Goal: Task Accomplishment & Management: Complete application form

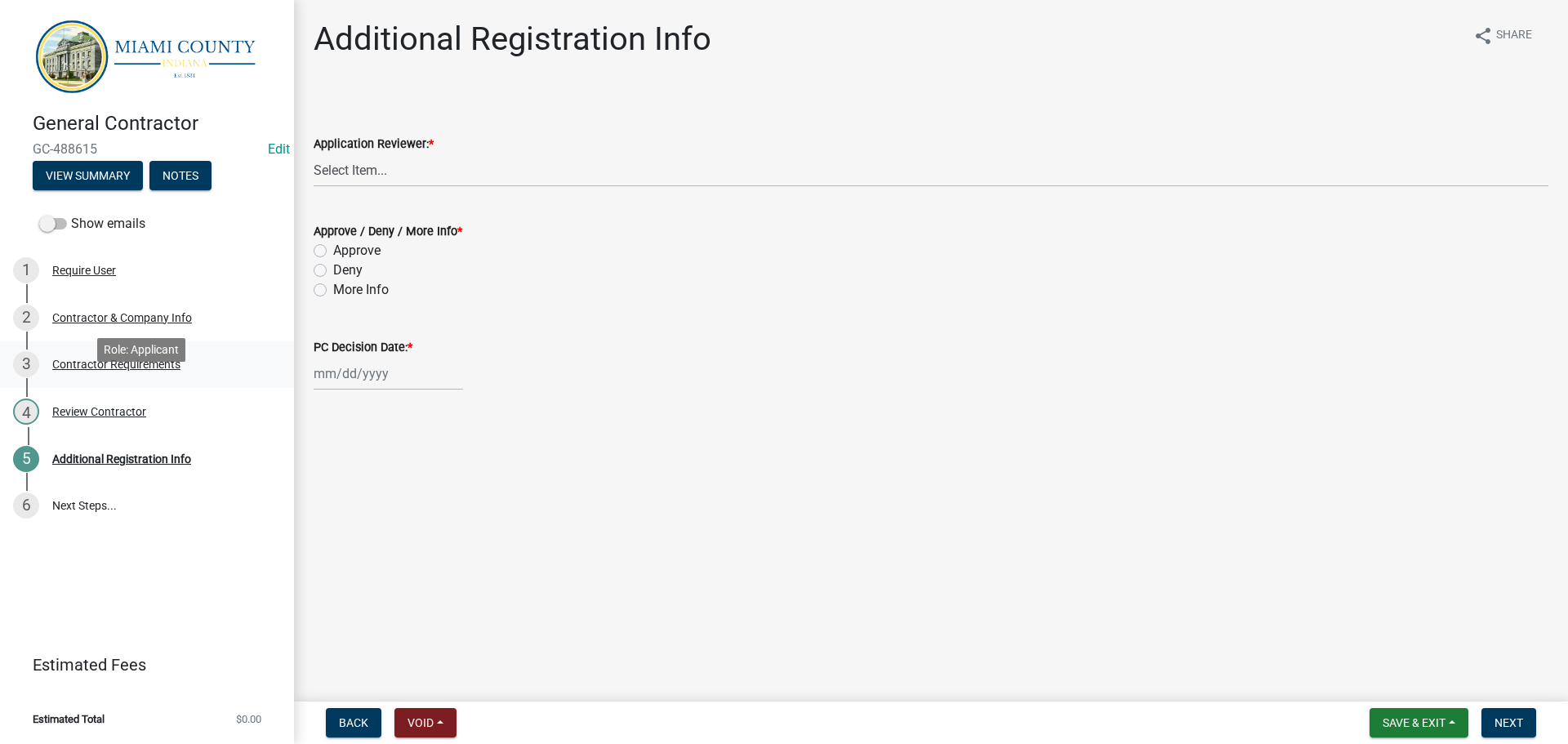
click at [149, 378] on div "3 Contractor Requirements" at bounding box center [140, 365] width 255 height 26
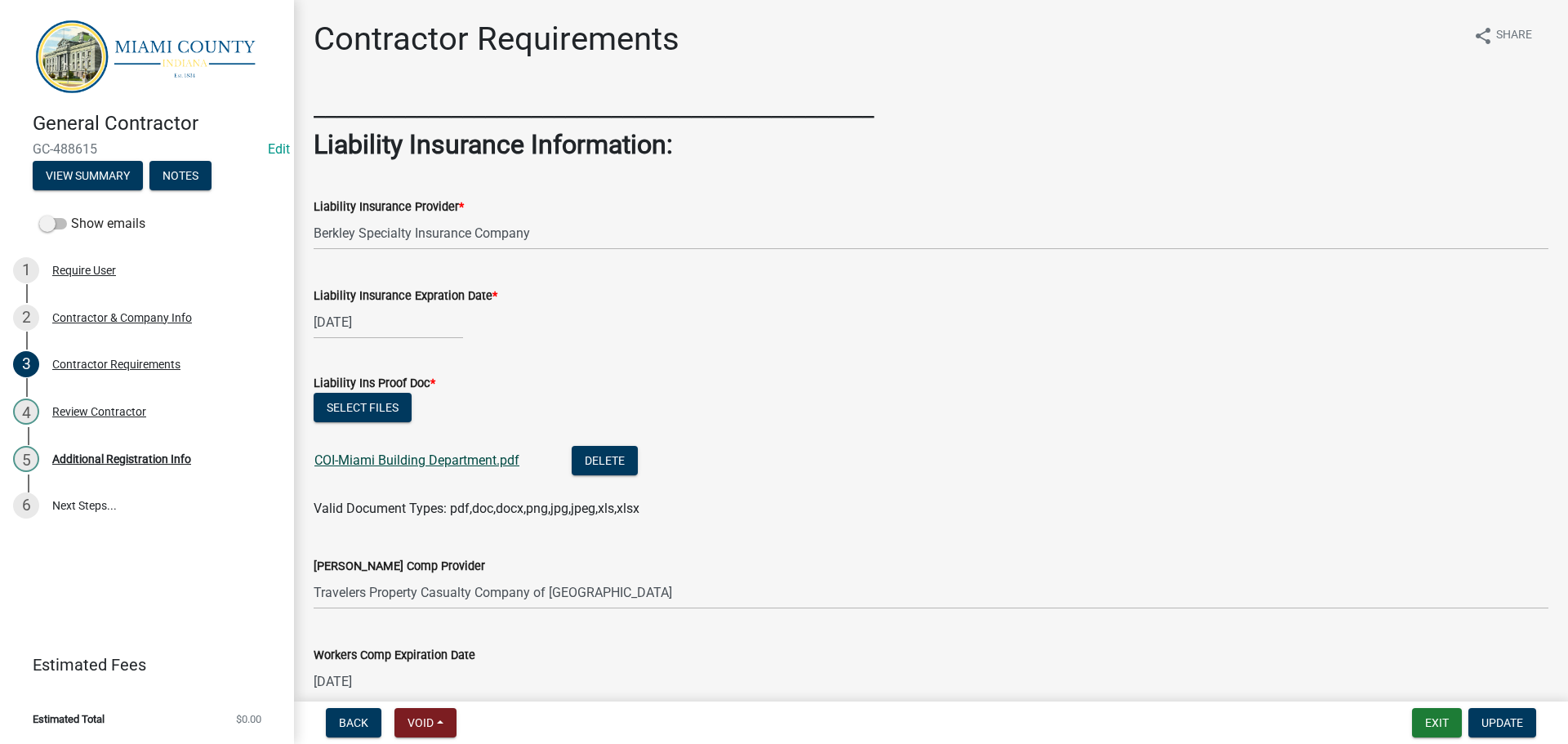
click at [428, 468] on link "COI-Miami Building Department.pdf" at bounding box center [417, 460] width 205 height 16
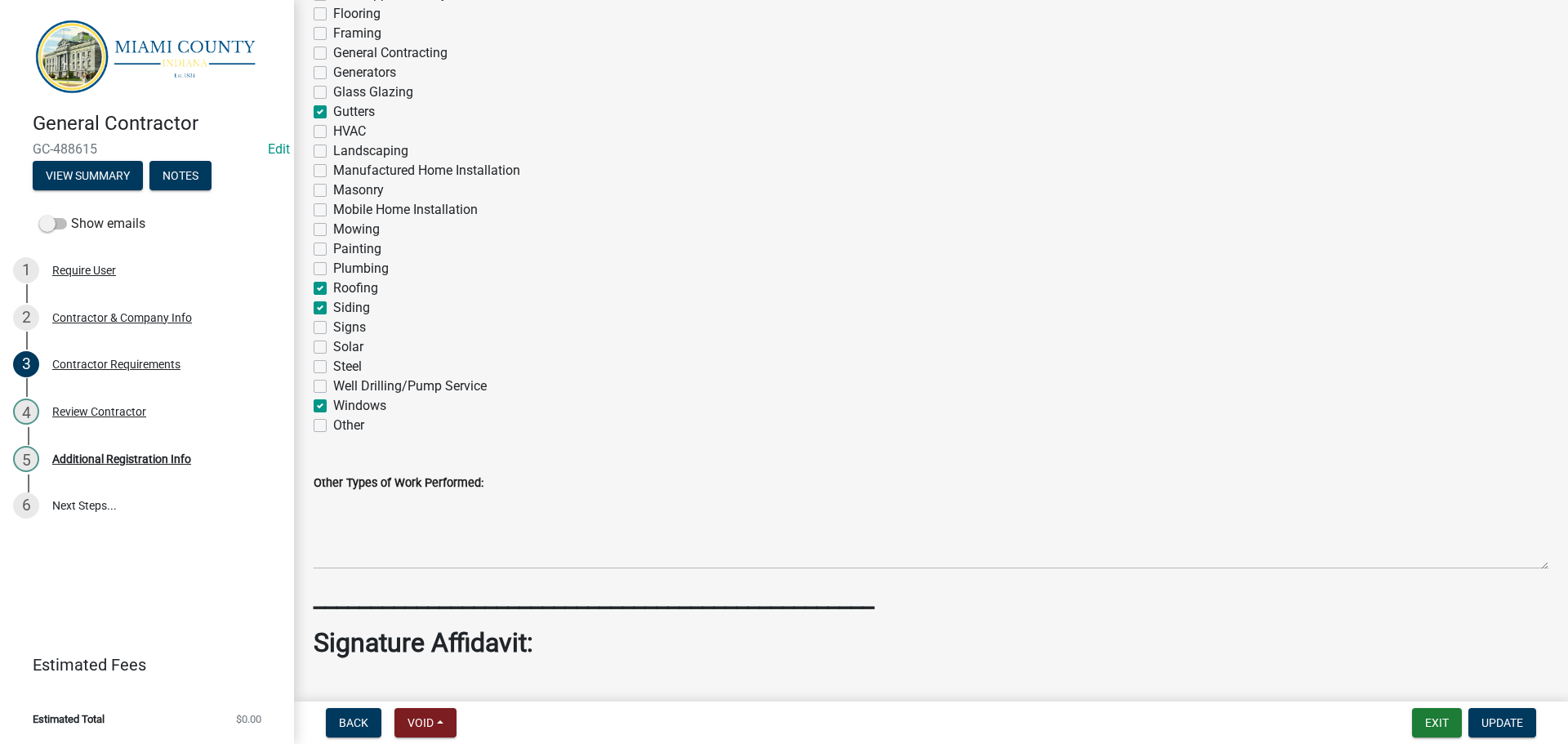
scroll to position [1907, 0]
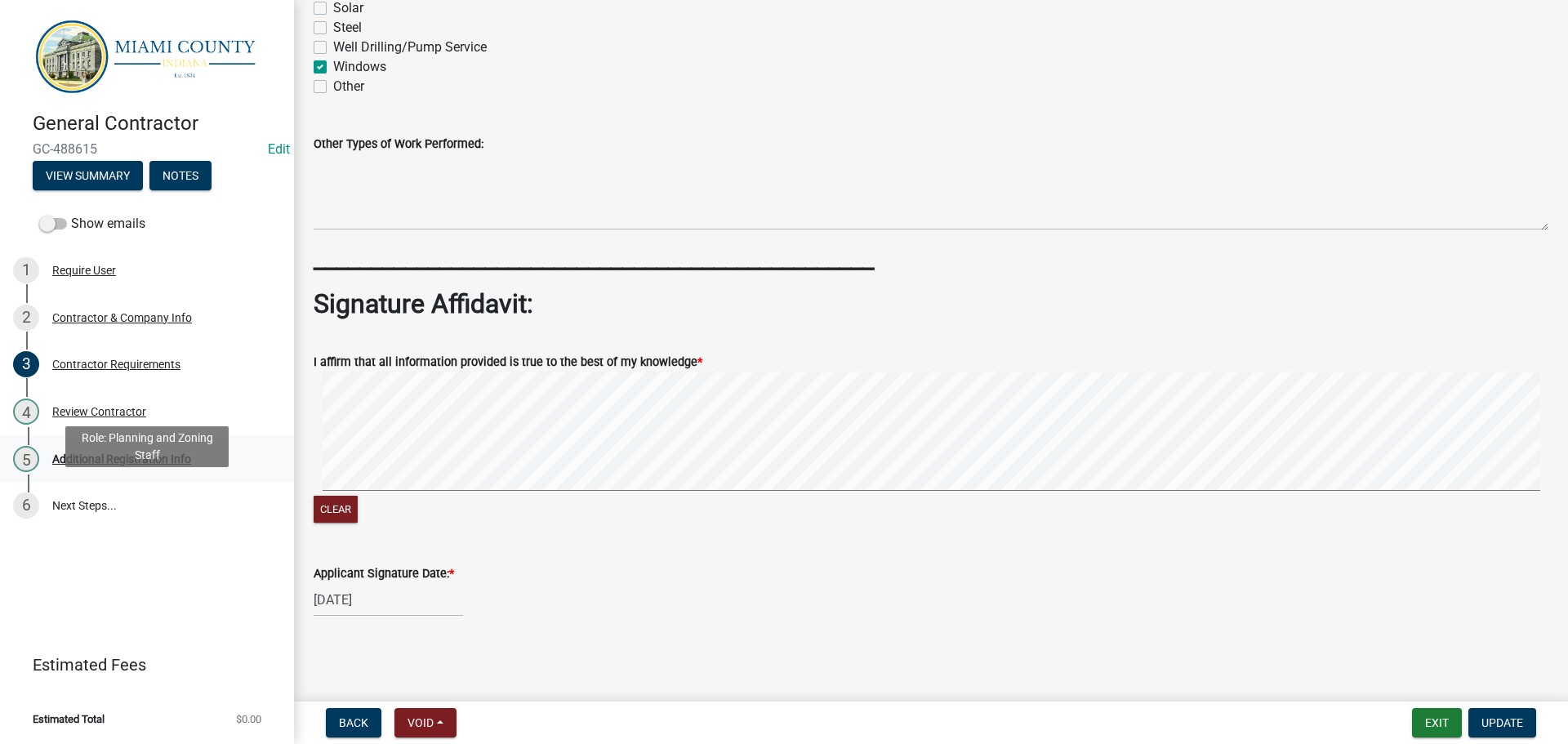
click at [120, 483] on link "5 Additional Registration Info" at bounding box center [147, 459] width 294 height 47
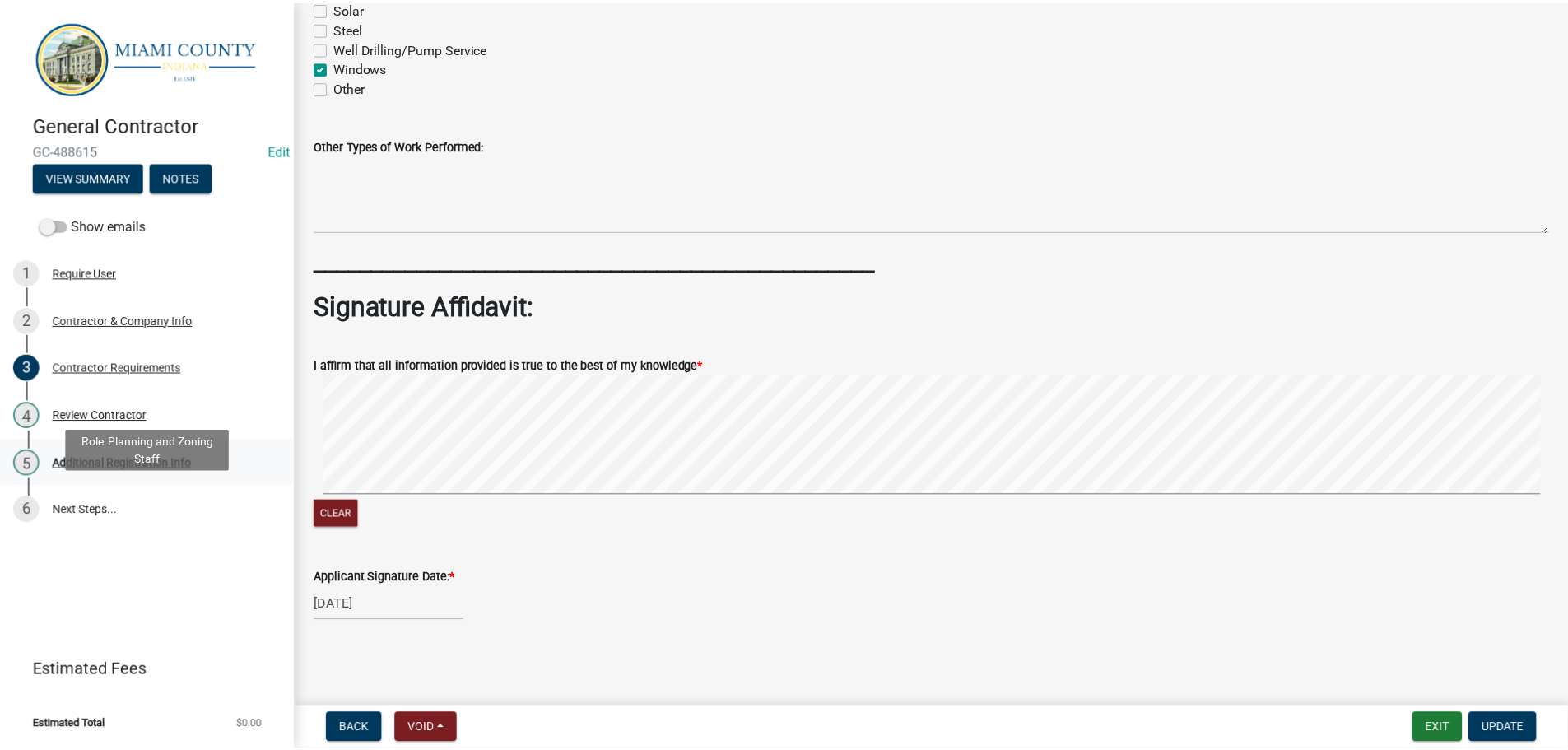
scroll to position [0, 0]
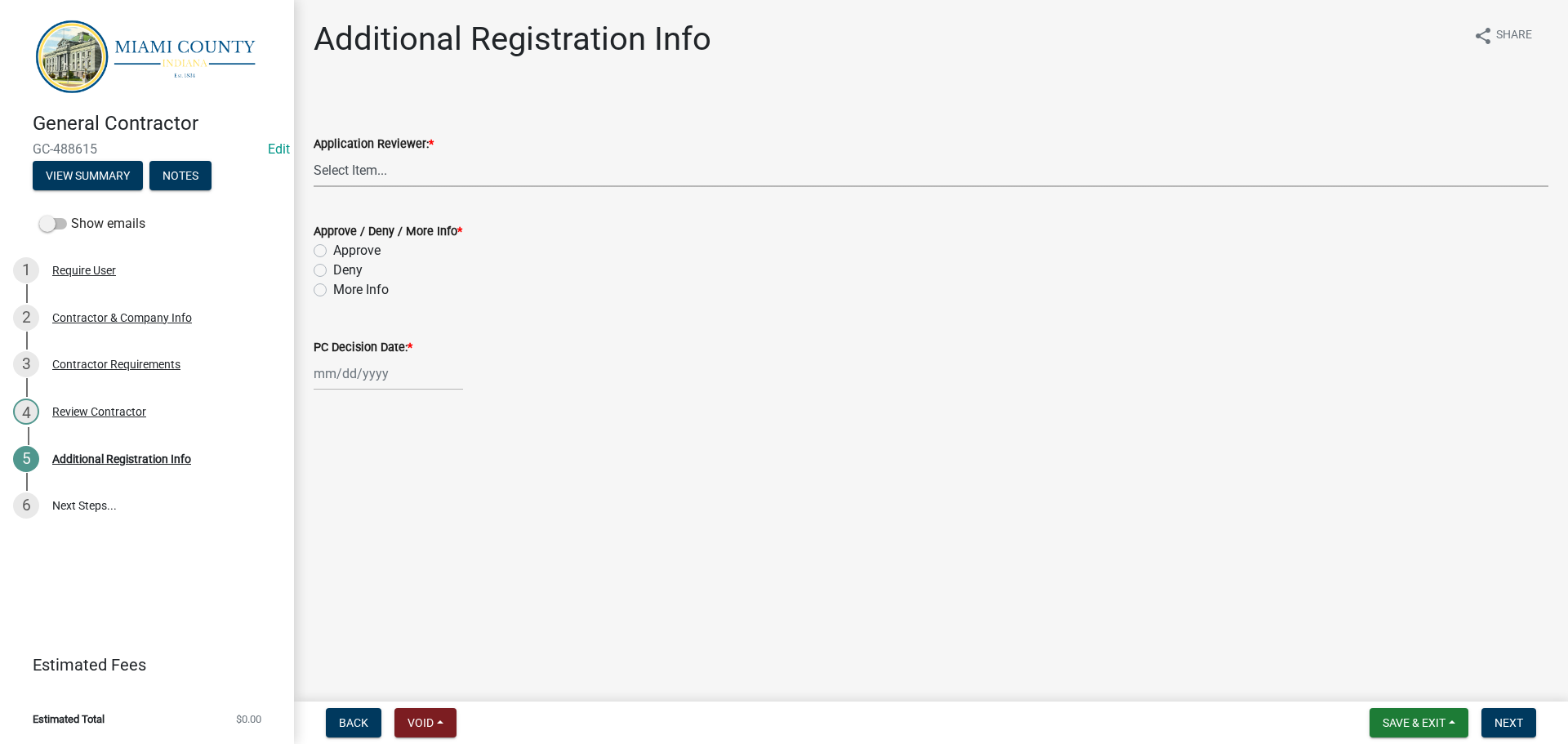
click at [402, 187] on select "Select Item... Corey Roser Megan Gipson Brooklyn Thomas Kenny Burton" at bounding box center [930, 170] width 1235 height 33
click at [316, 172] on select "Select Item... Corey Roser Megan Gipson Brooklyn Thomas Kenny Burton" at bounding box center [930, 170] width 1235 height 33
select select "e2ef9a48-81b8-4339-b851-402fdb5abe3d"
click at [358, 260] on label "Approve" at bounding box center [357, 251] width 47 height 20
click at [344, 251] on input "Approve" at bounding box center [338, 246] width 10 height 10
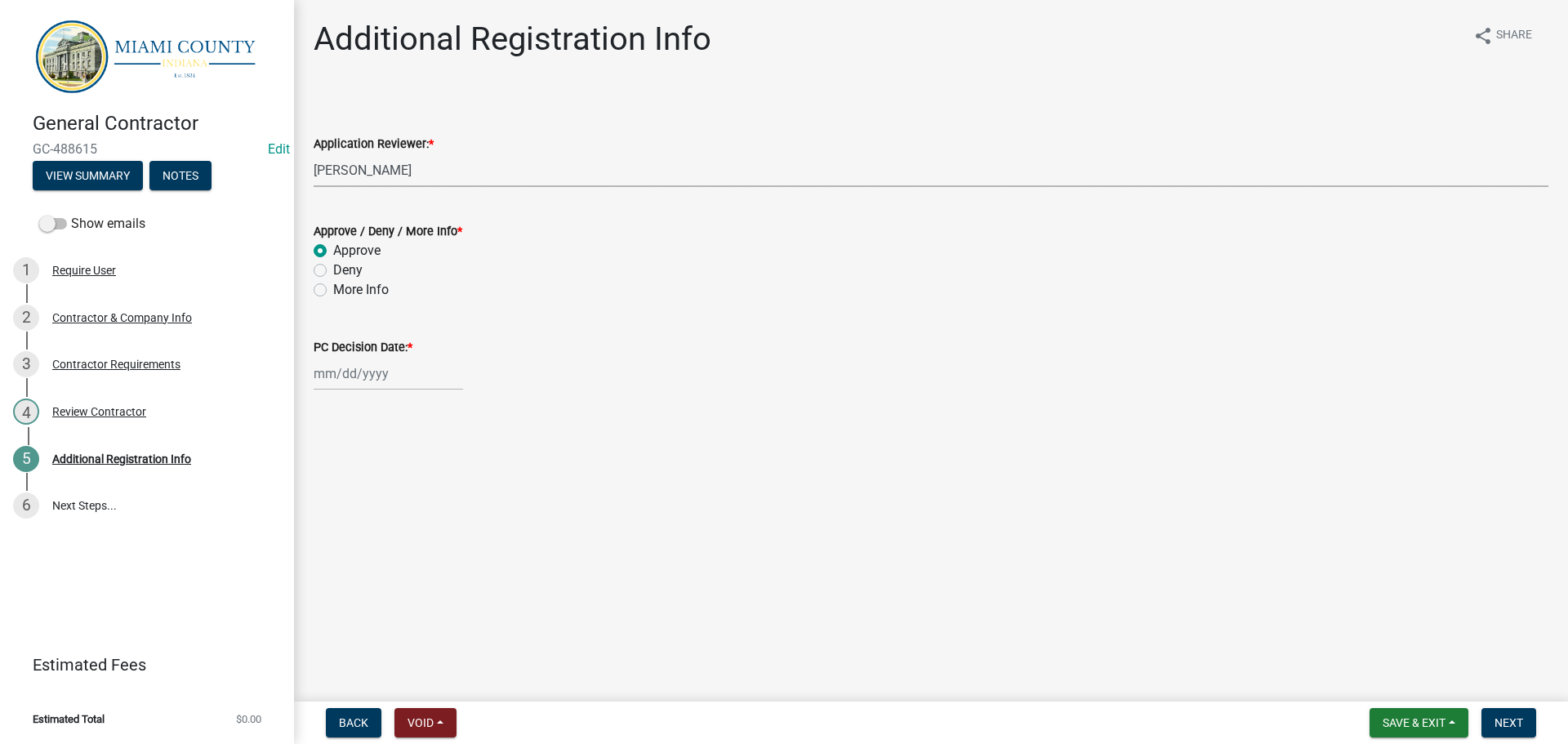
radio input "true"
click at [363, 391] on div at bounding box center [388, 373] width 150 height 33
select select "10"
select select "2025"
click at [393, 509] on div "8" at bounding box center [382, 496] width 26 height 26
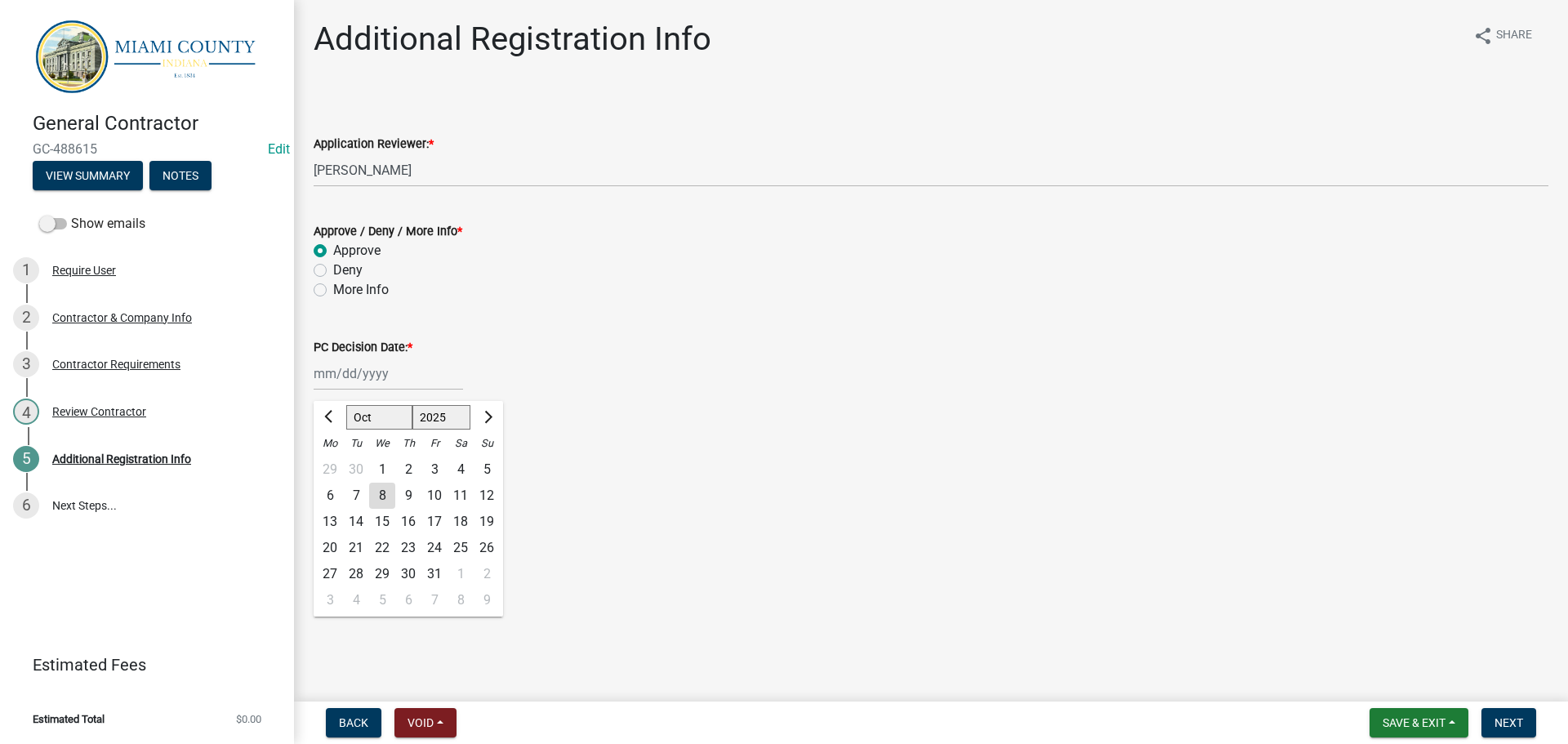
type input "[DATE]"
click at [1494, 724] on span "Next" at bounding box center [1508, 722] width 29 height 13
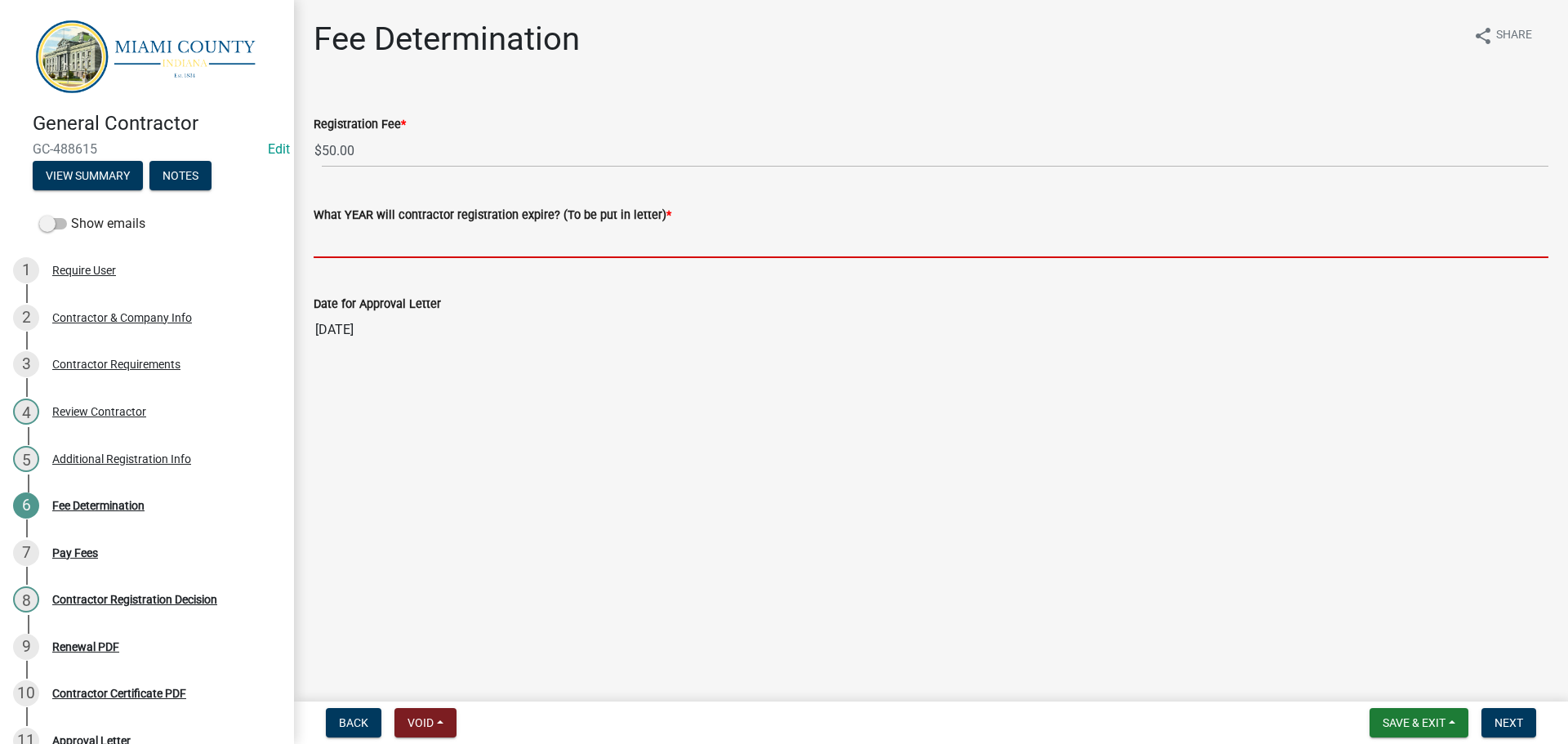
drag, startPoint x: 391, startPoint y: 274, endPoint x: 613, endPoint y: 285, distance: 222.3
click at [392, 258] on input "What YEAR will contractor registration expire? (To be put in letter) *" at bounding box center [930, 241] width 1235 height 33
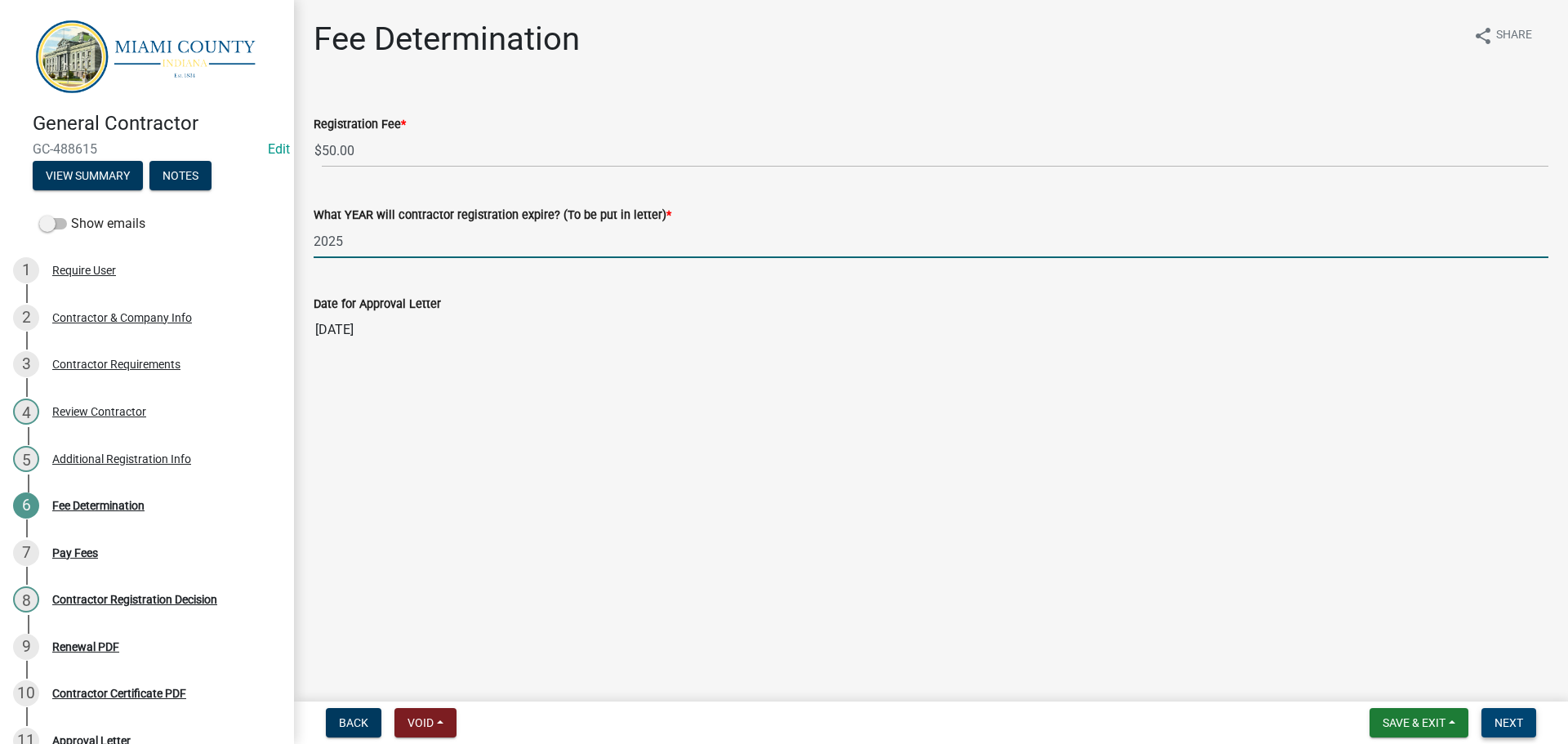
type input "2025"
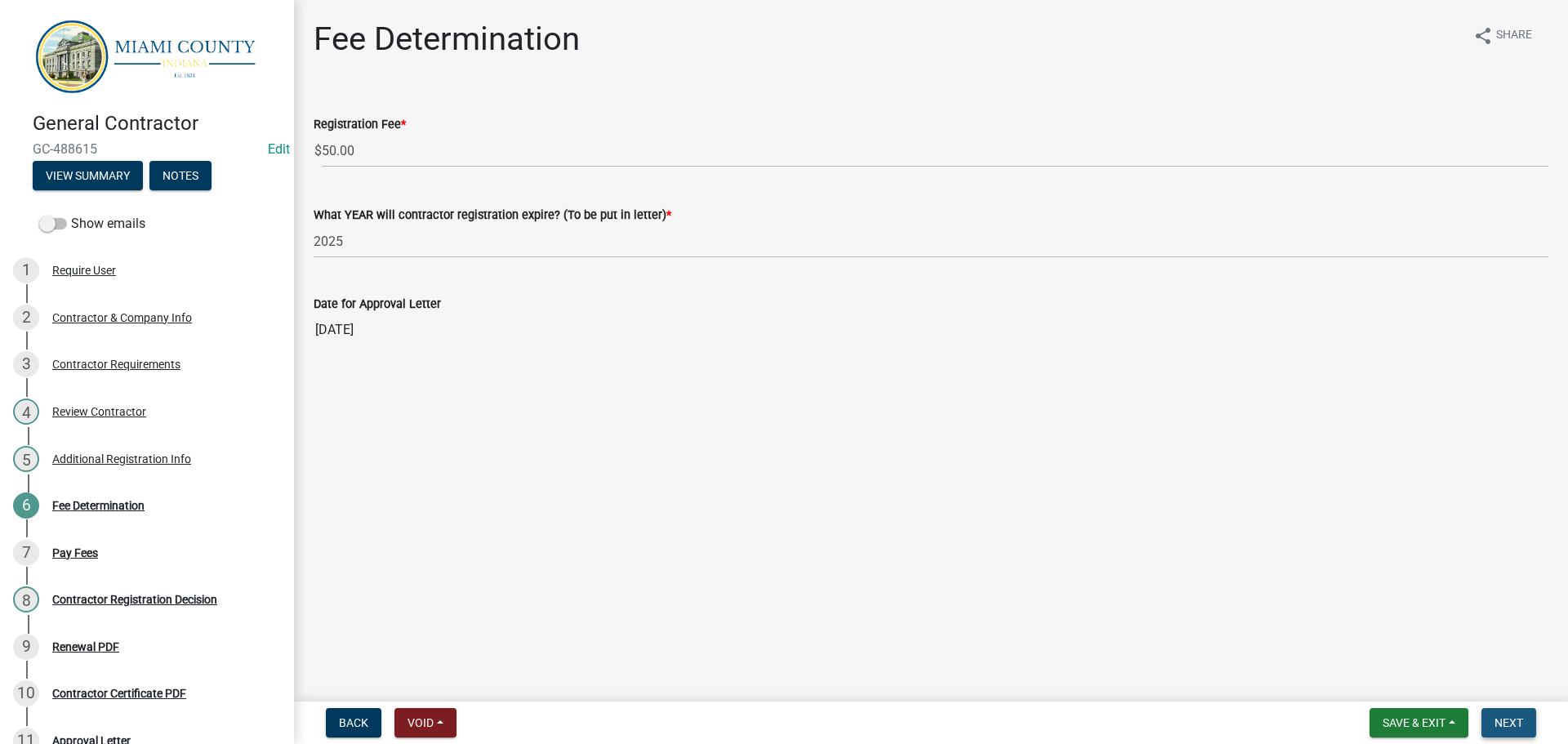
click at [1518, 721] on span "Next" at bounding box center [1508, 722] width 29 height 13
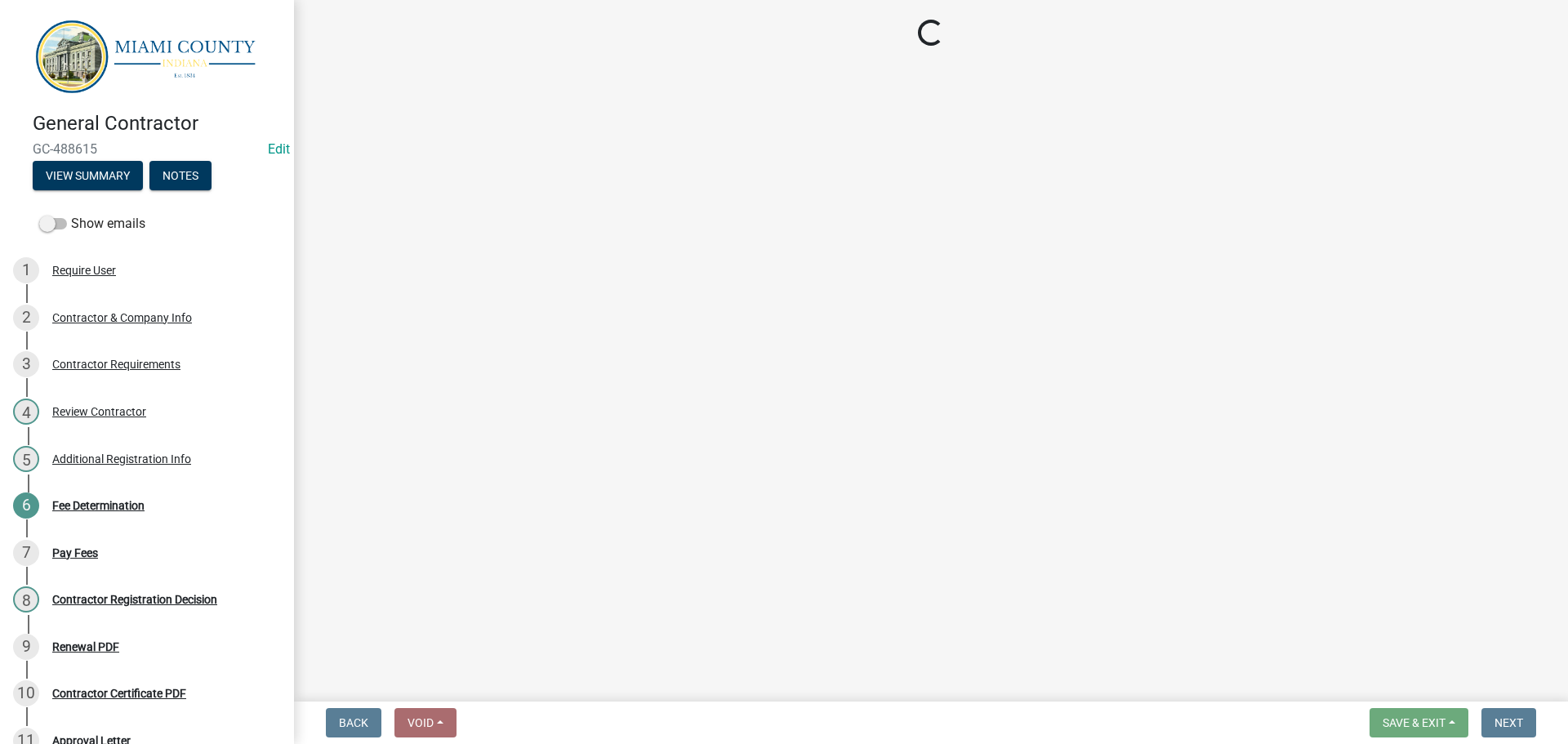
select select "3: 3"
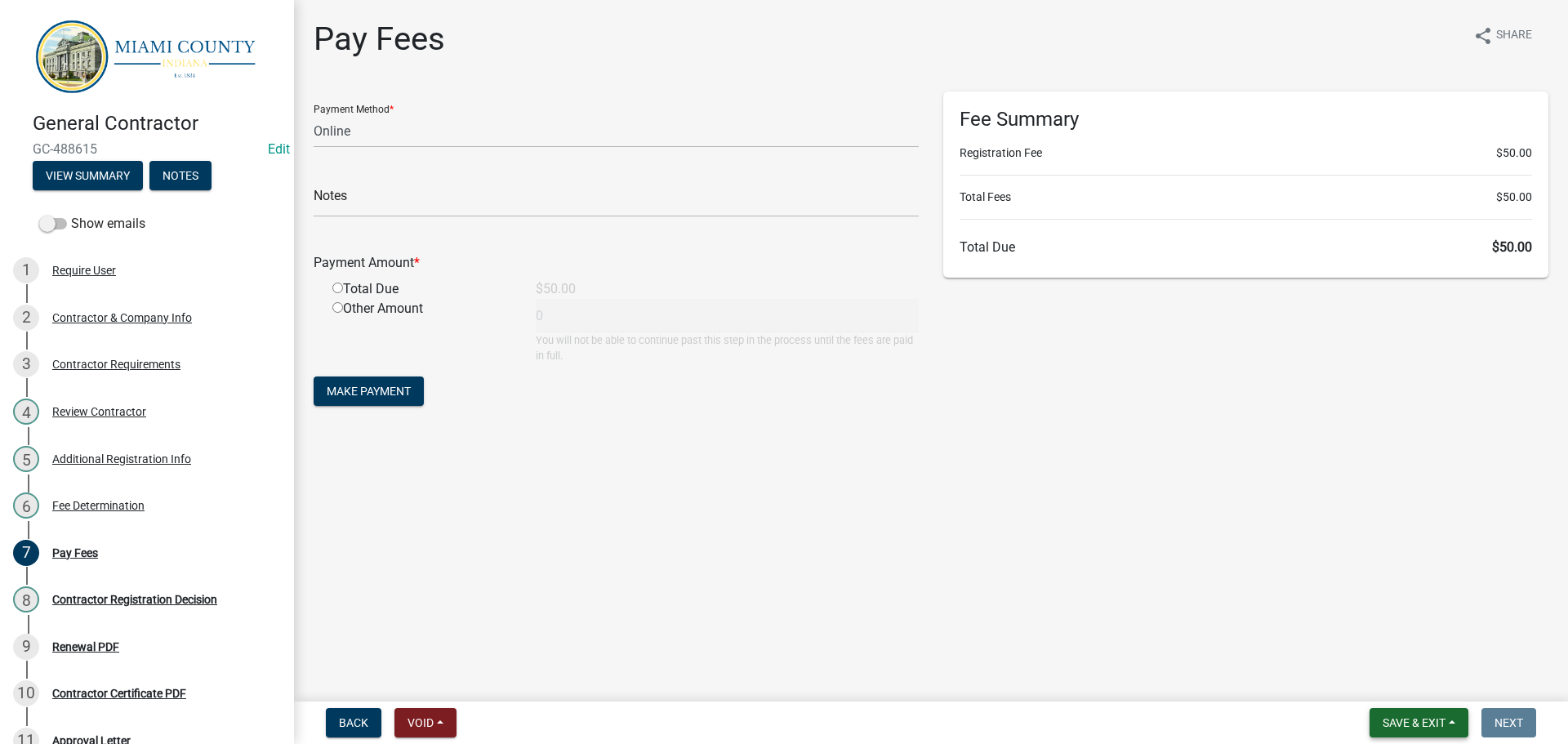
click at [1433, 724] on button "Save & Exit" at bounding box center [1419, 723] width 99 height 30
click at [1378, 671] on button "Save & Exit" at bounding box center [1403, 676] width 131 height 39
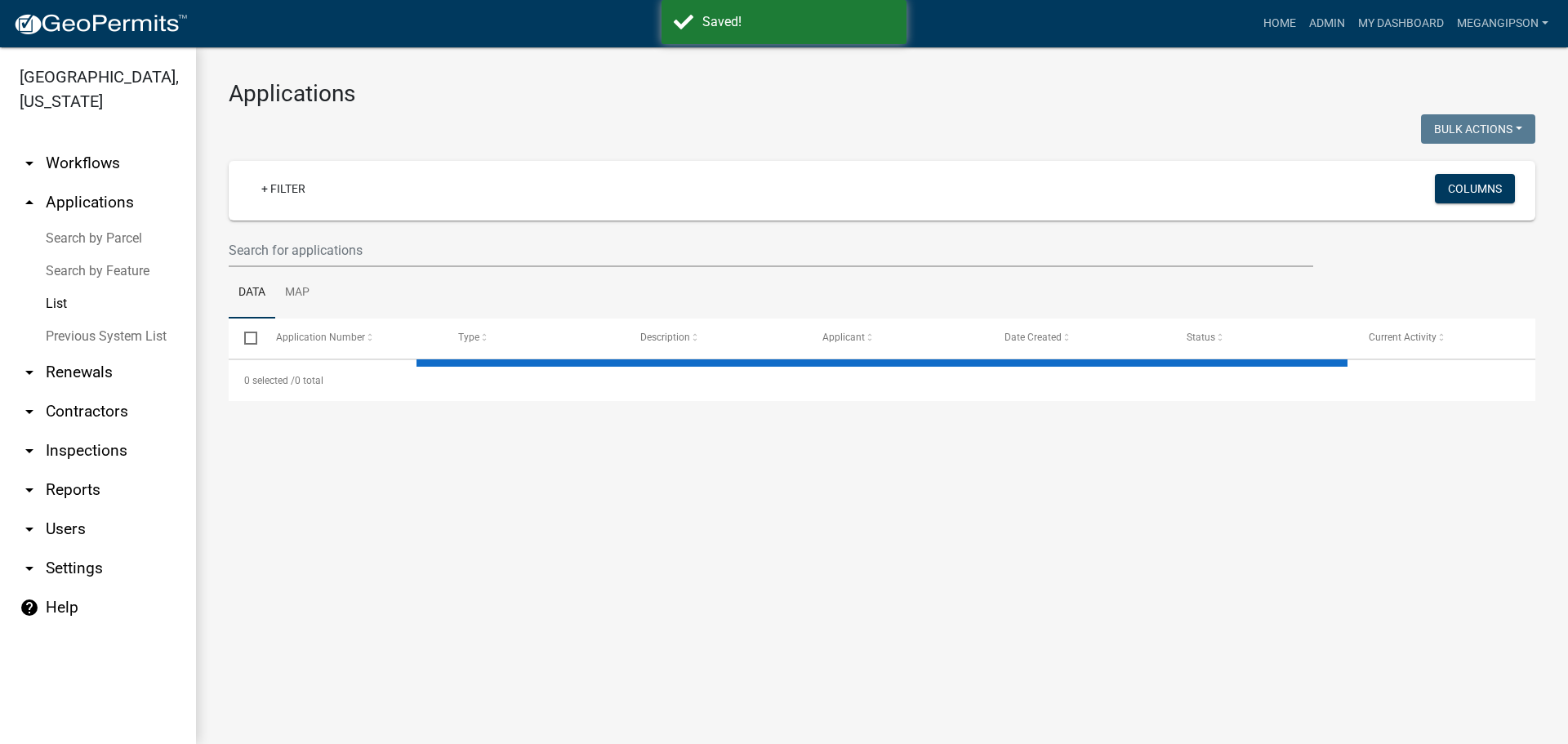
select select "3: 100"
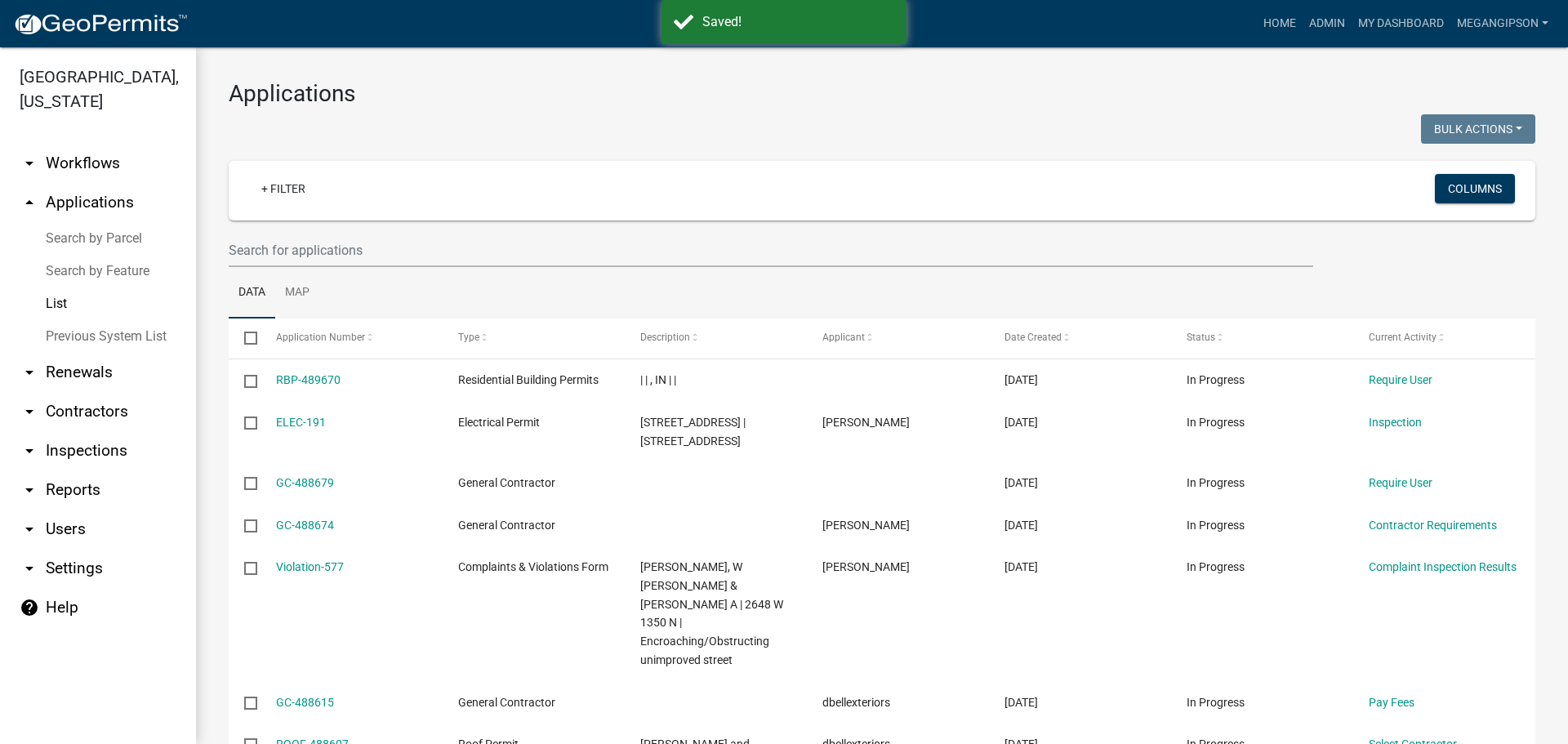
click at [553, 80] on h3 "Applications" at bounding box center [882, 94] width 1307 height 28
click at [1355, 20] on link "My Dashboard" at bounding box center [1401, 23] width 99 height 31
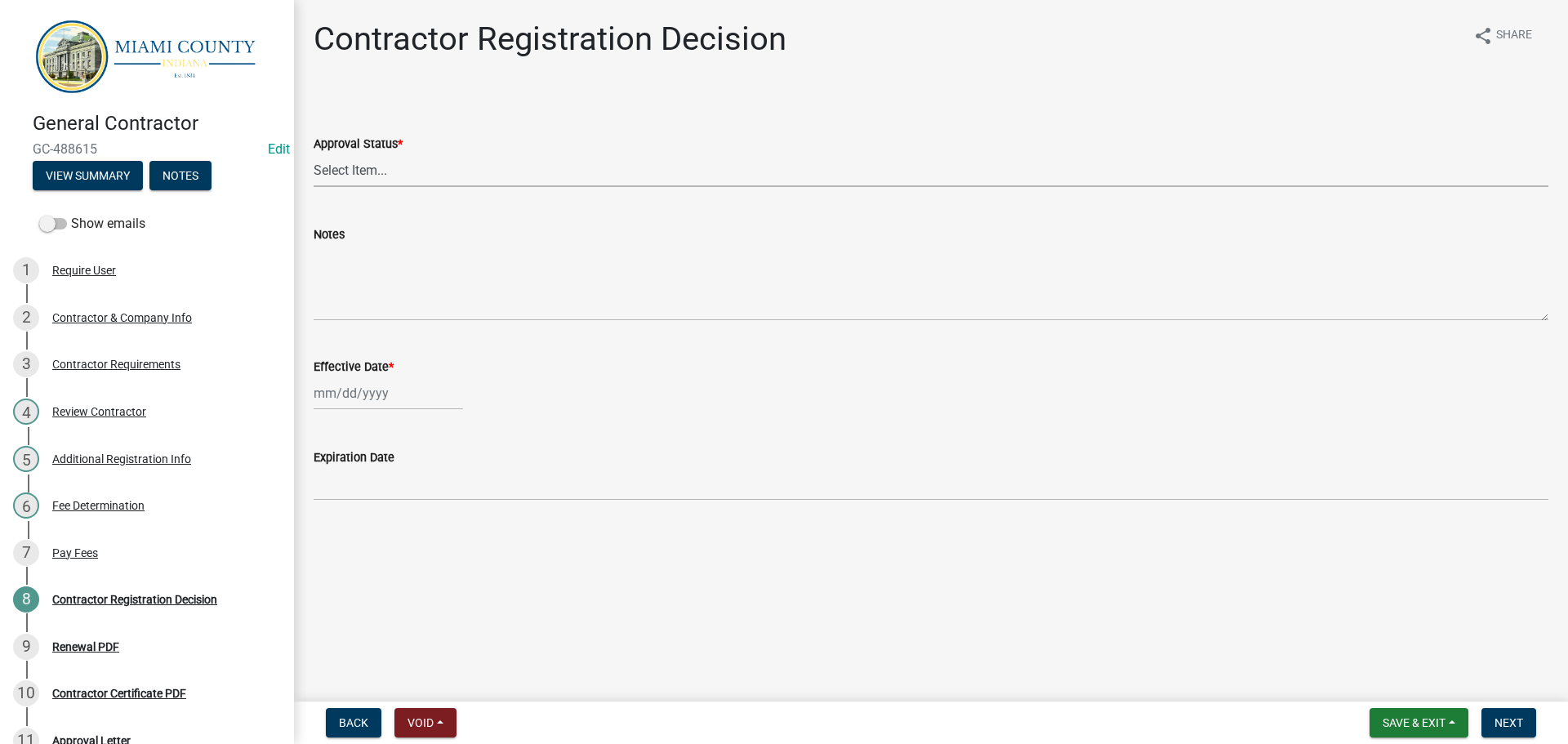
drag, startPoint x: 374, startPoint y: 180, endPoint x: 377, endPoint y: 208, distance: 28.2
click at [374, 180] on select "Select Item... Approved Denied" at bounding box center [930, 170] width 1235 height 33
click at [316, 172] on select "Select Item... Approved Denied" at bounding box center [930, 170] width 1235 height 33
select select "e66596de-f7bb-4a7a-88ab-0b4a0e3da709"
click at [374, 410] on div at bounding box center [388, 393] width 150 height 33
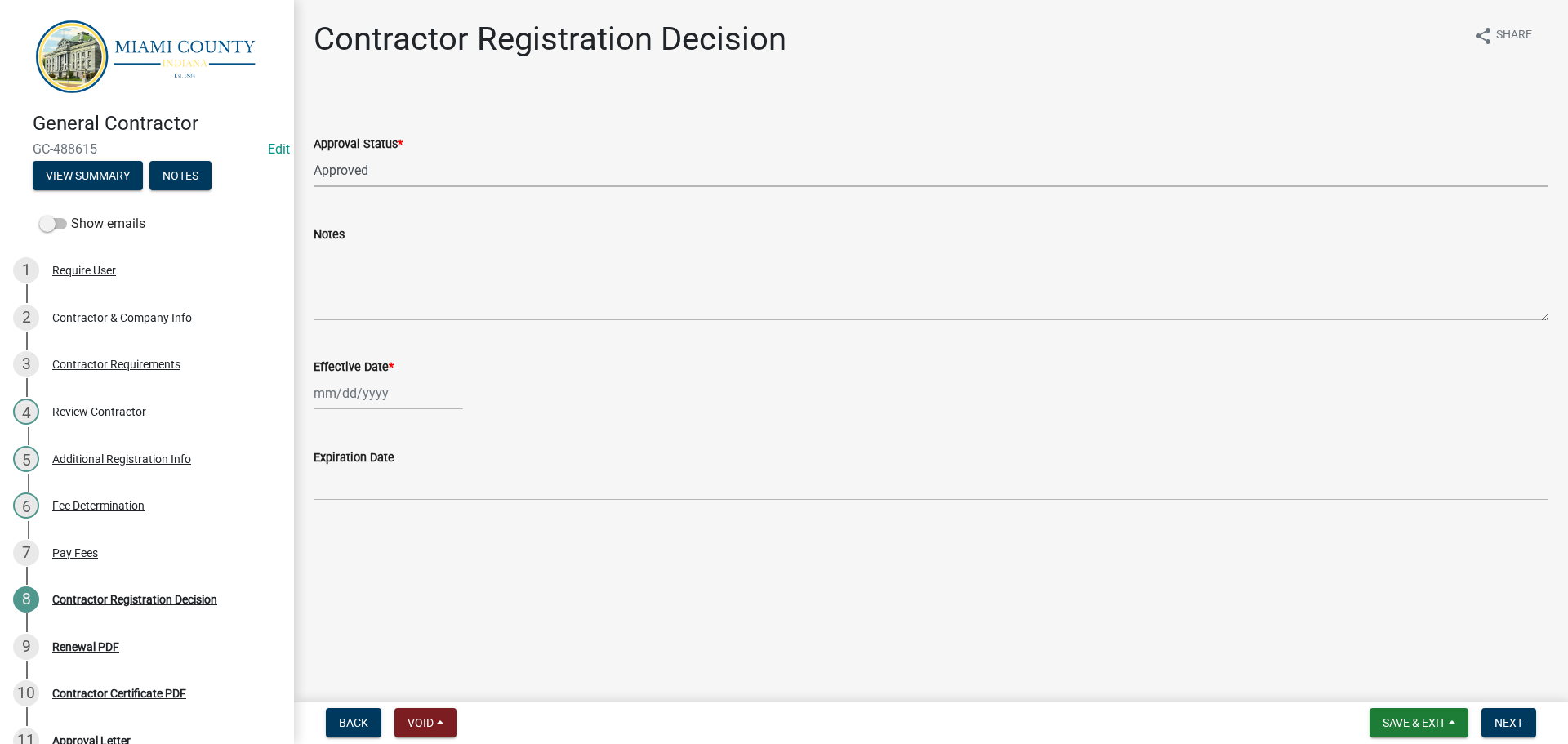
select select "10"
select select "2025"
click at [395, 264] on div "8" at bounding box center [382, 251] width 26 height 26
type input "[DATE]"
click at [1501, 724] on span "Next" at bounding box center [1508, 722] width 29 height 13
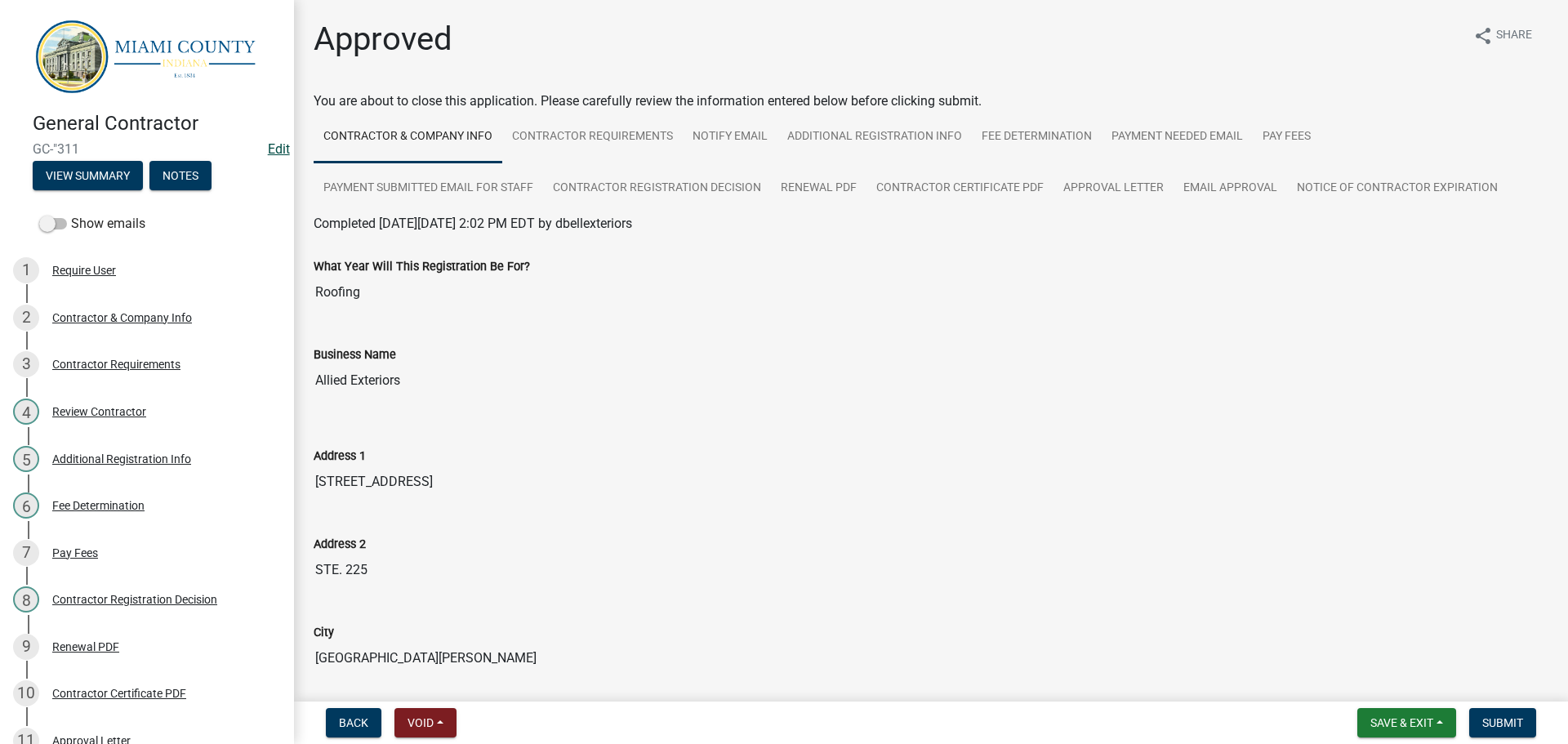
click at [268, 151] on link "Edit" at bounding box center [278, 149] width 22 height 16
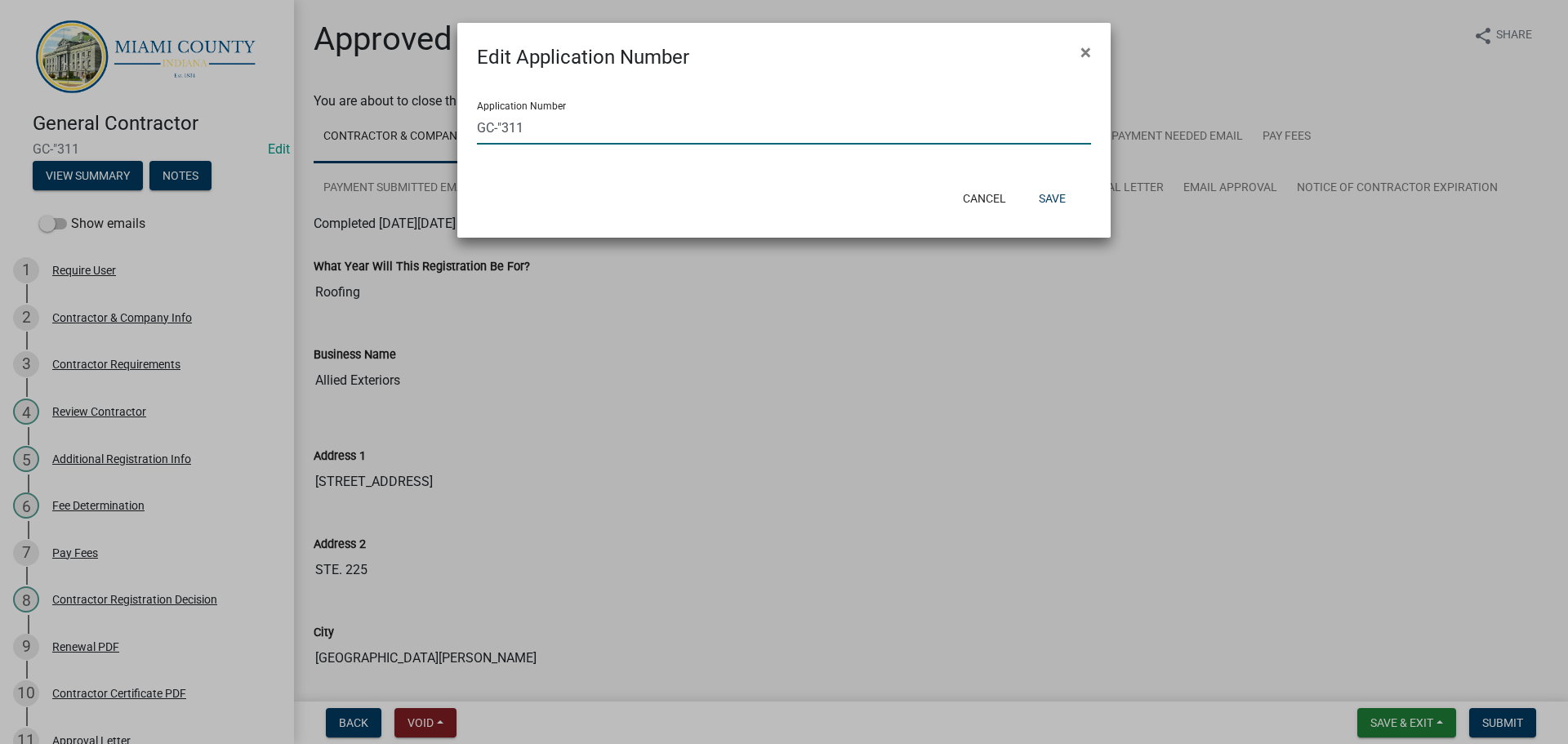
click at [511, 137] on input "GC-"311" at bounding box center [784, 128] width 614 height 33
type input "GC-311"
click at [1047, 204] on button "Save" at bounding box center [1052, 198] width 53 height 30
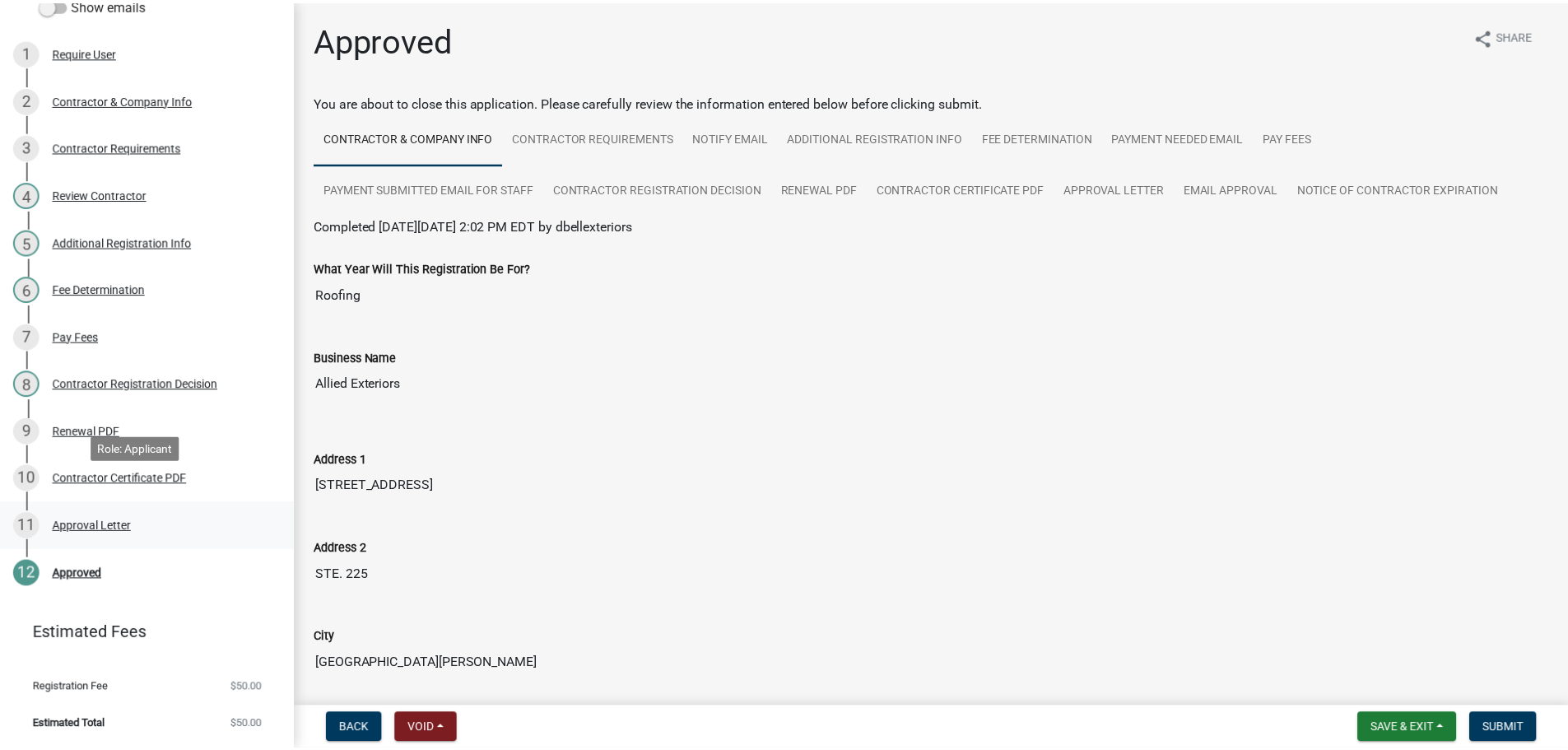
scroll to position [326, 0]
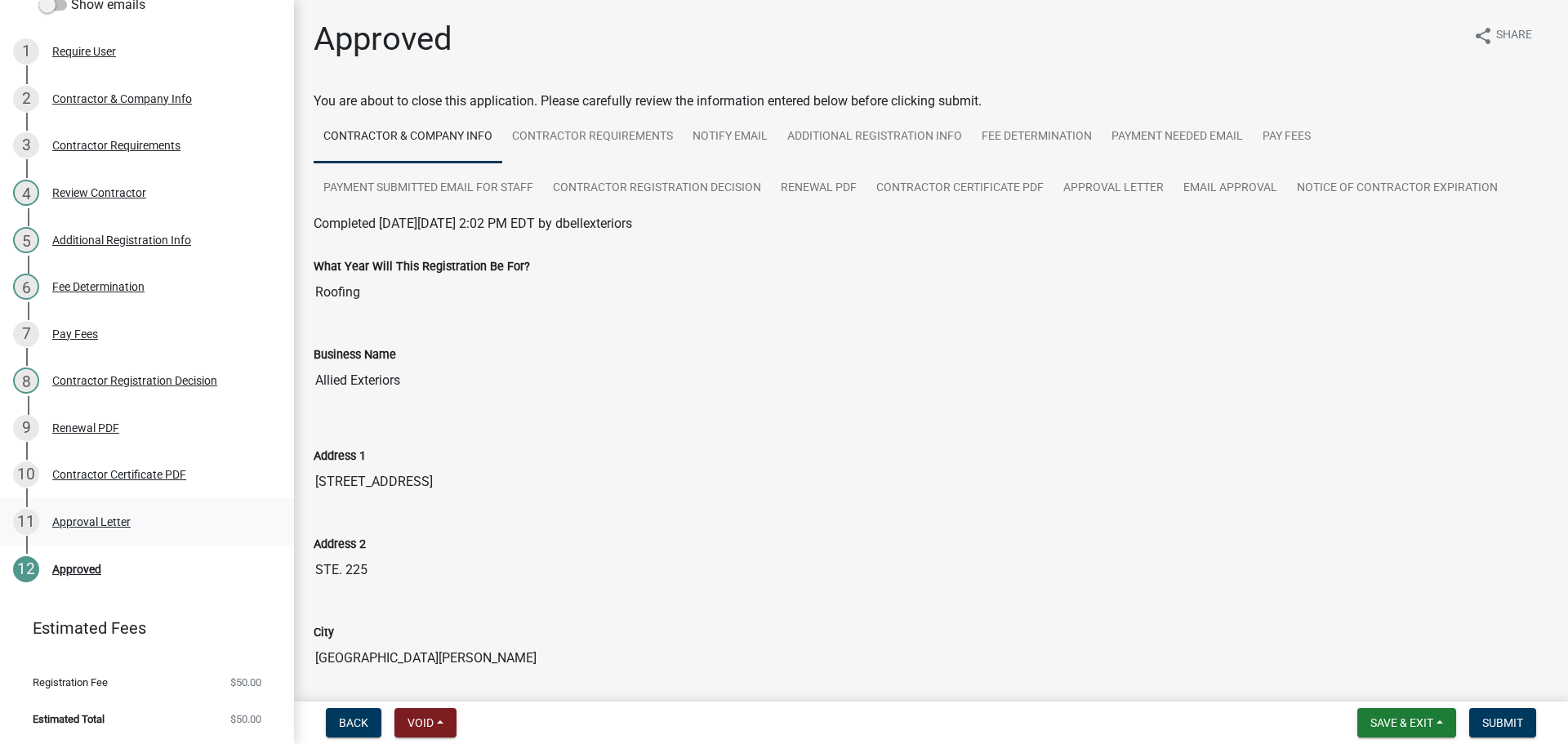
click at [129, 516] on div "Approval Letter" at bounding box center [91, 521] width 78 height 11
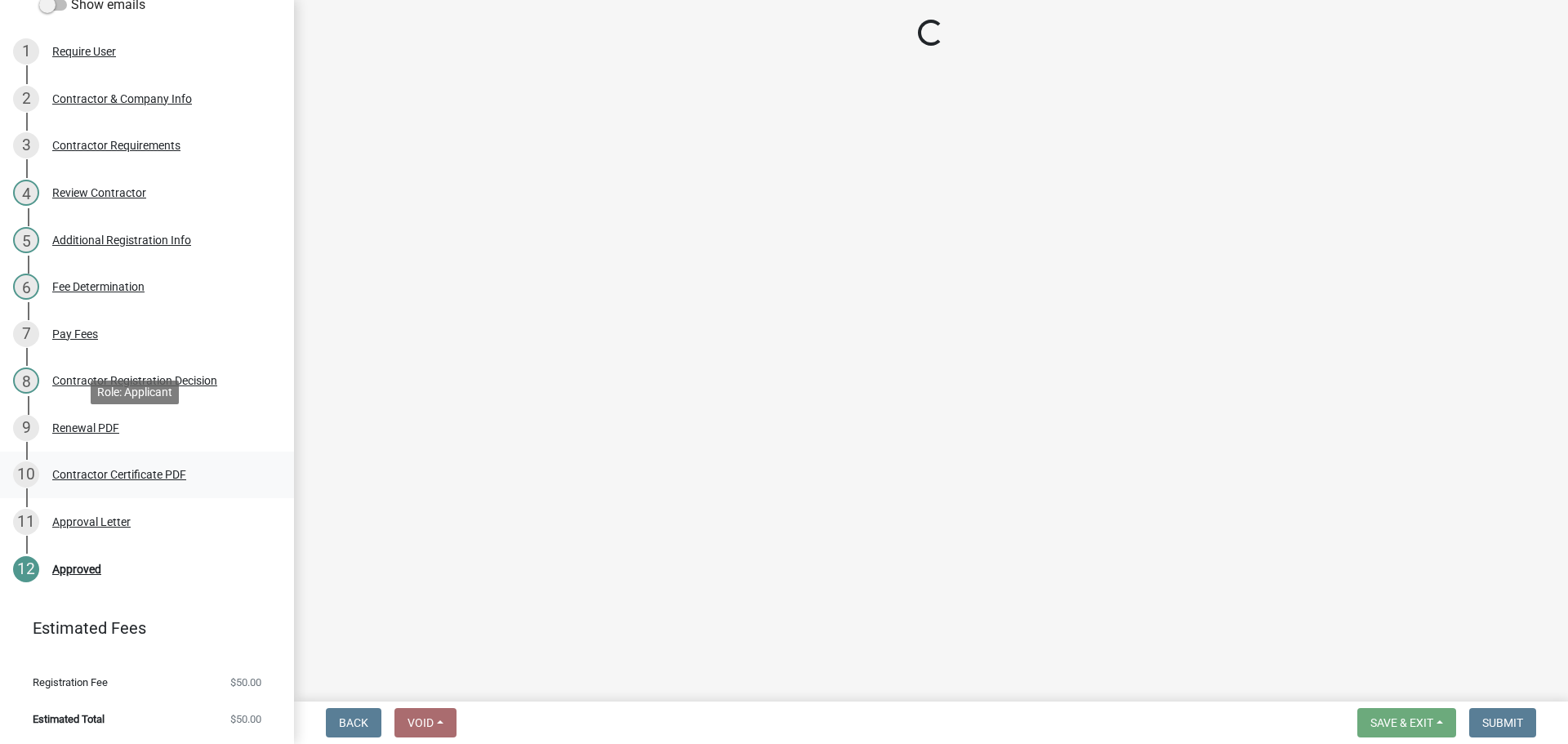
click at [130, 469] on div "Contractor Certificate PDF" at bounding box center [119, 474] width 134 height 11
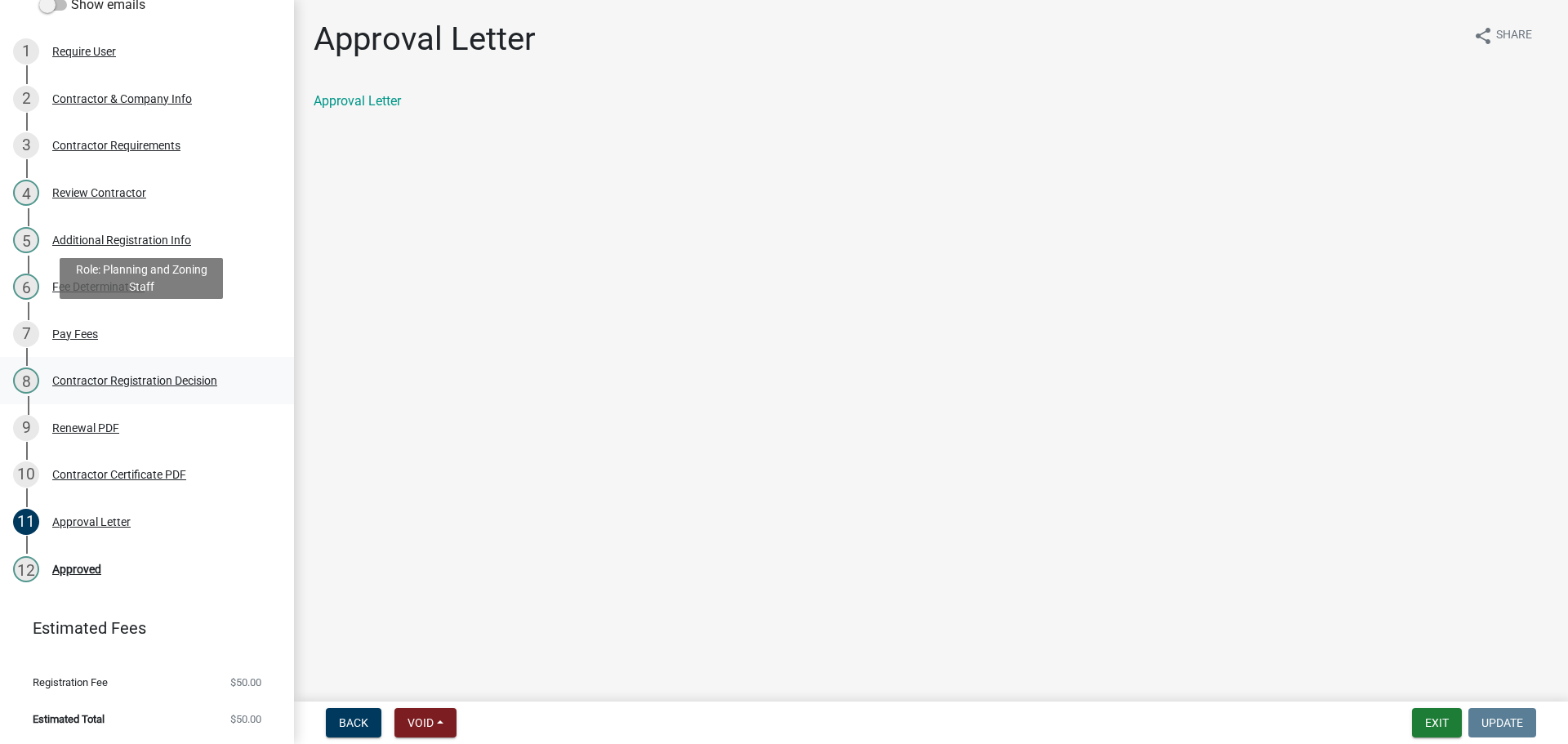
click at [113, 357] on link "8 Contractor Registration Decision" at bounding box center [147, 380] width 294 height 47
click at [107, 285] on div "Role: Planning and Zoning Staff" at bounding box center [142, 278] width 164 height 41
select select "e66596de-f7bb-4a7a-88ab-0b4a0e3da709"
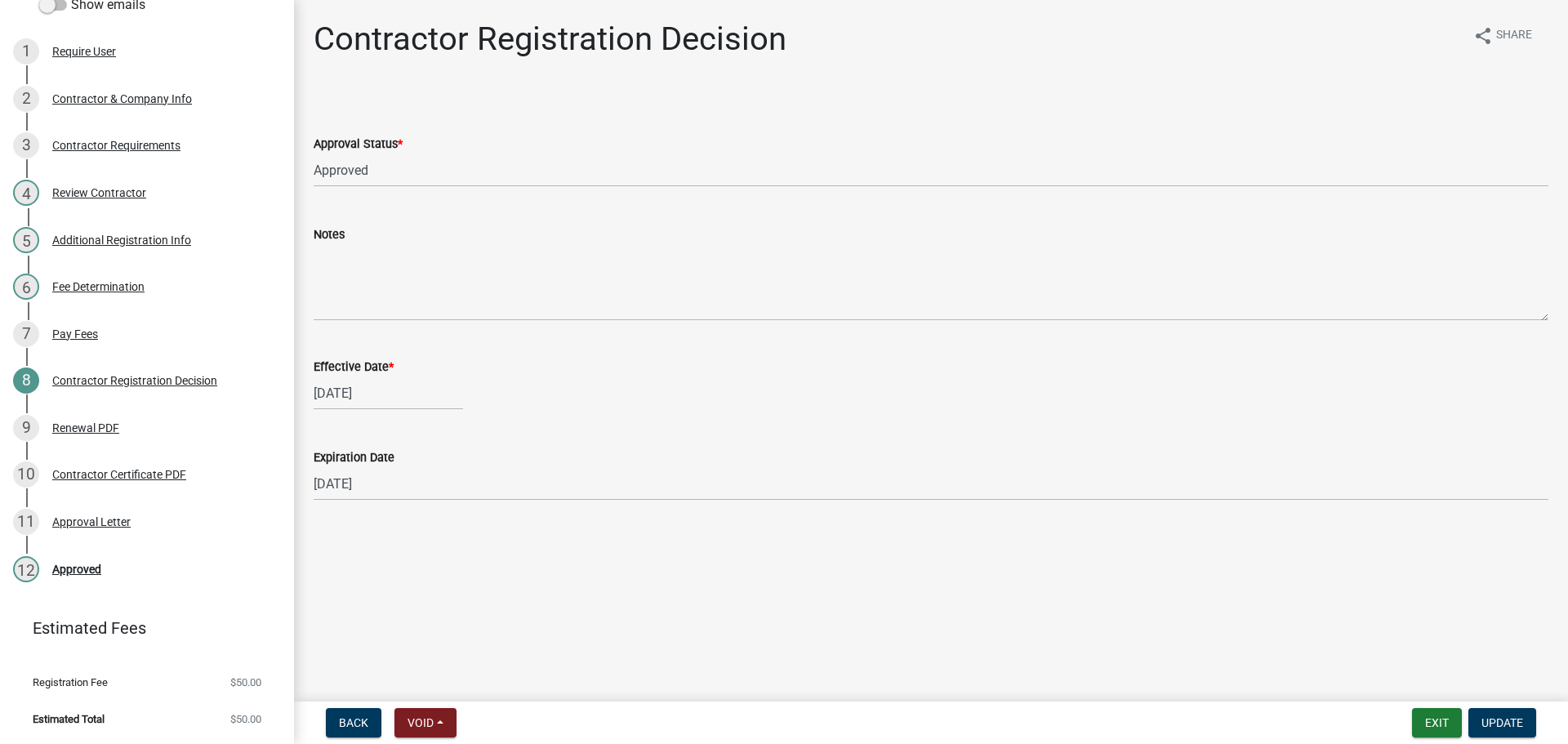
click at [137, 321] on div "7 Pay Fees" at bounding box center [140, 334] width 255 height 26
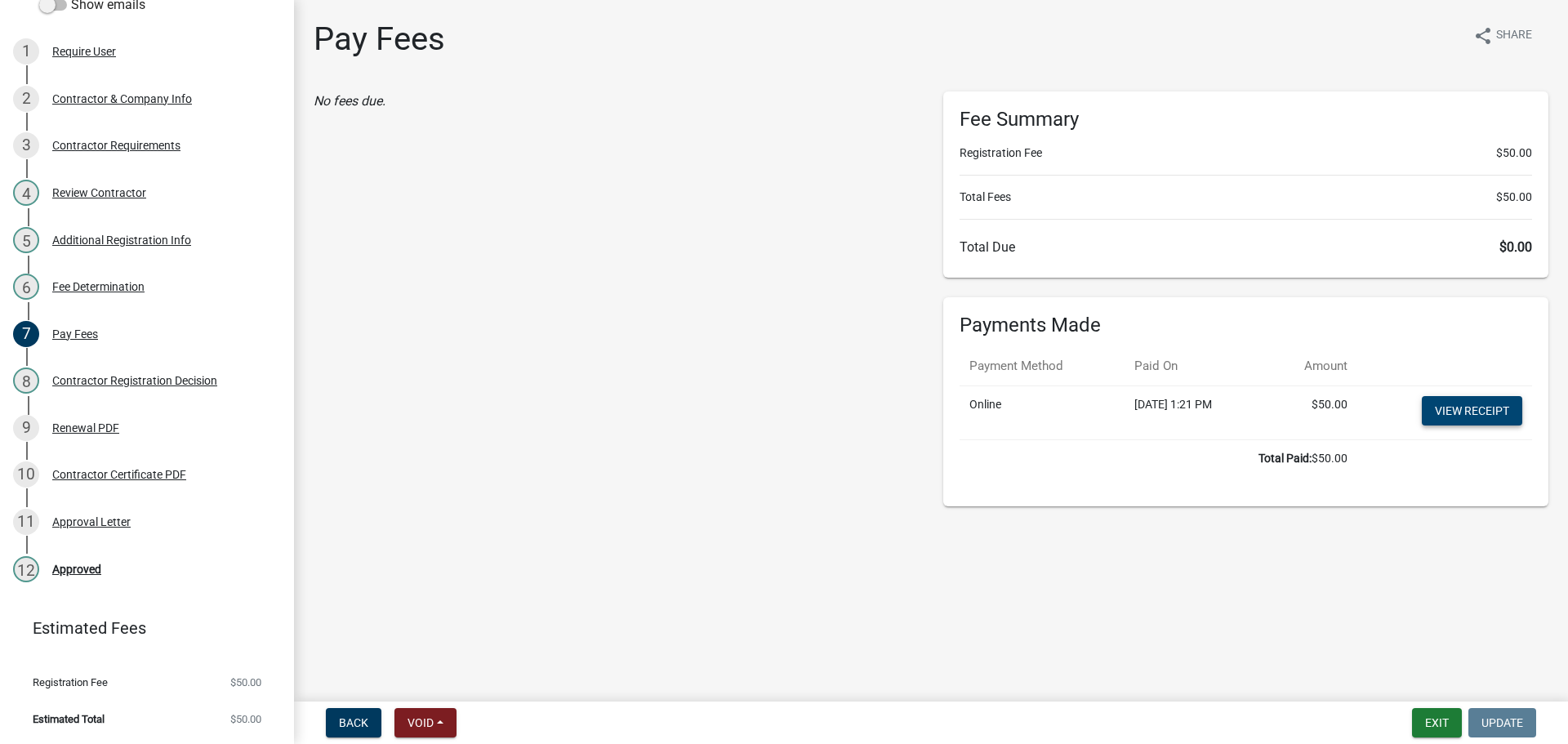
click at [1470, 426] on link "View receipt" at bounding box center [1471, 411] width 100 height 30
click at [144, 461] on div "10 Contractor Certificate PDF" at bounding box center [140, 474] width 255 height 26
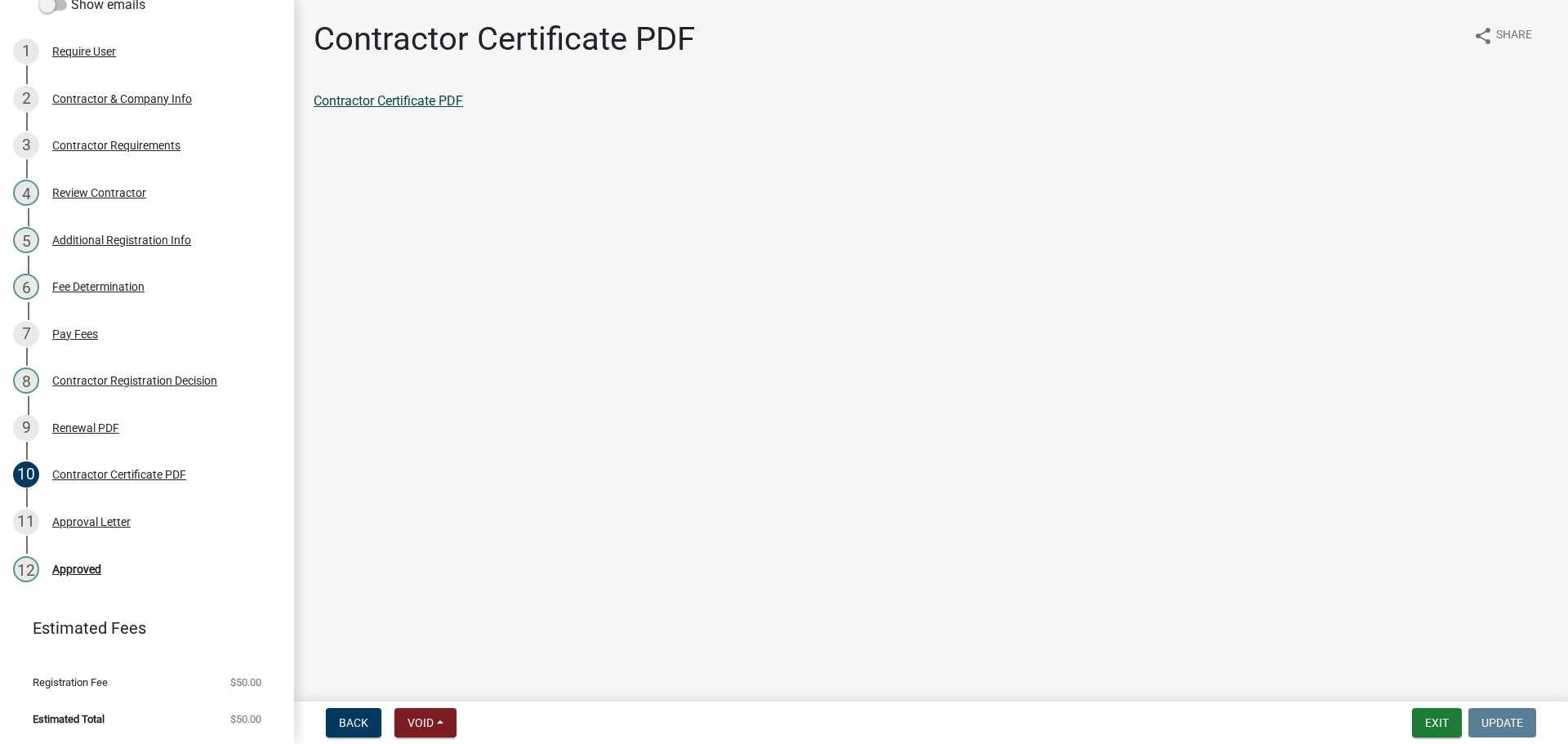
click at [446, 109] on link "Contractor Certificate PDF" at bounding box center [388, 101] width 150 height 16
click at [151, 509] on div "11 Approval Letter" at bounding box center [140, 522] width 255 height 26
click at [401, 106] on link "Approval Letter" at bounding box center [357, 101] width 87 height 16
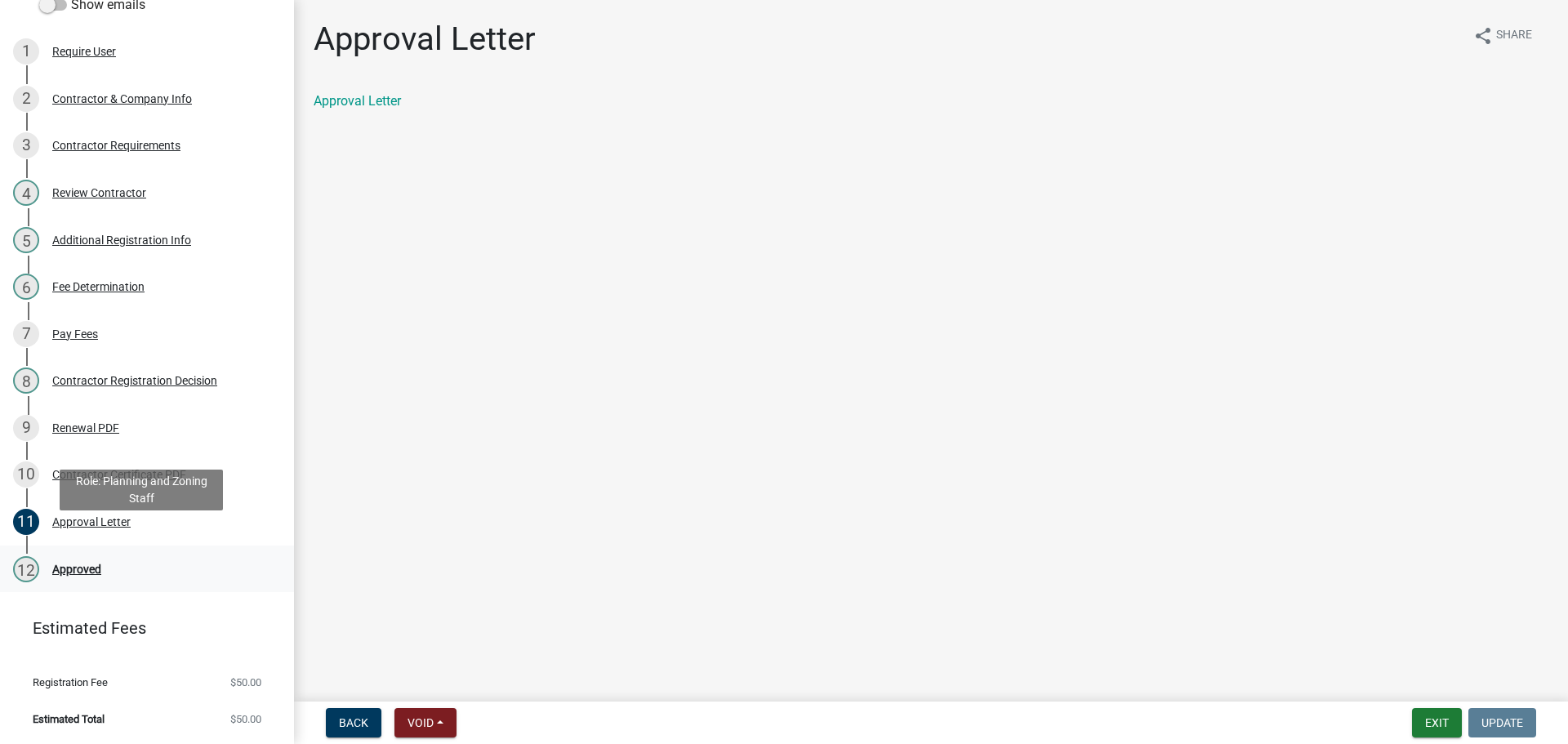
click at [47, 556] on div "12 Approved" at bounding box center [140, 569] width 255 height 26
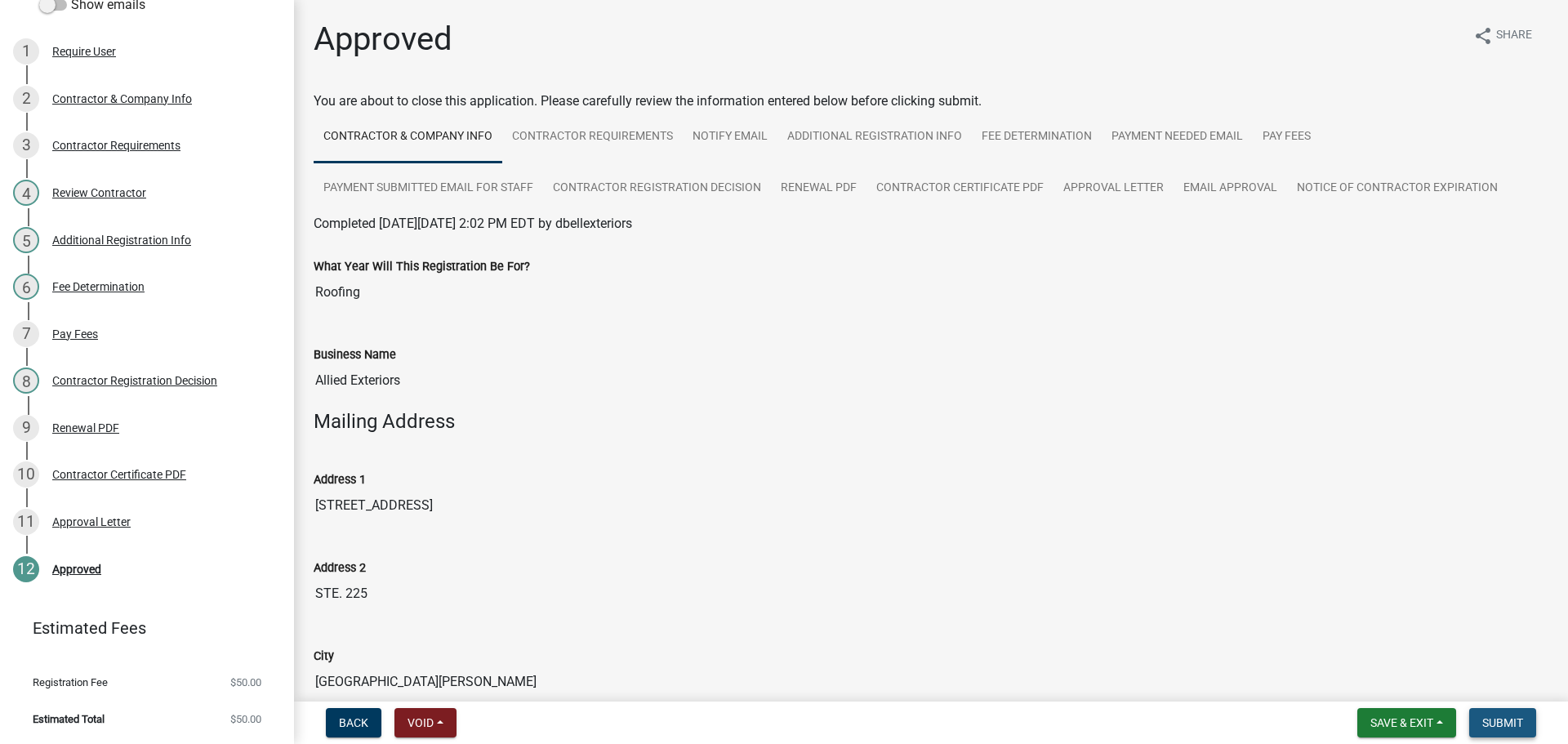
click at [1509, 727] on span "Submit" at bounding box center [1502, 722] width 41 height 13
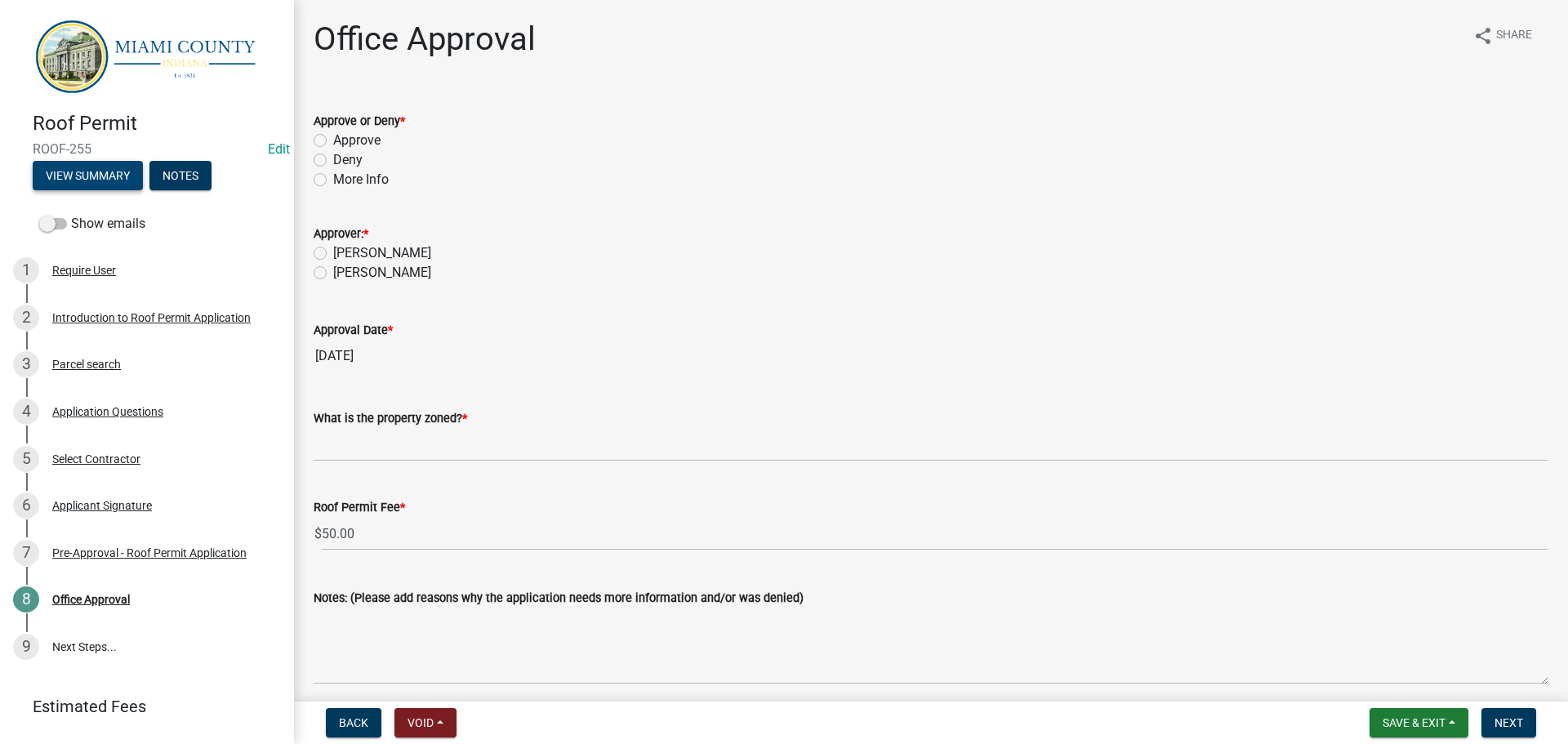
click at [94, 179] on button "View Summary" at bounding box center [88, 176] width 111 height 30
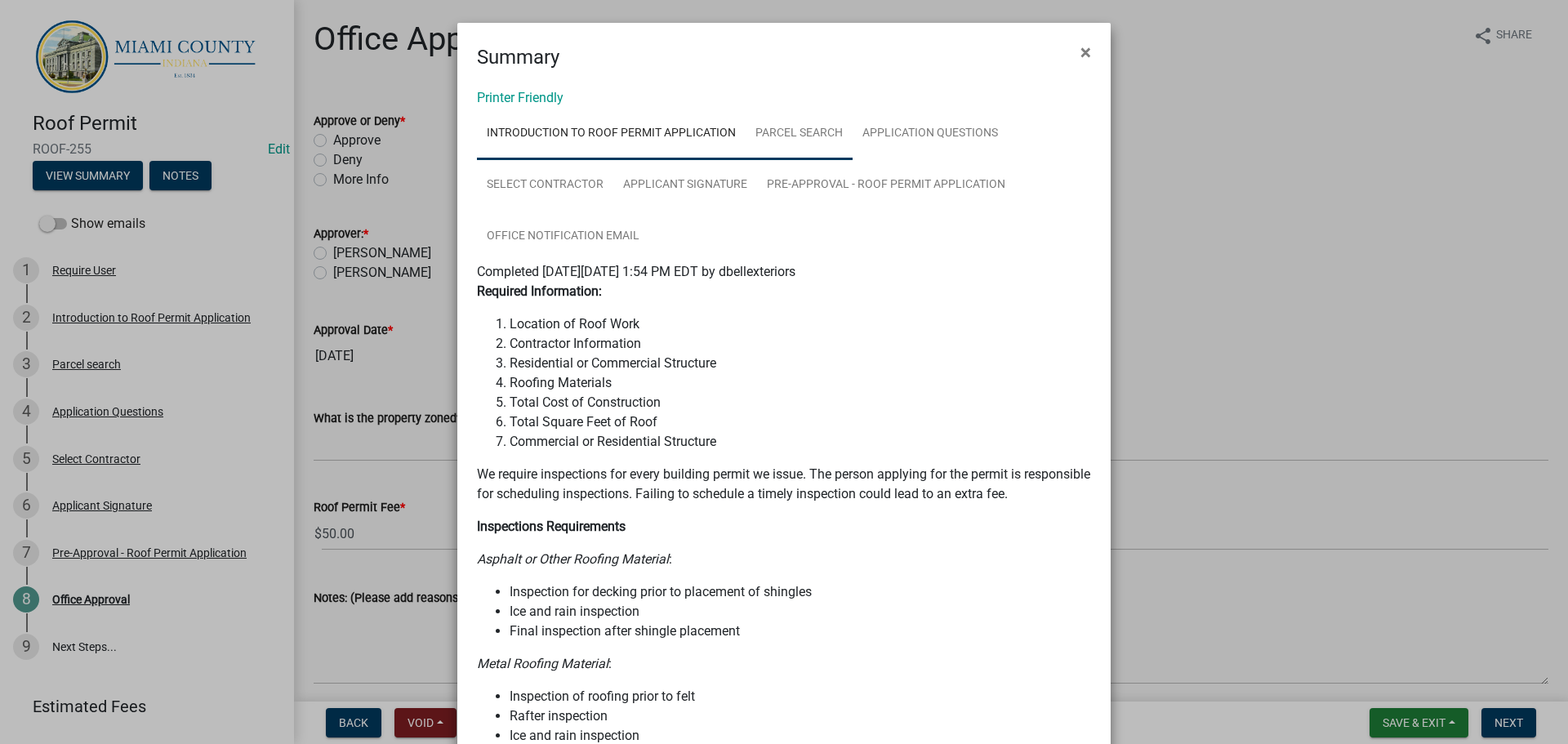
click at [812, 156] on link "Parcel search" at bounding box center [799, 134] width 107 height 52
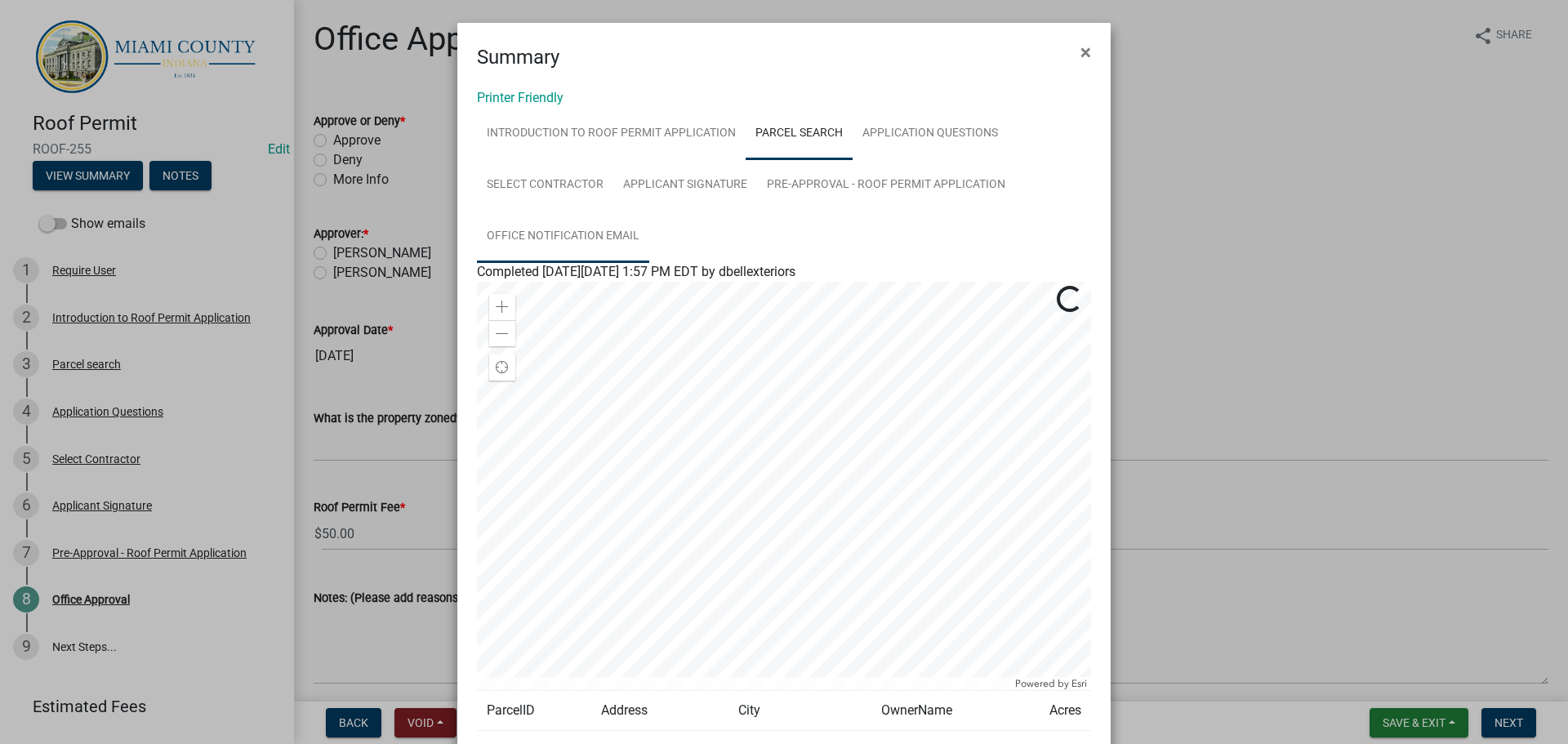
scroll to position [237, 0]
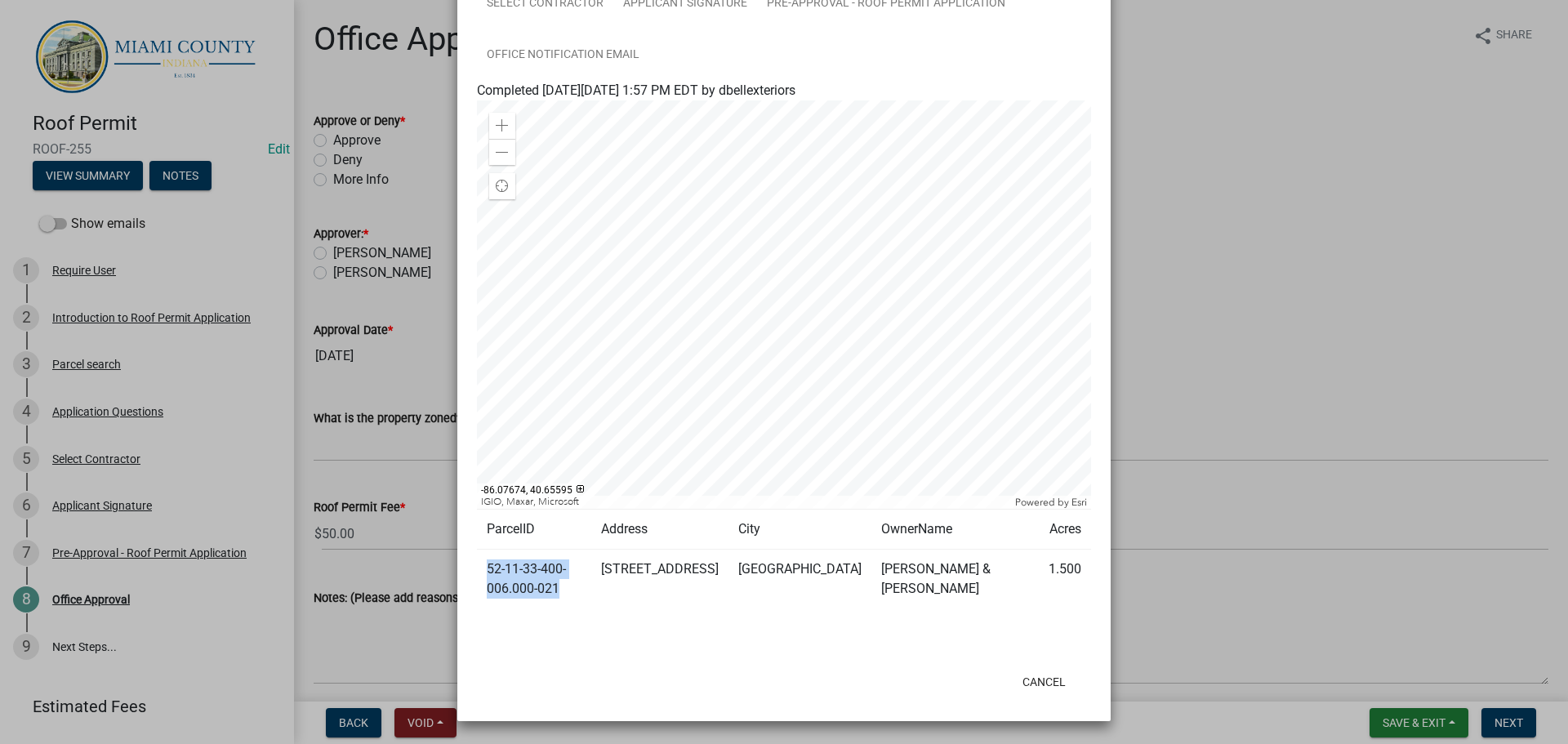
drag, startPoint x: 573, startPoint y: 573, endPoint x: 482, endPoint y: 556, distance: 92.6
click at [482, 556] on td "52-11-33-400-006.000-021" at bounding box center [533, 580] width 114 height 60
copy td "52-11-33-400-006.000-021"
click at [1202, 285] on ngb-modal-window "Summary × Printer Friendly Introduction to Roof Permit Application Parcel searc…" at bounding box center [784, 372] width 1568 height 744
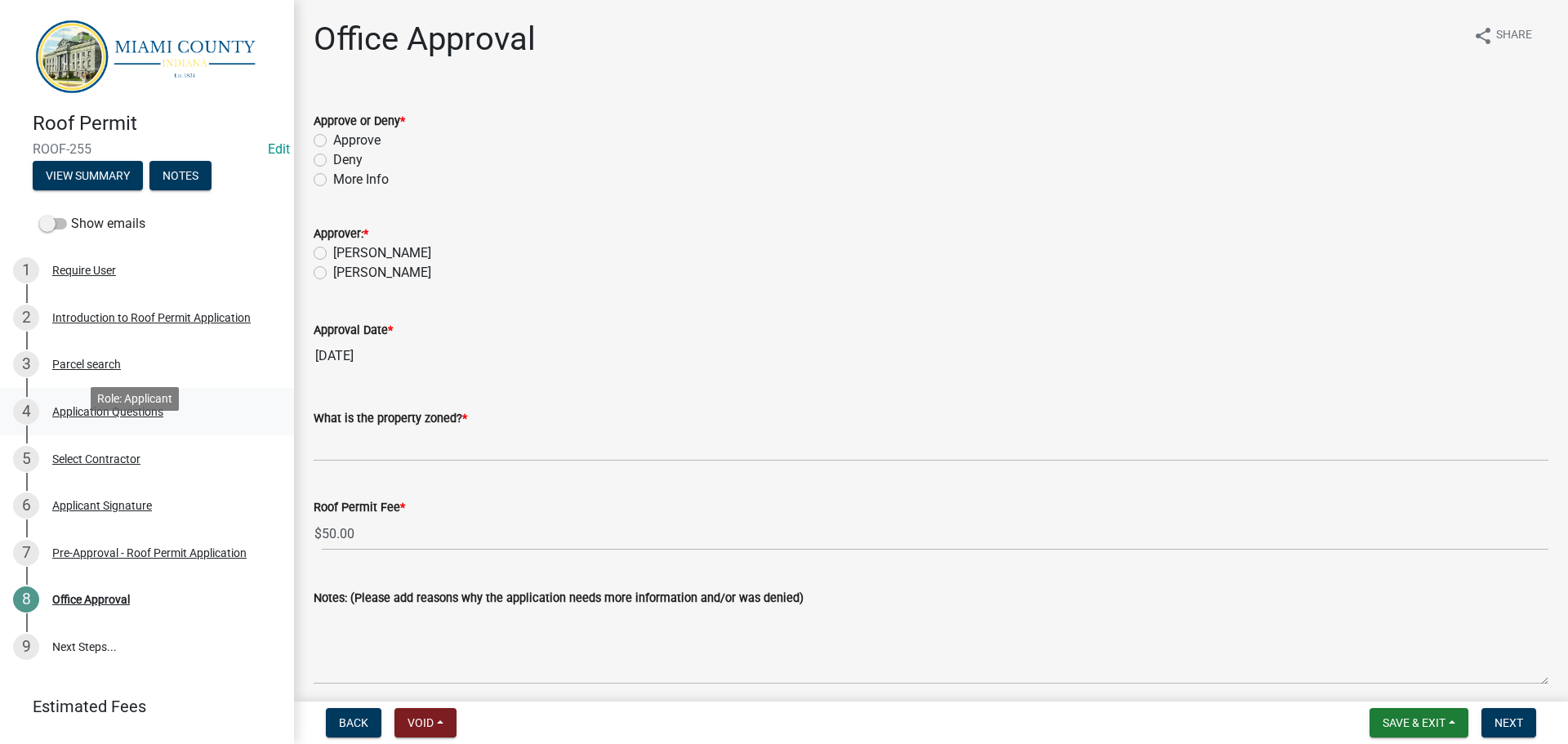
click at [139, 418] on div "Application Questions" at bounding box center [108, 411] width 111 height 11
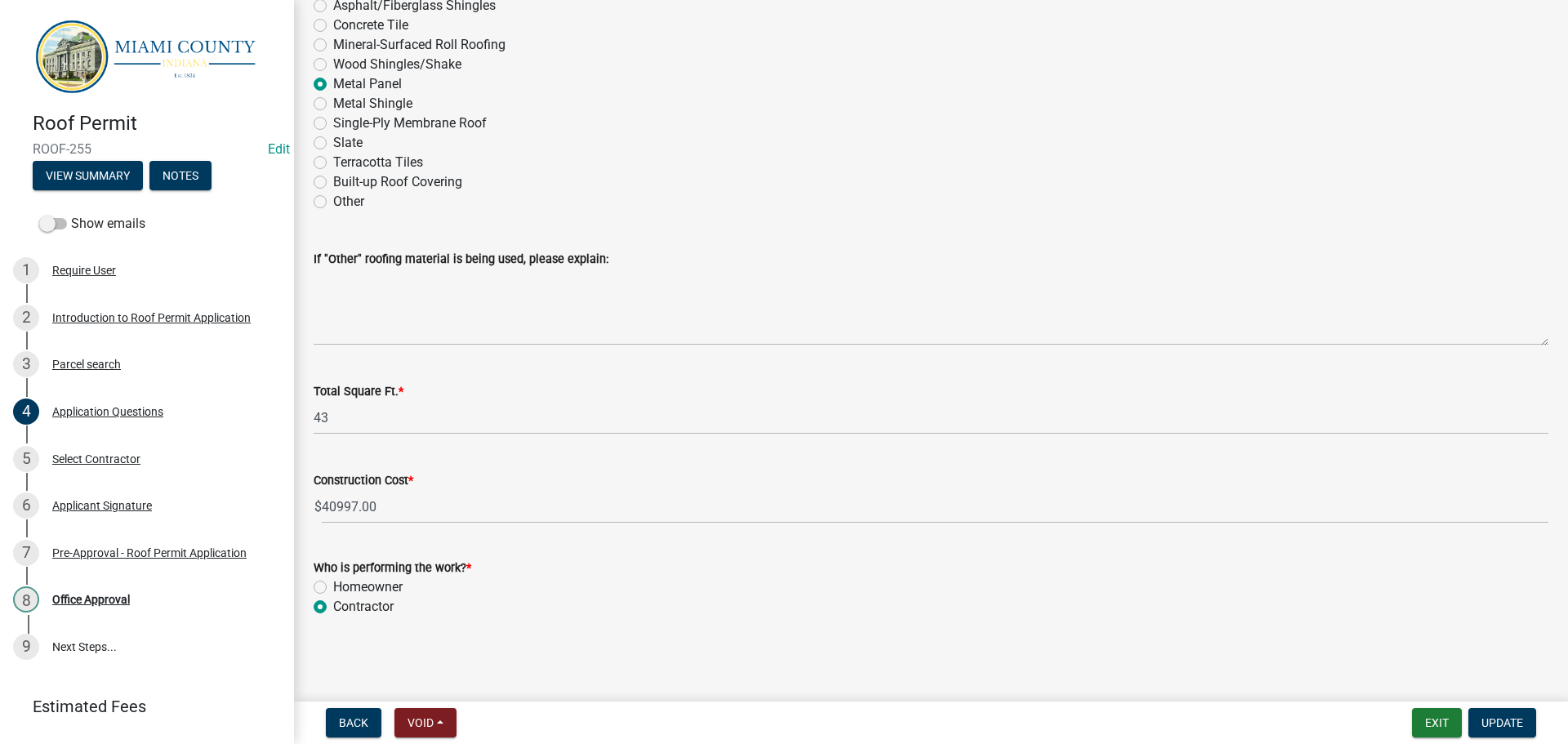
scroll to position [2501, 0]
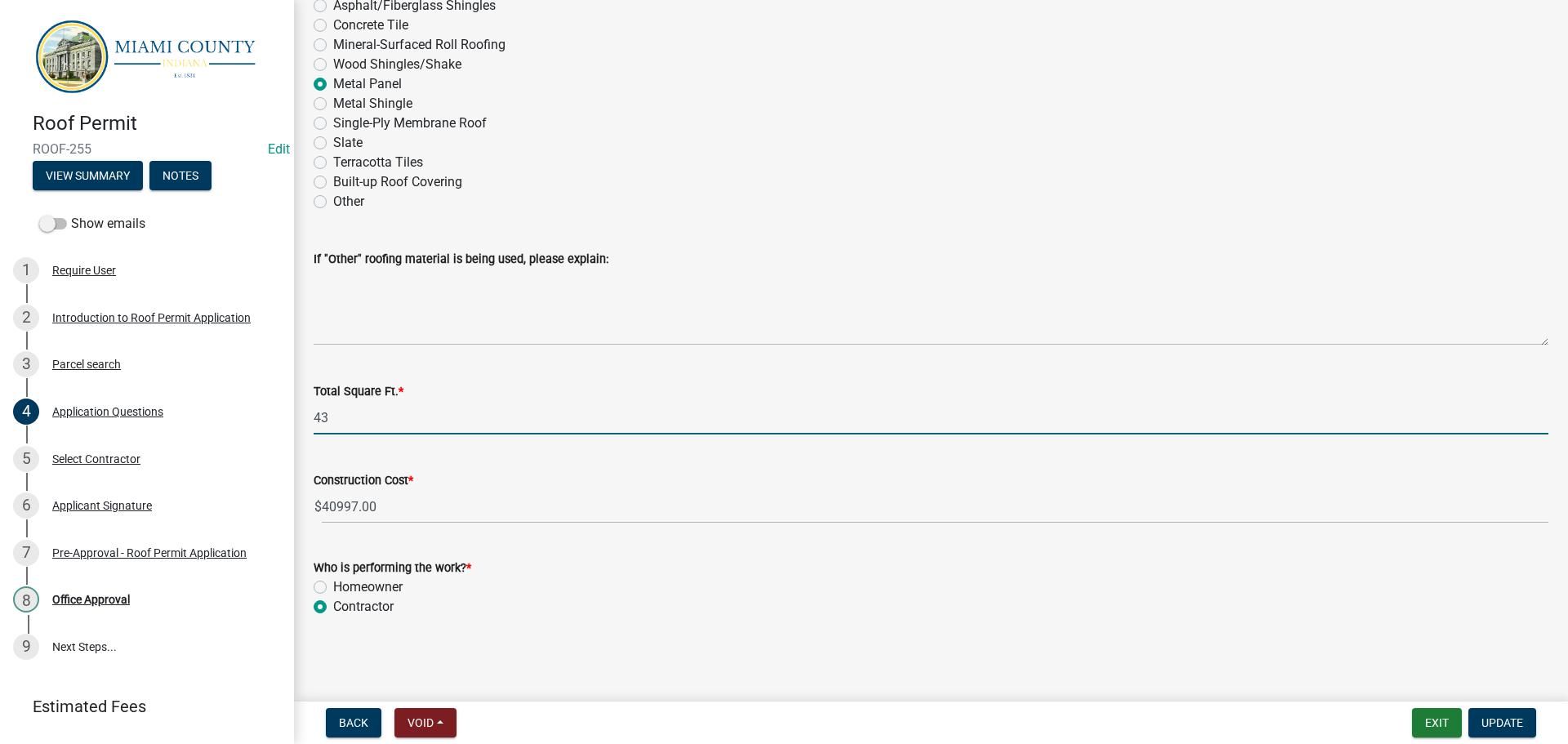
click at [421, 401] on input "43" at bounding box center [930, 418] width 1235 height 33
type input "4300"
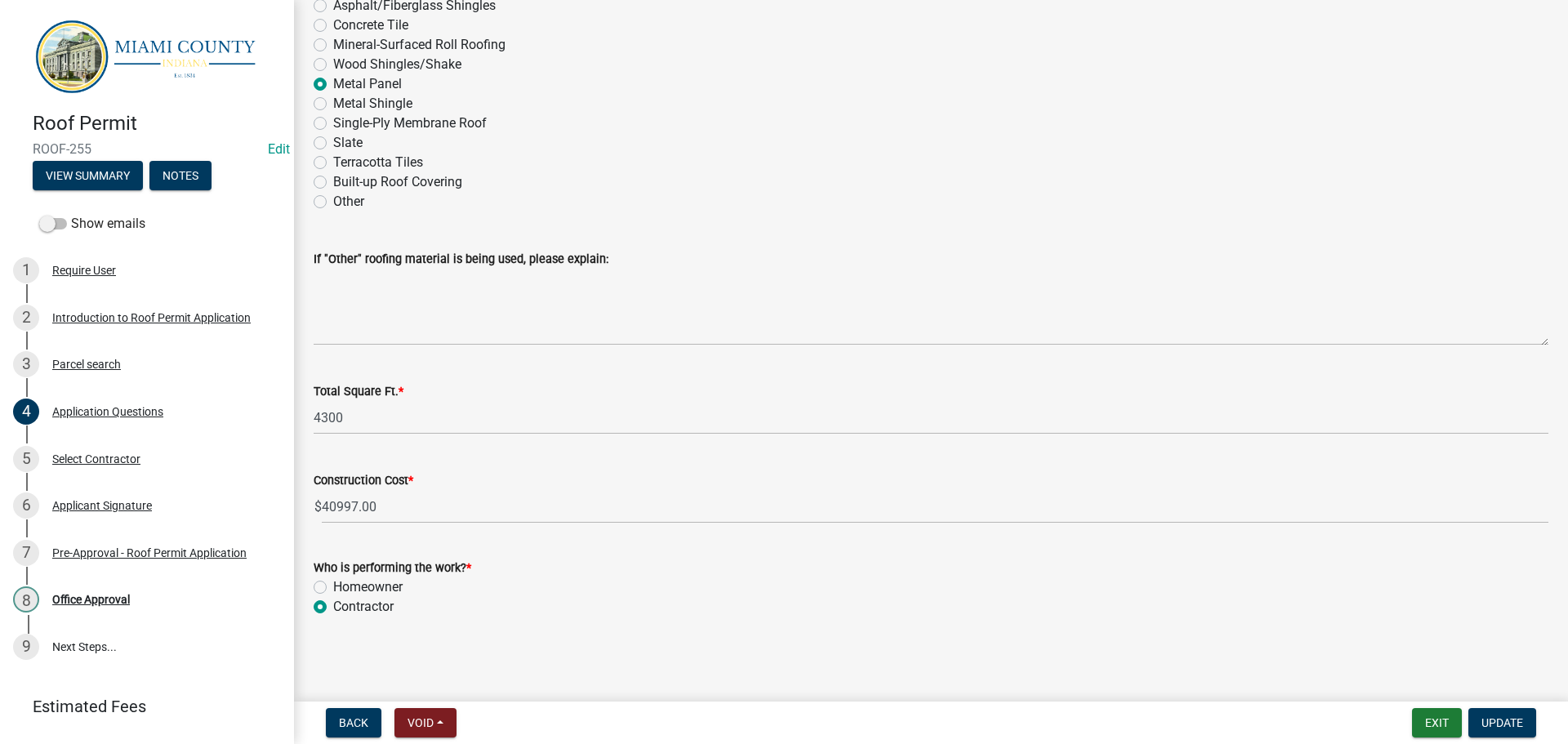
click at [445, 447] on div "Construction Cost * $ 40997.00" at bounding box center [930, 485] width 1235 height 76
click at [1505, 716] on span "Update" at bounding box center [1502, 722] width 42 height 13
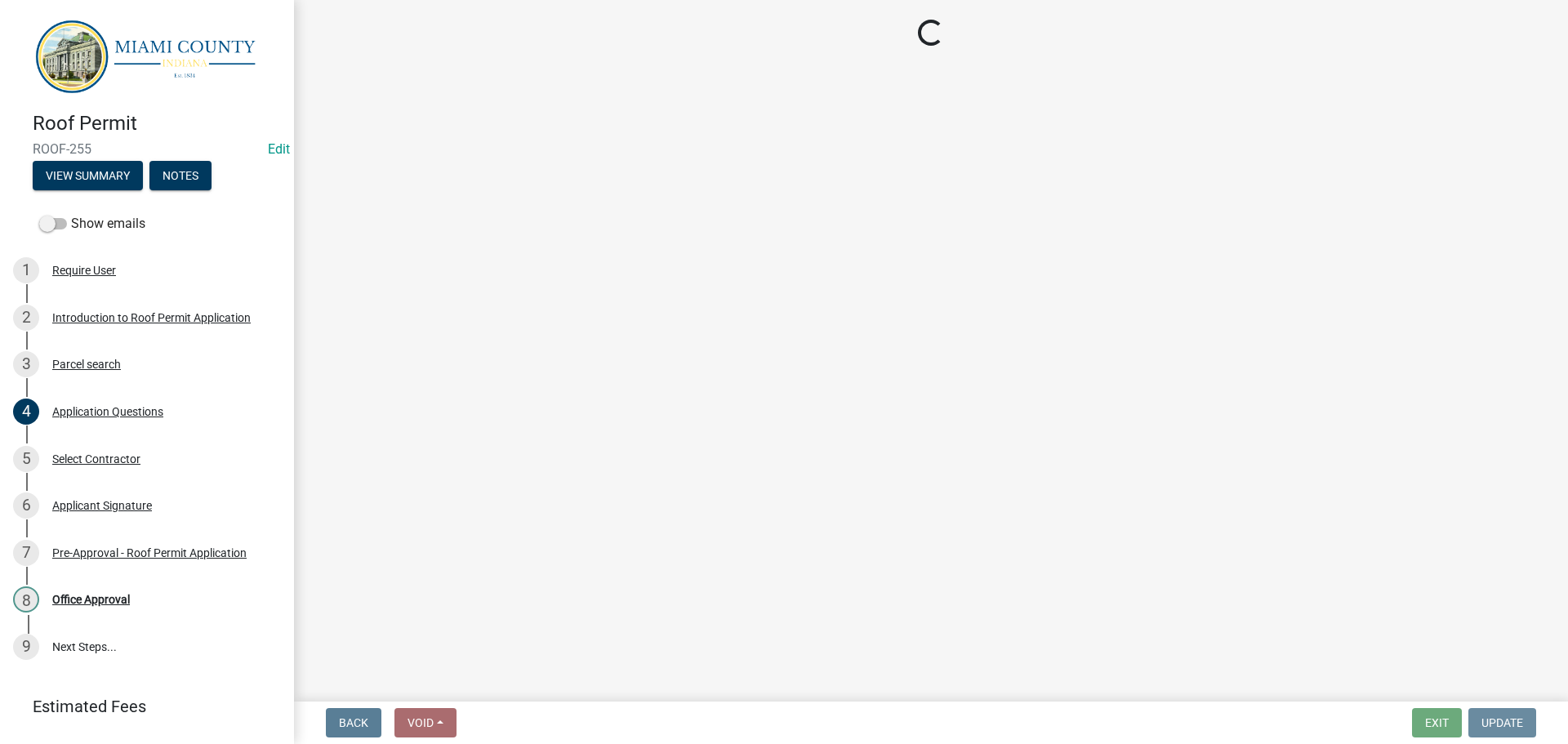
scroll to position [0, 0]
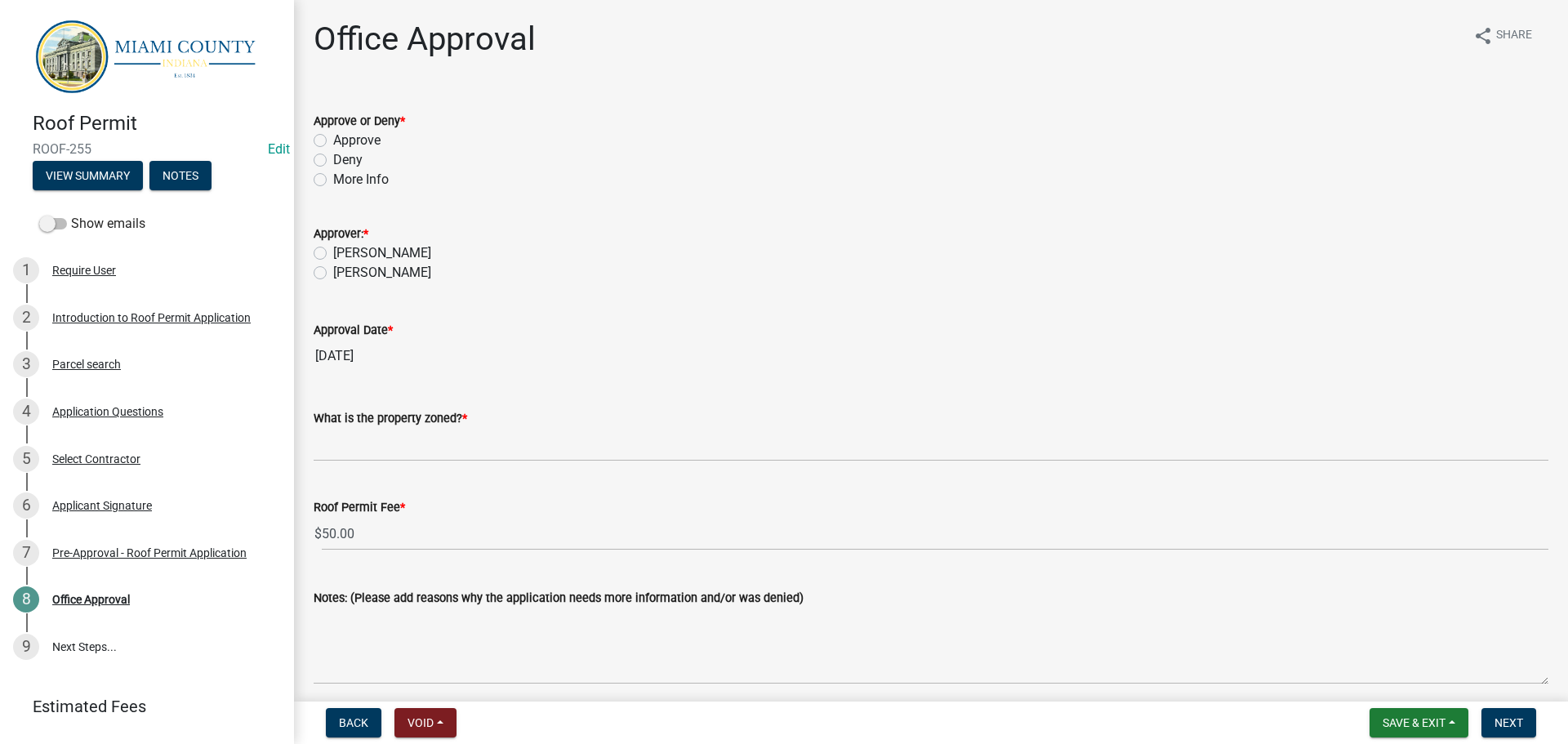
click at [371, 151] on label "Approve" at bounding box center [357, 140] width 47 height 20
click at [344, 141] on input "Approve" at bounding box center [338, 136] width 10 height 10
radio input "true"
click at [341, 283] on label "[PERSON_NAME]" at bounding box center [382, 272] width 98 height 20
click at [341, 273] on input "[PERSON_NAME]" at bounding box center [338, 268] width 10 height 10
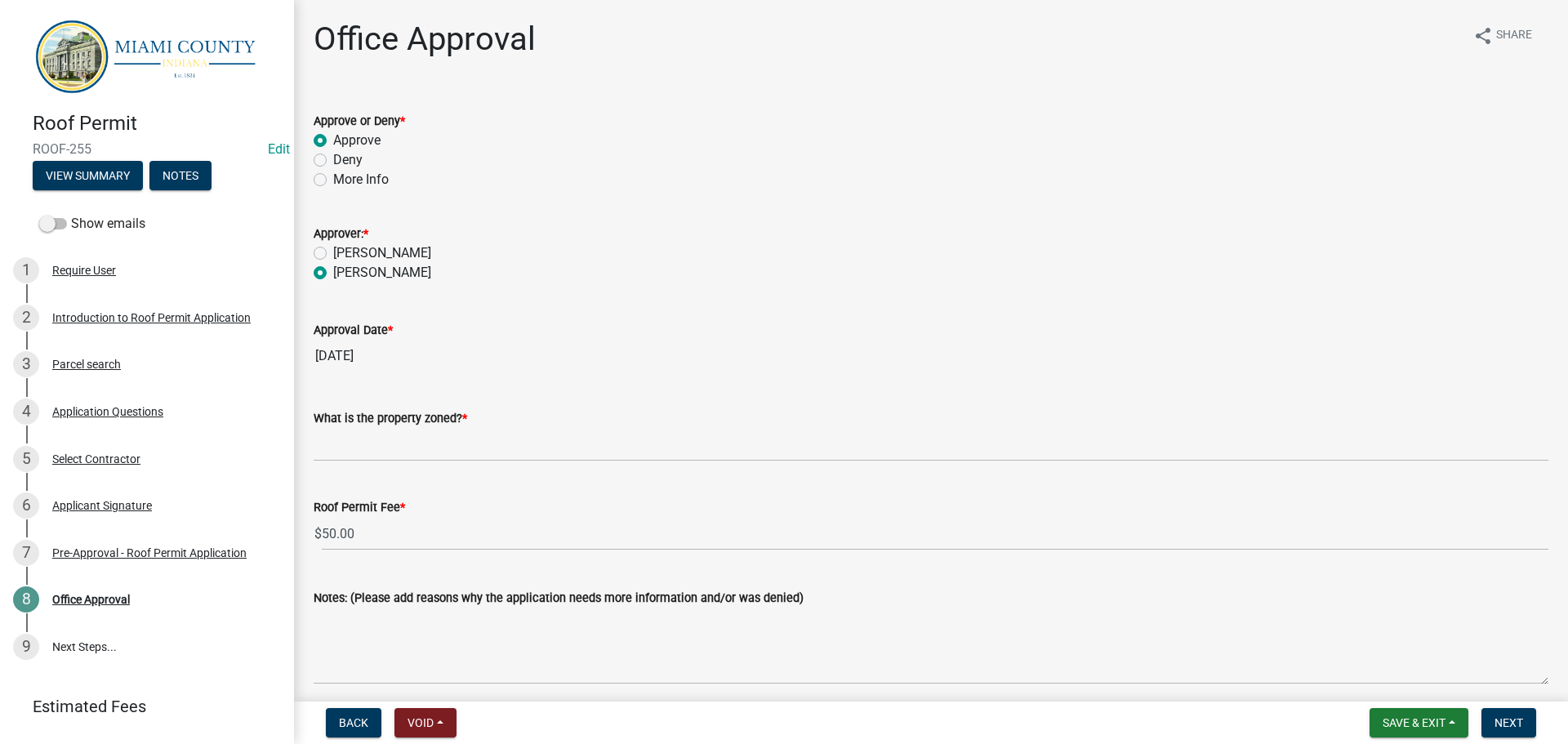
radio input "true"
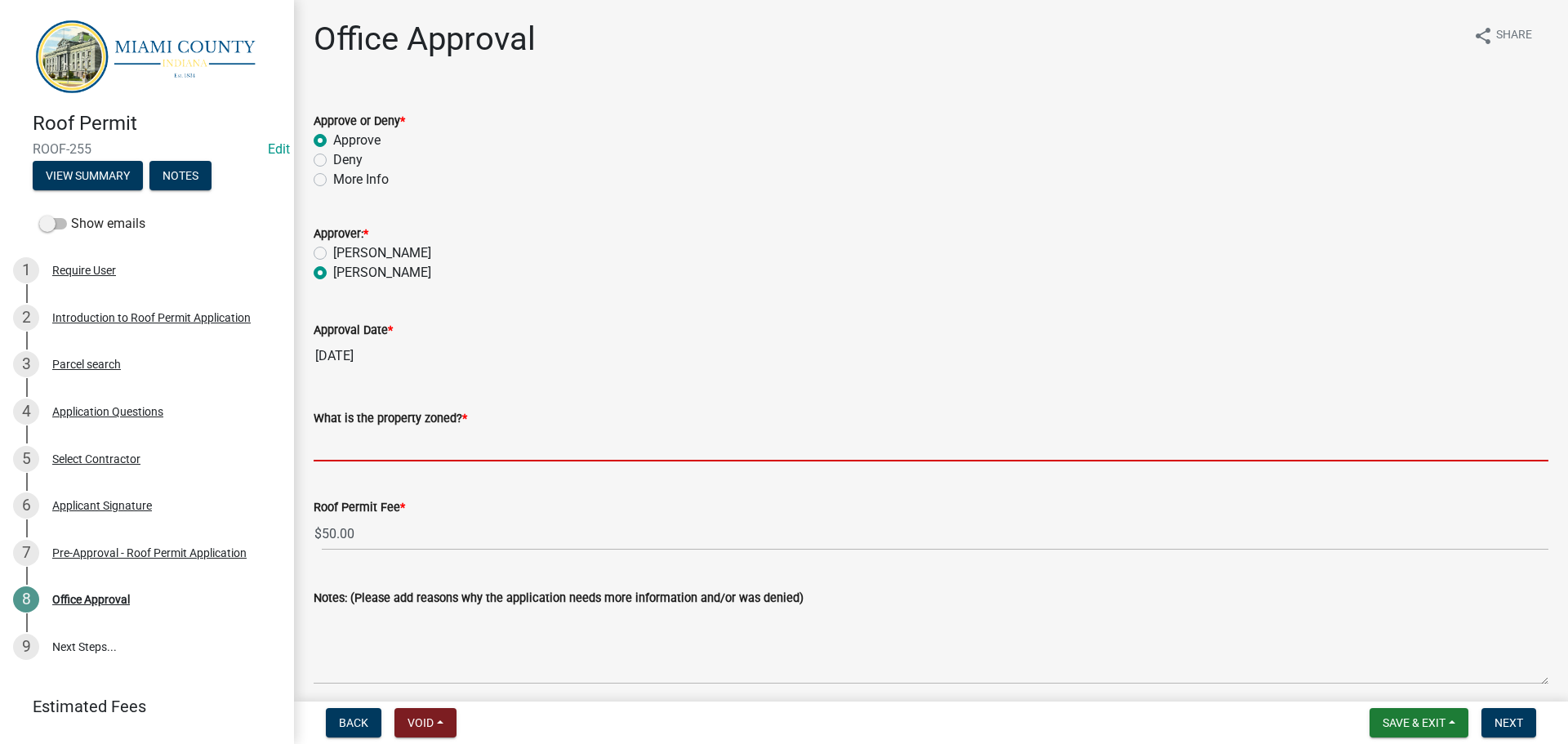
click at [395, 461] on input "What is the property zoned? *" at bounding box center [930, 445] width 1235 height 33
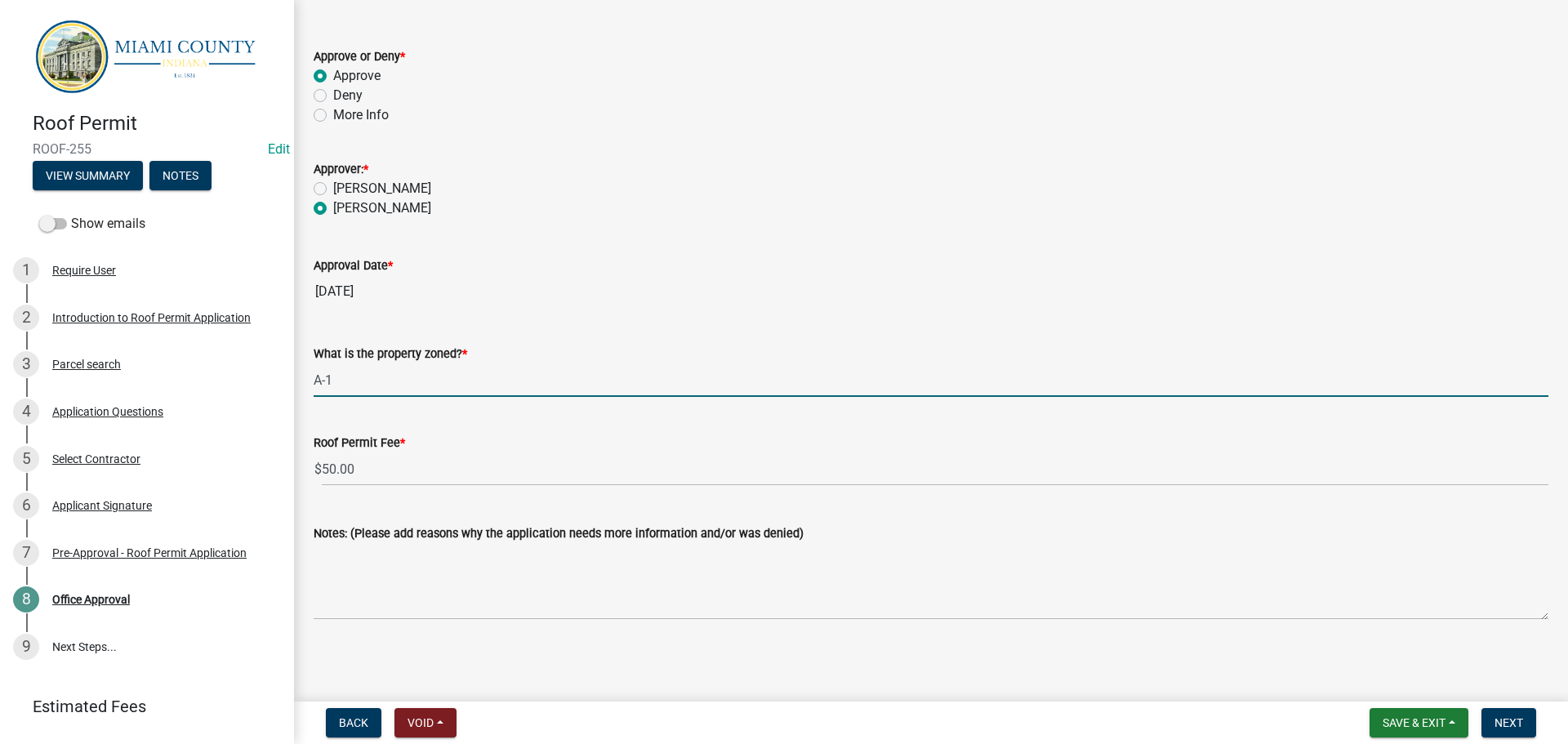
scroll to position [154, 0]
type input "A-1"
click at [1512, 716] on span "Next" at bounding box center [1508, 722] width 29 height 13
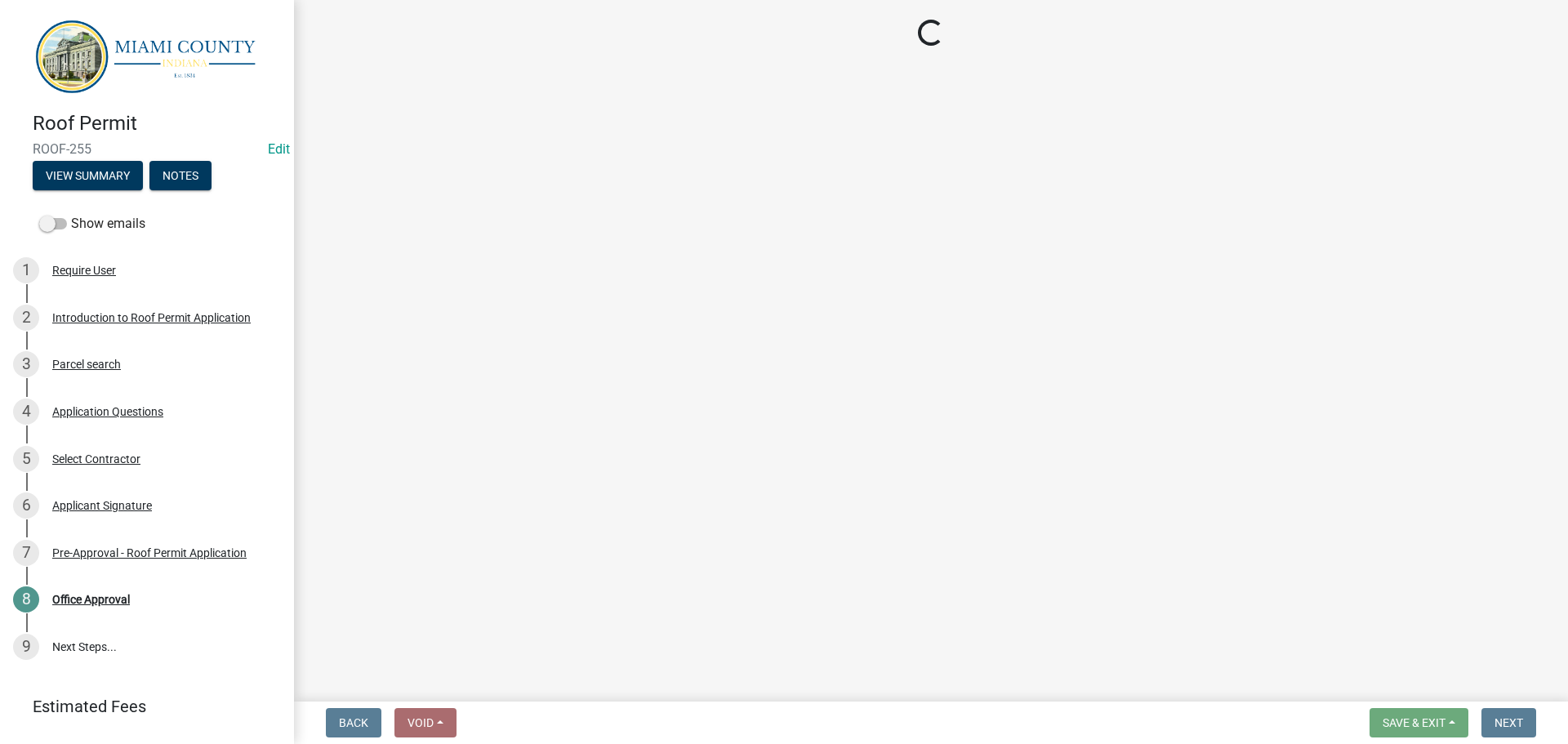
select select "3: 3"
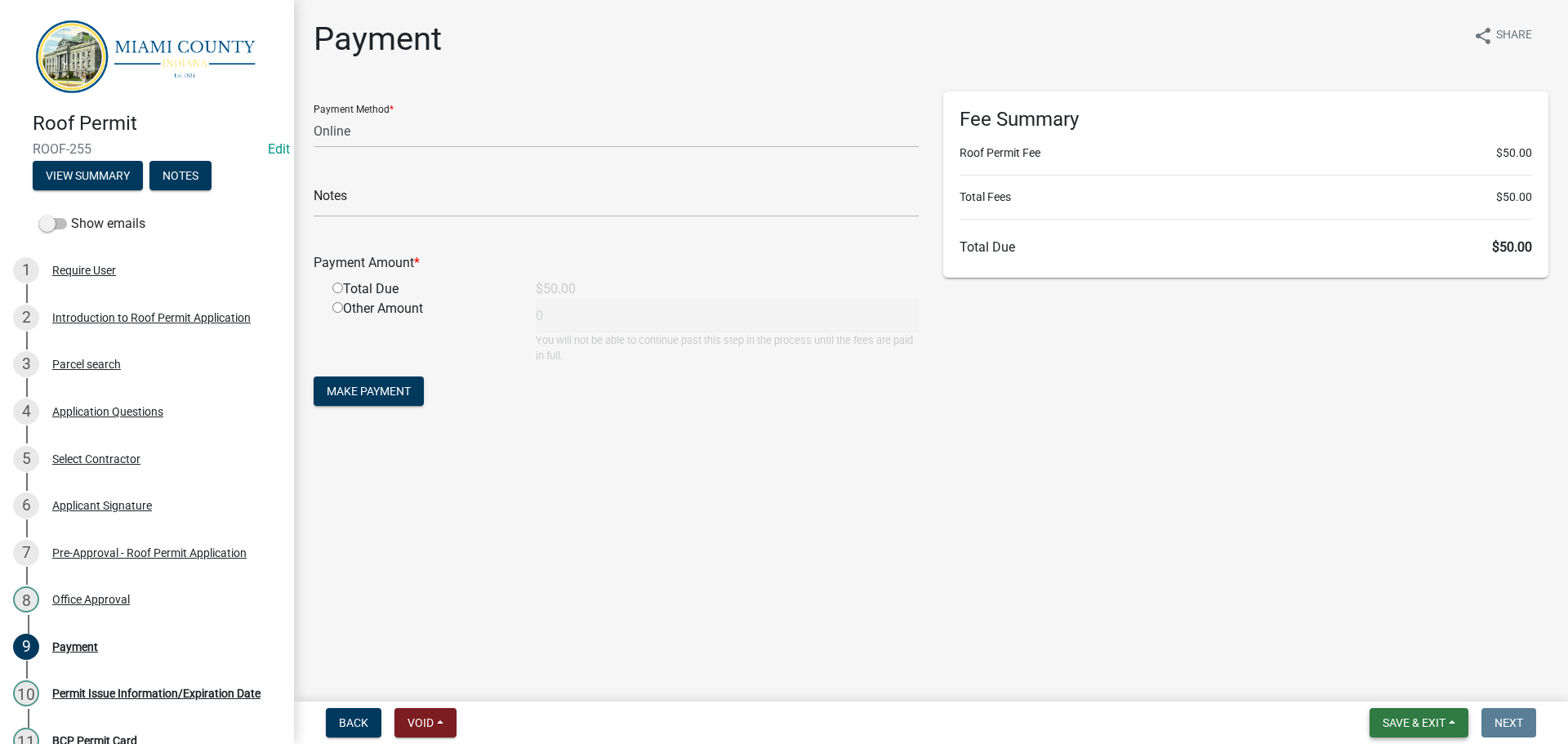
click at [1436, 732] on button "Save & Exit" at bounding box center [1419, 723] width 99 height 30
click at [1390, 675] on button "Save & Exit" at bounding box center [1403, 676] width 131 height 39
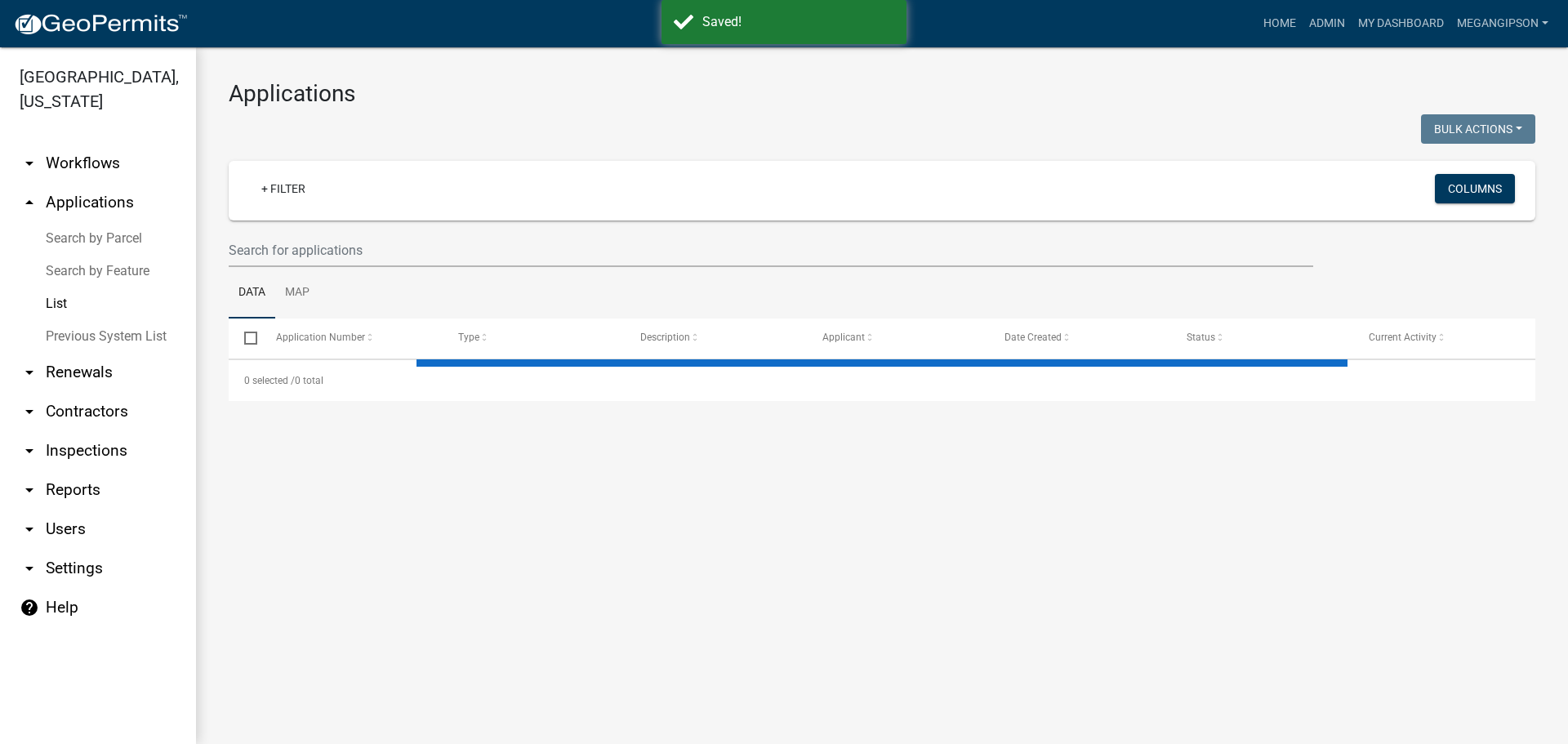
select select "3: 100"
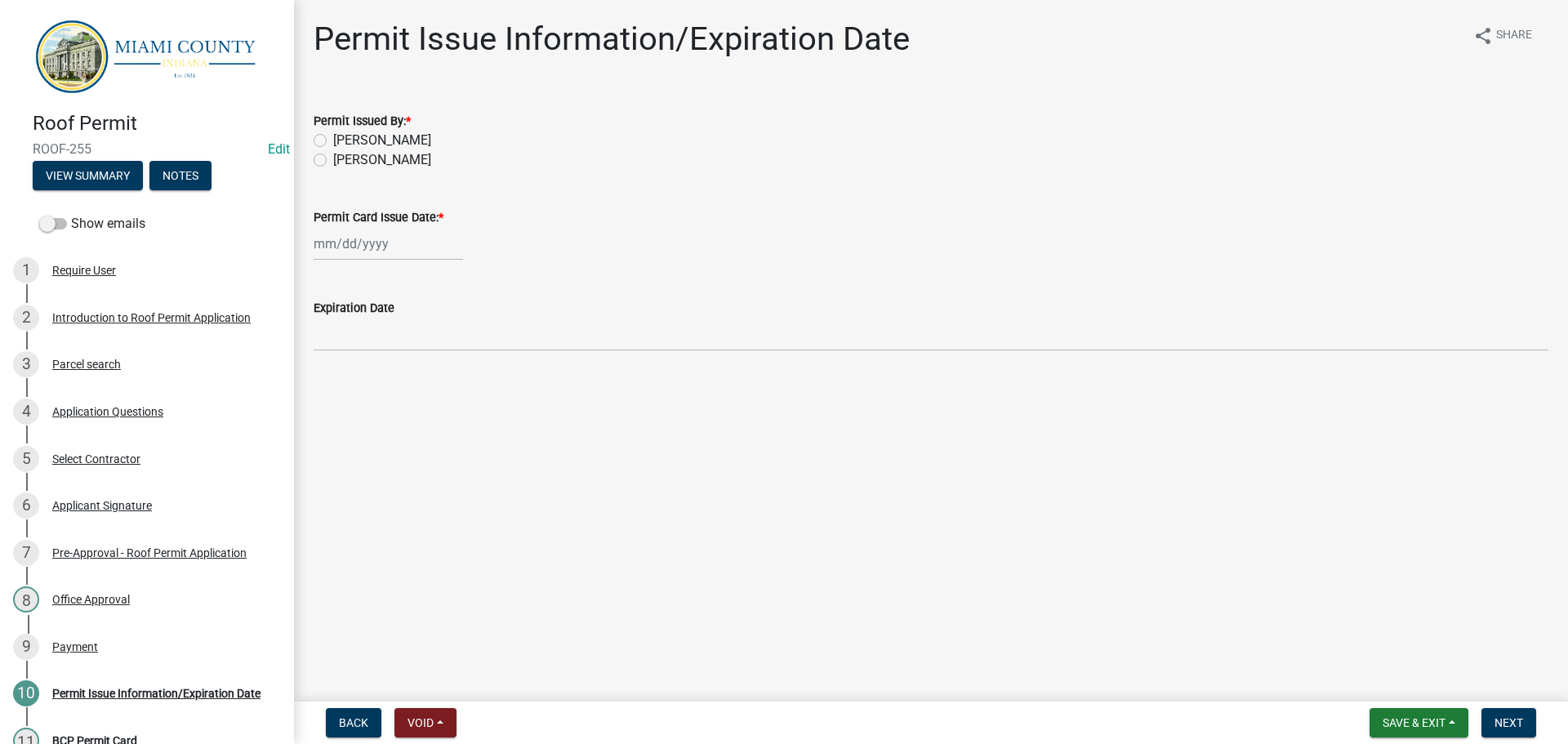
click at [390, 170] on label "[PERSON_NAME]" at bounding box center [382, 160] width 98 height 20
click at [344, 161] on input "[PERSON_NAME]" at bounding box center [338, 156] width 10 height 10
radio input "true"
click at [372, 260] on div at bounding box center [388, 244] width 150 height 33
select select "10"
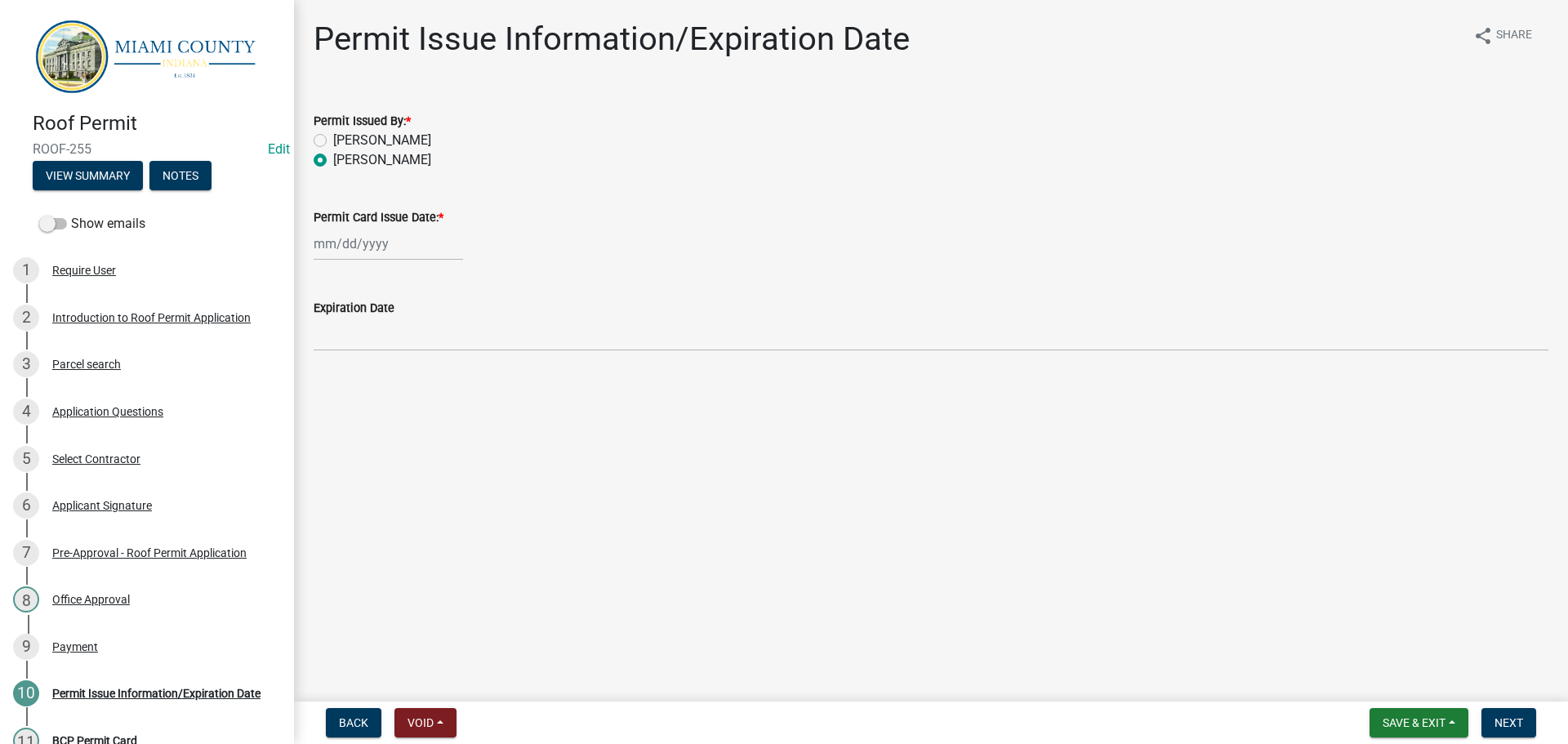
select select "2025"
click at [395, 379] on div "8" at bounding box center [382, 365] width 26 height 26
type input "[DATE]"
click at [1503, 725] on span "Next" at bounding box center [1508, 722] width 29 height 13
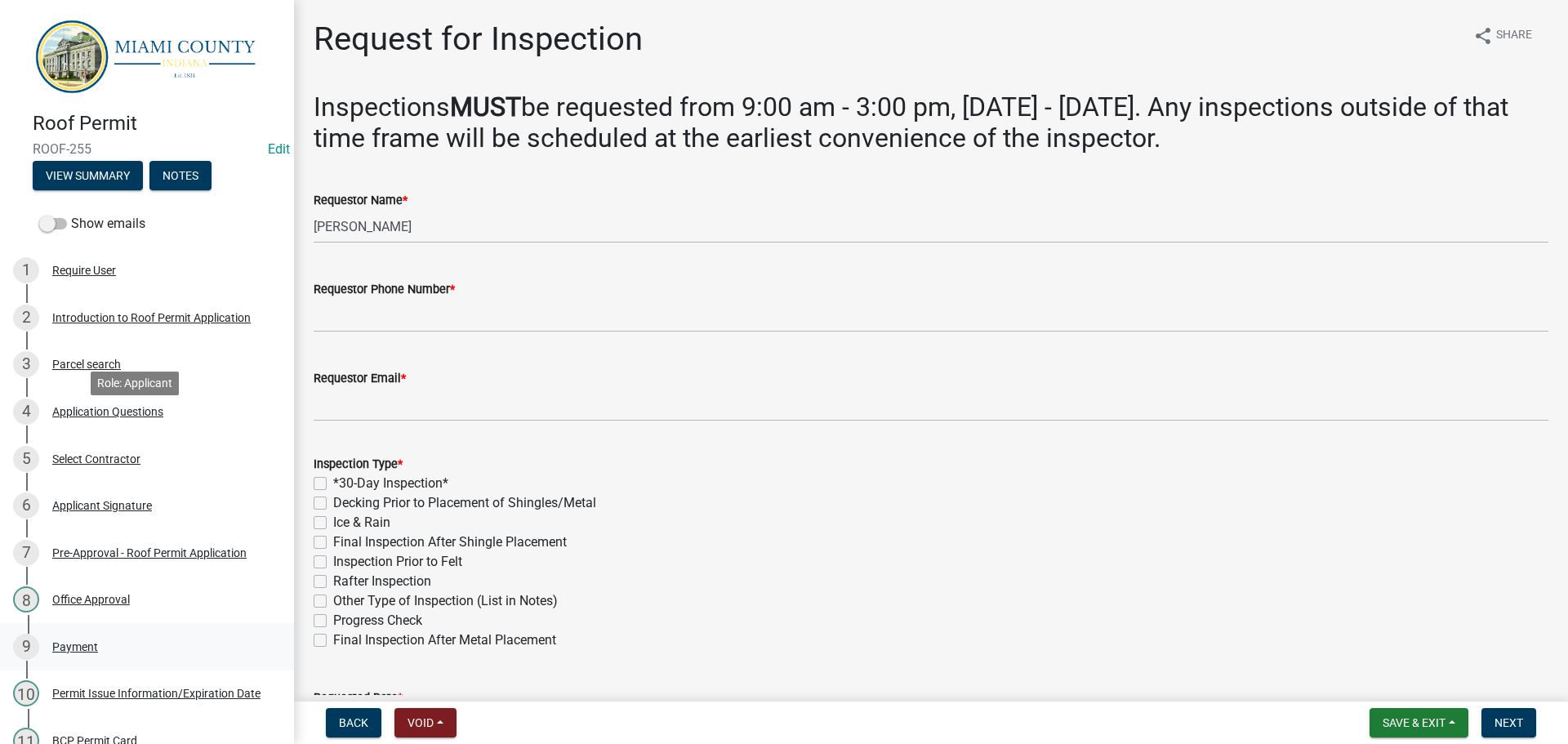
scroll to position [535, 0]
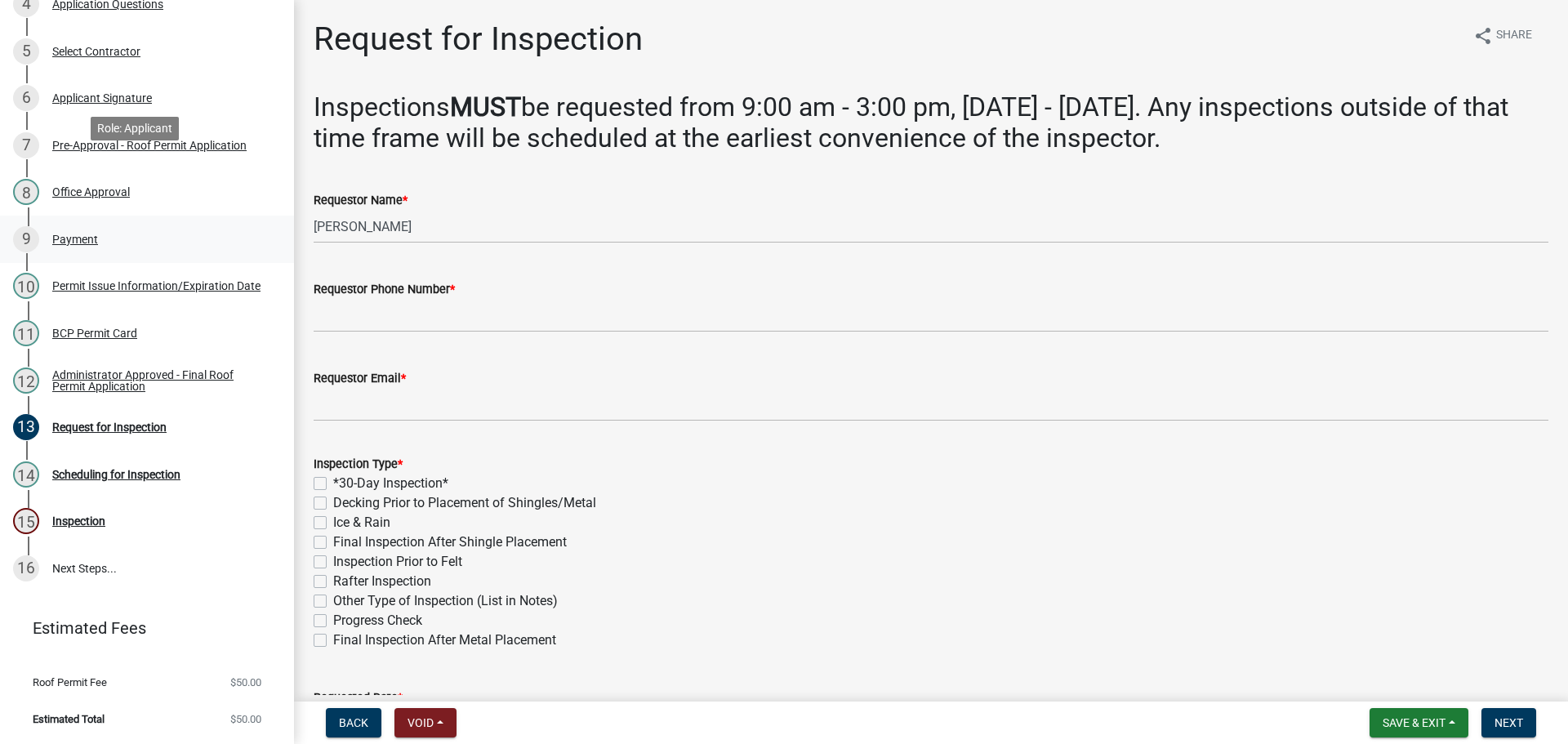
click at [98, 233] on div "Payment" at bounding box center [75, 238] width 46 height 11
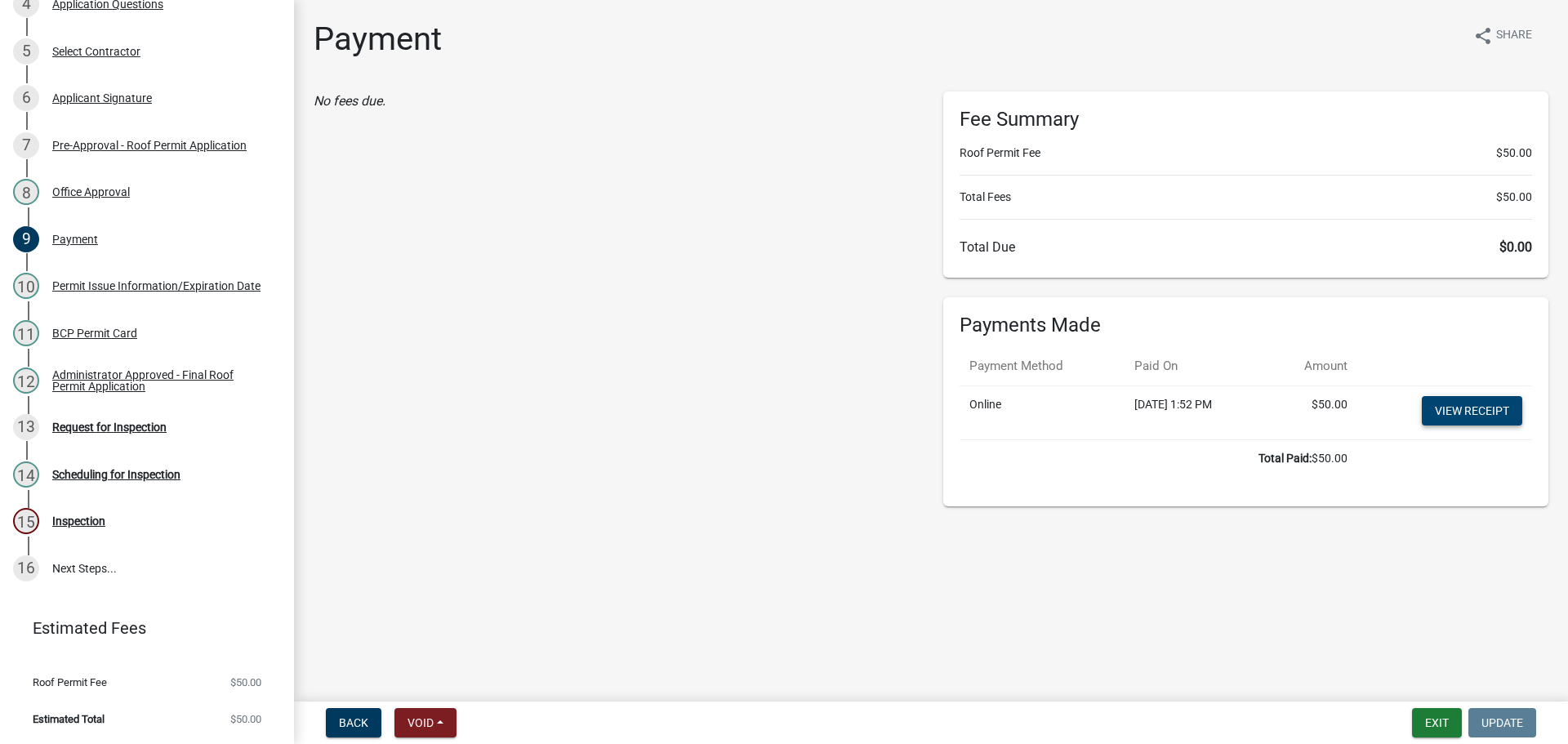
click at [1489, 426] on link "View receipt" at bounding box center [1471, 411] width 100 height 30
click at [97, 320] on div "11 BCP Permit Card" at bounding box center [140, 333] width 255 height 26
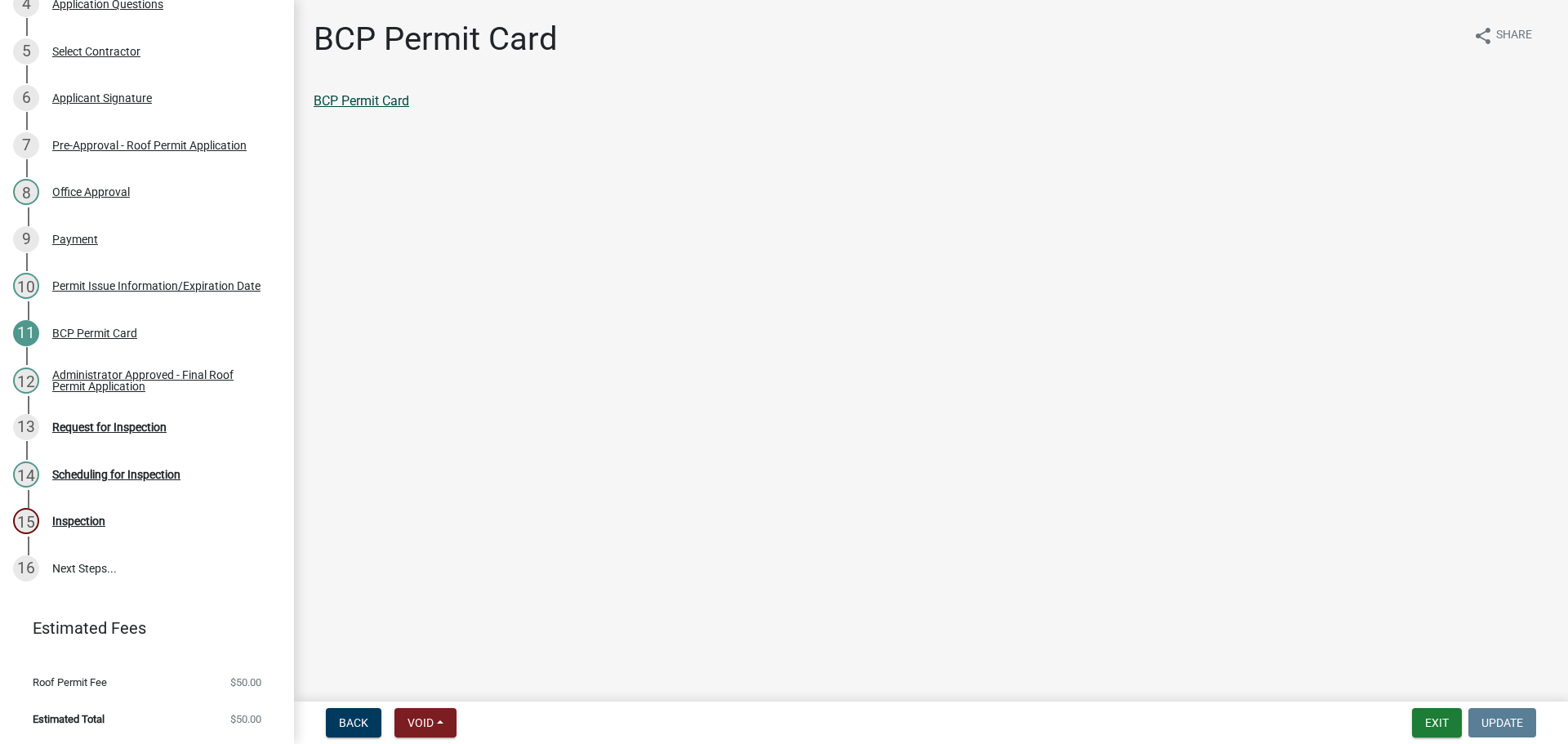
click at [380, 109] on link "BCP Permit Card" at bounding box center [361, 101] width 96 height 16
click at [144, 369] on div "Administrator Approved - Final Roof Permit Application" at bounding box center [160, 380] width 216 height 23
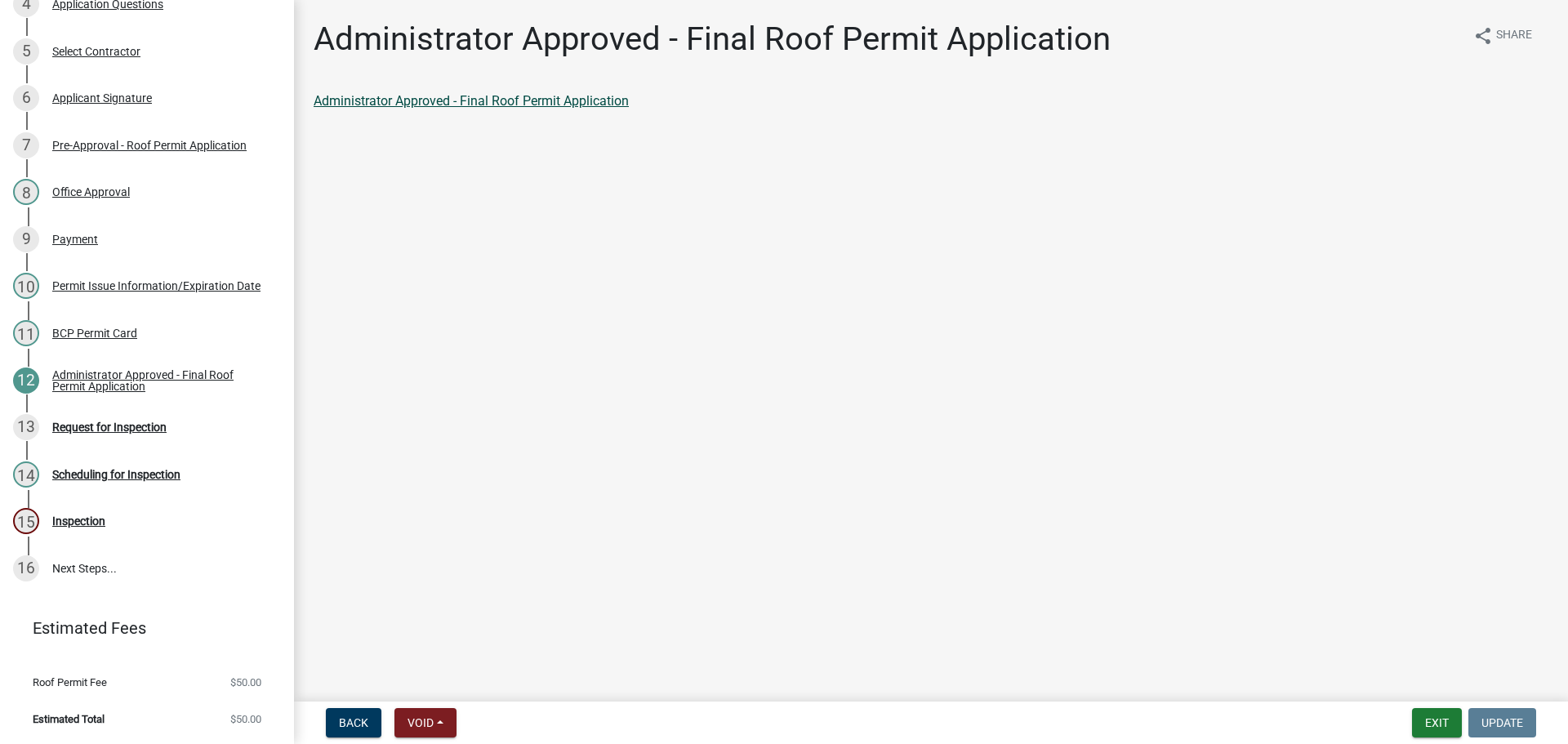
click at [556, 109] on link "Administrator Approved - Final Roof Permit Application" at bounding box center [471, 101] width 315 height 16
click at [126, 421] on div "Request for Inspection" at bounding box center [109, 426] width 114 height 11
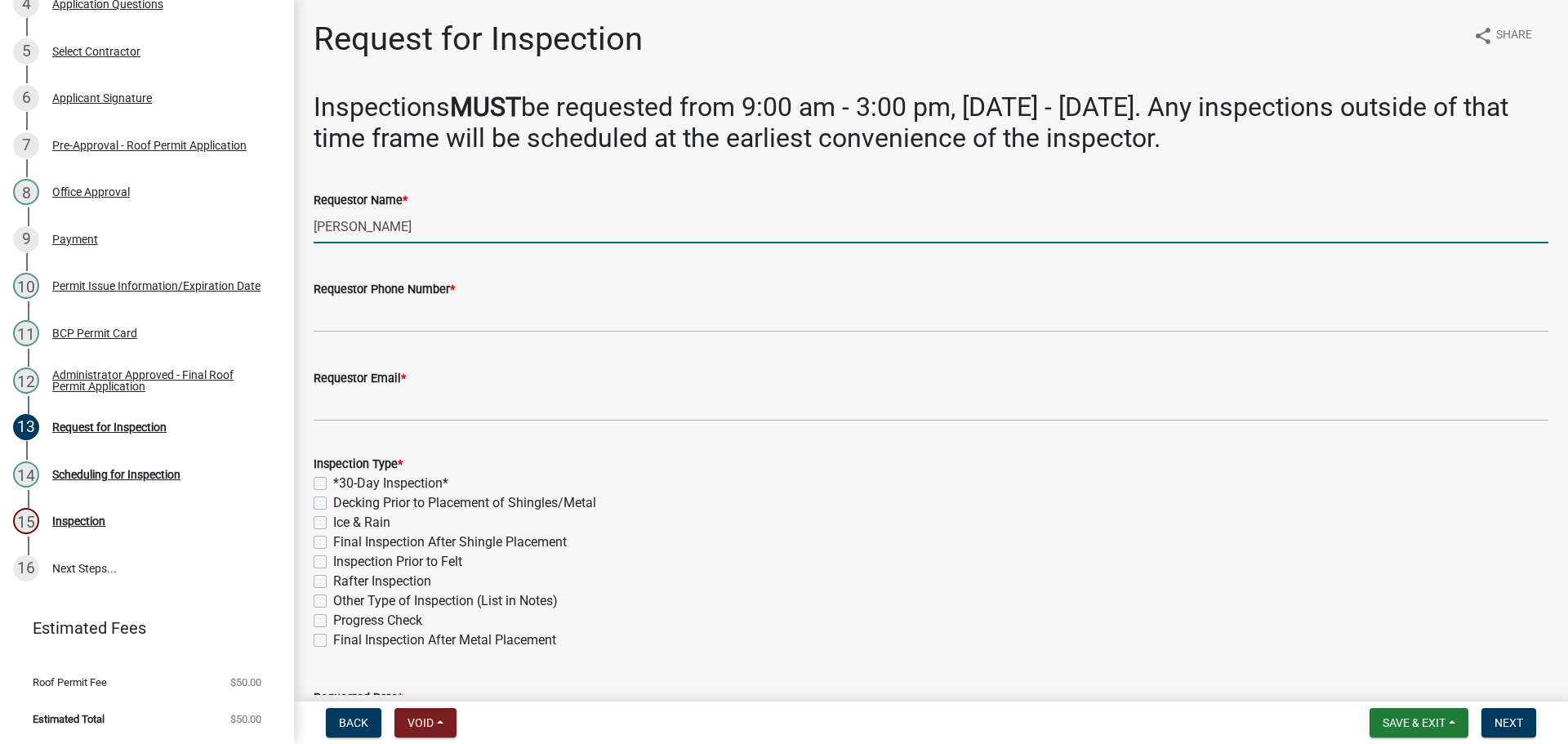
click at [454, 244] on input "[PERSON_NAME]" at bounding box center [930, 226] width 1235 height 33
type input "[PERSON_NAME] & [PERSON_NAME]"
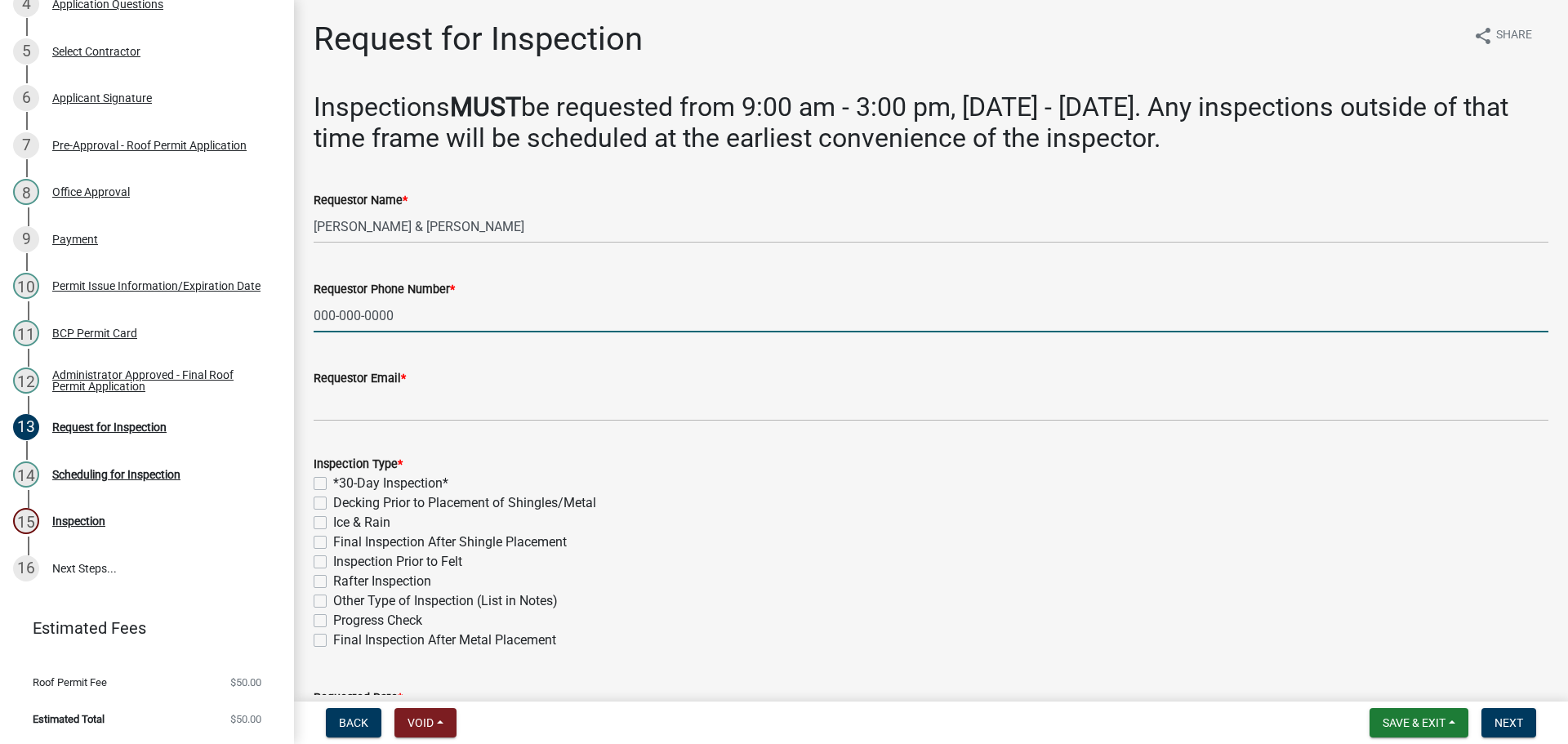
type input "000-000-0000"
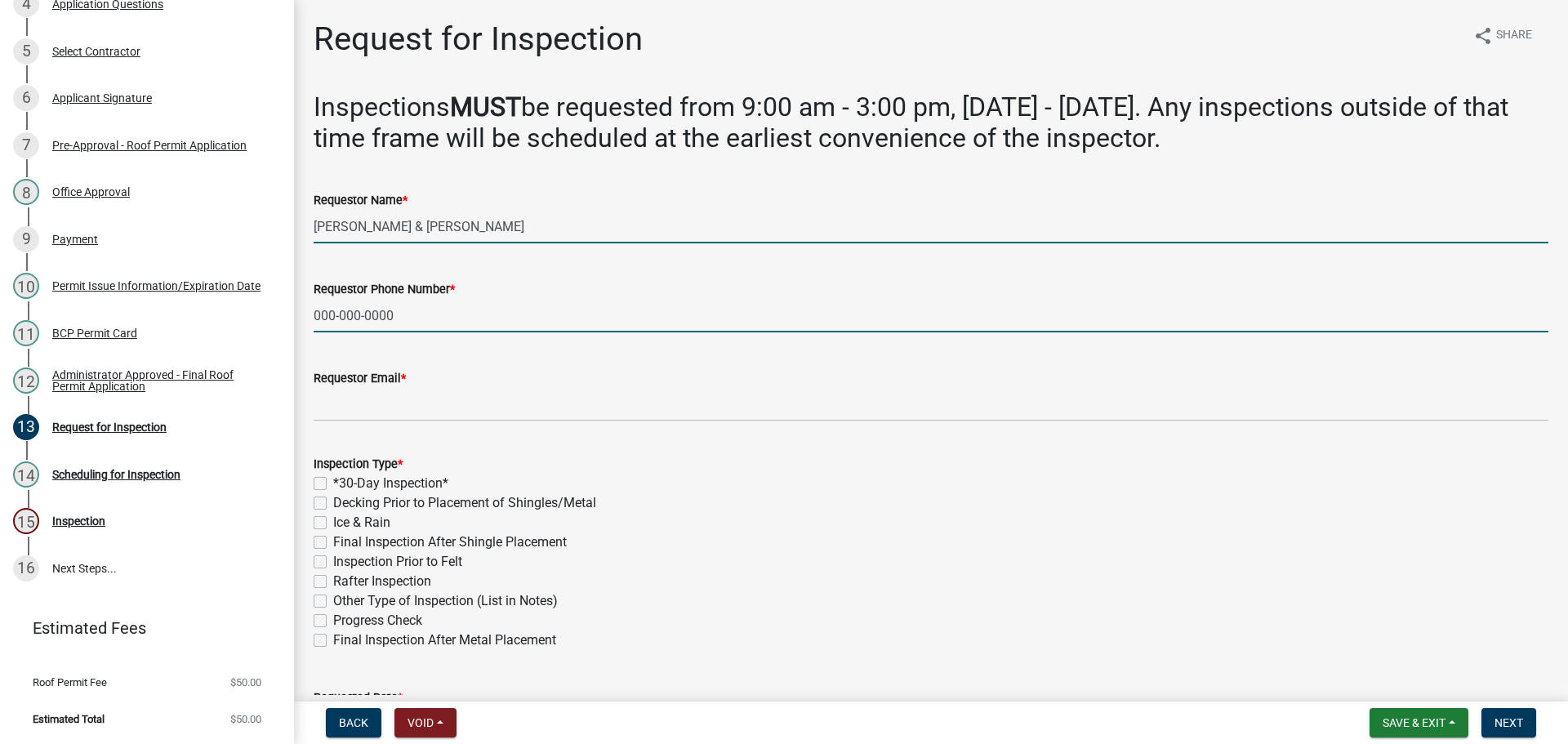
click at [407, 244] on input "[PERSON_NAME] & [PERSON_NAME]" at bounding box center [930, 226] width 1235 height 33
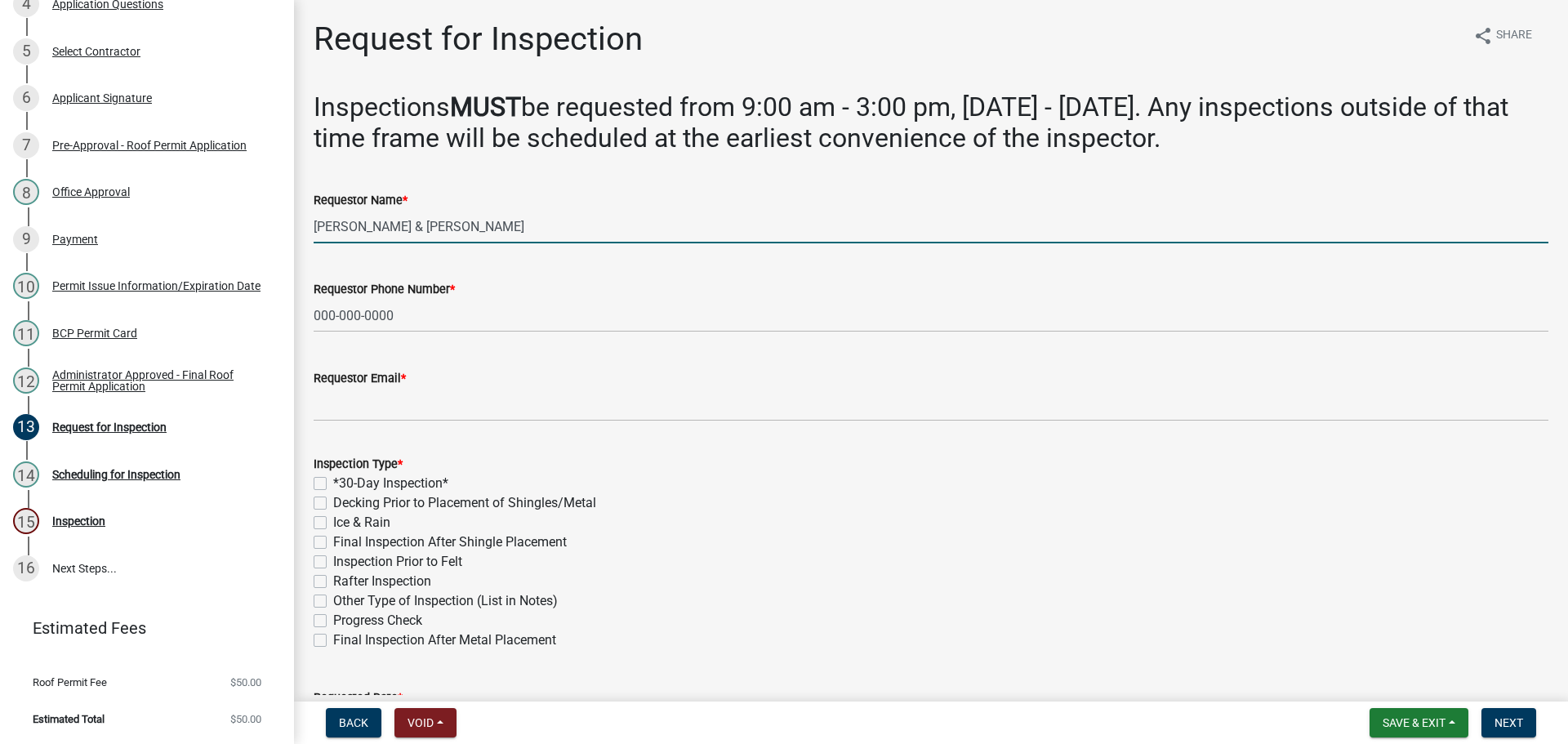
type input "[PERSON_NAME] & [PERSON_NAME]"
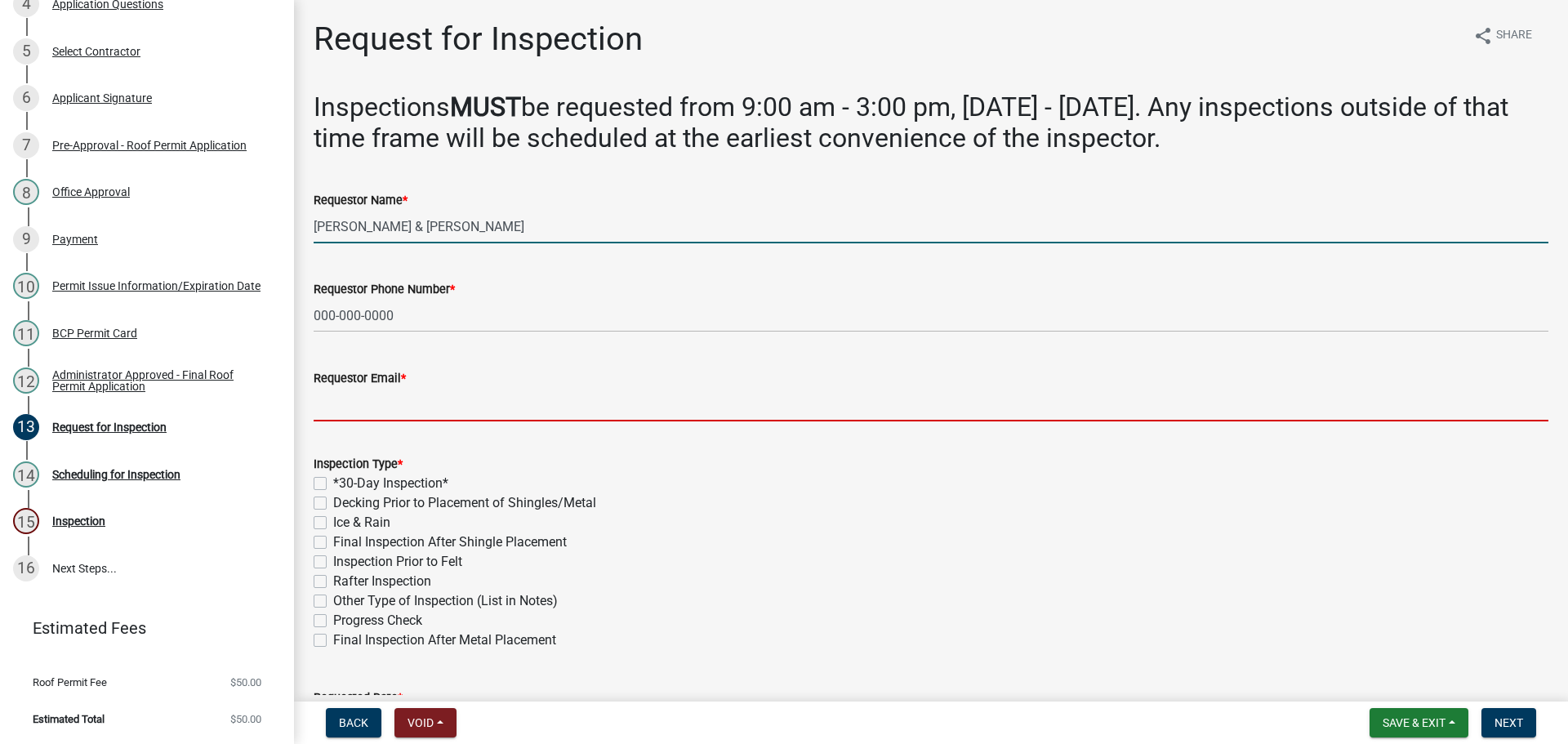
click at [432, 421] on input "Requestor Email *" at bounding box center [930, 405] width 1235 height 33
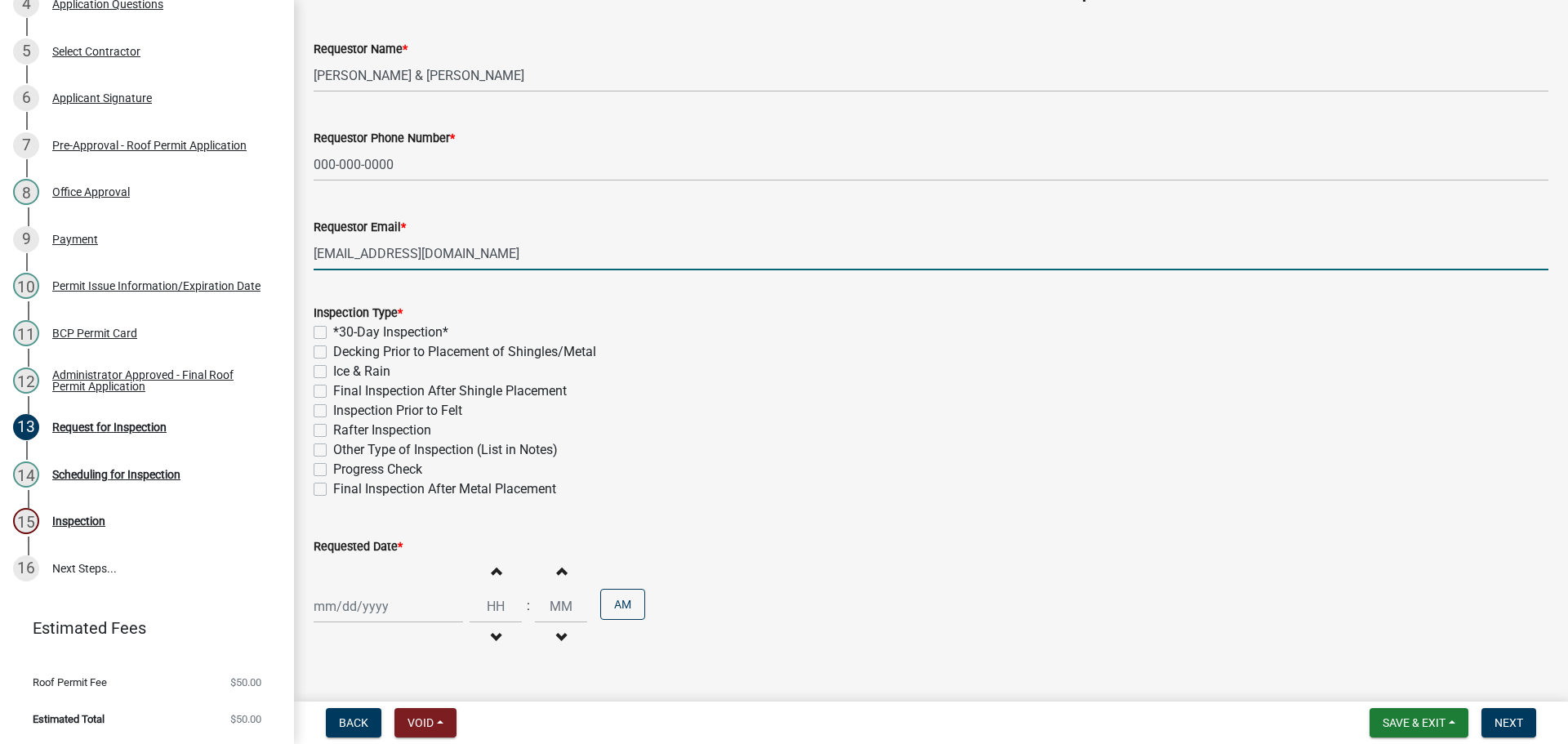
scroll to position [245, 0]
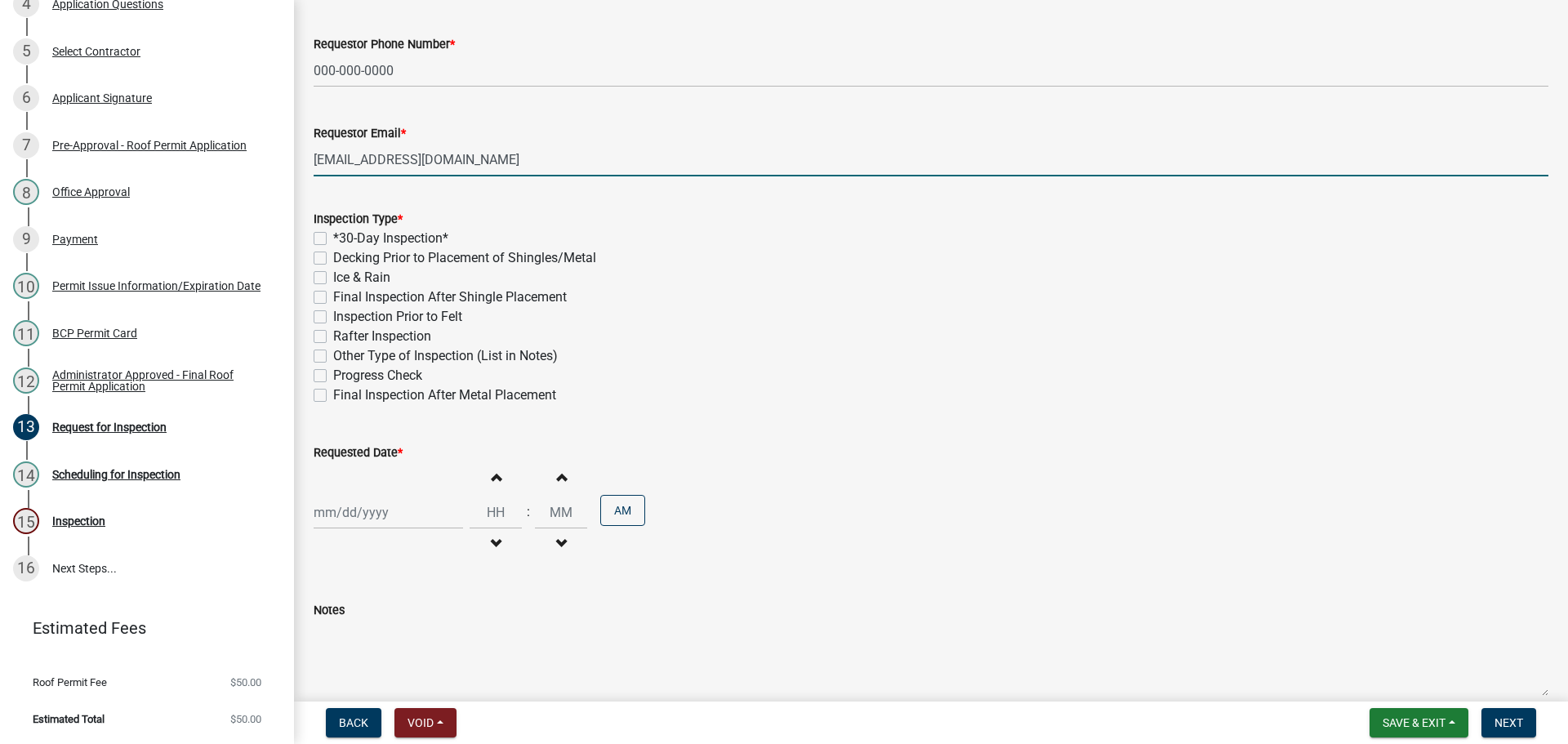
type input "[EMAIL_ADDRESS][DOMAIN_NAME]"
click at [333, 248] on label "*30-Day Inspection*" at bounding box center [391, 238] width 115 height 20
click at [333, 239] on input "*30-Day Inspection*" at bounding box center [338, 234] width 10 height 10
checkbox input "true"
checkbox input "false"
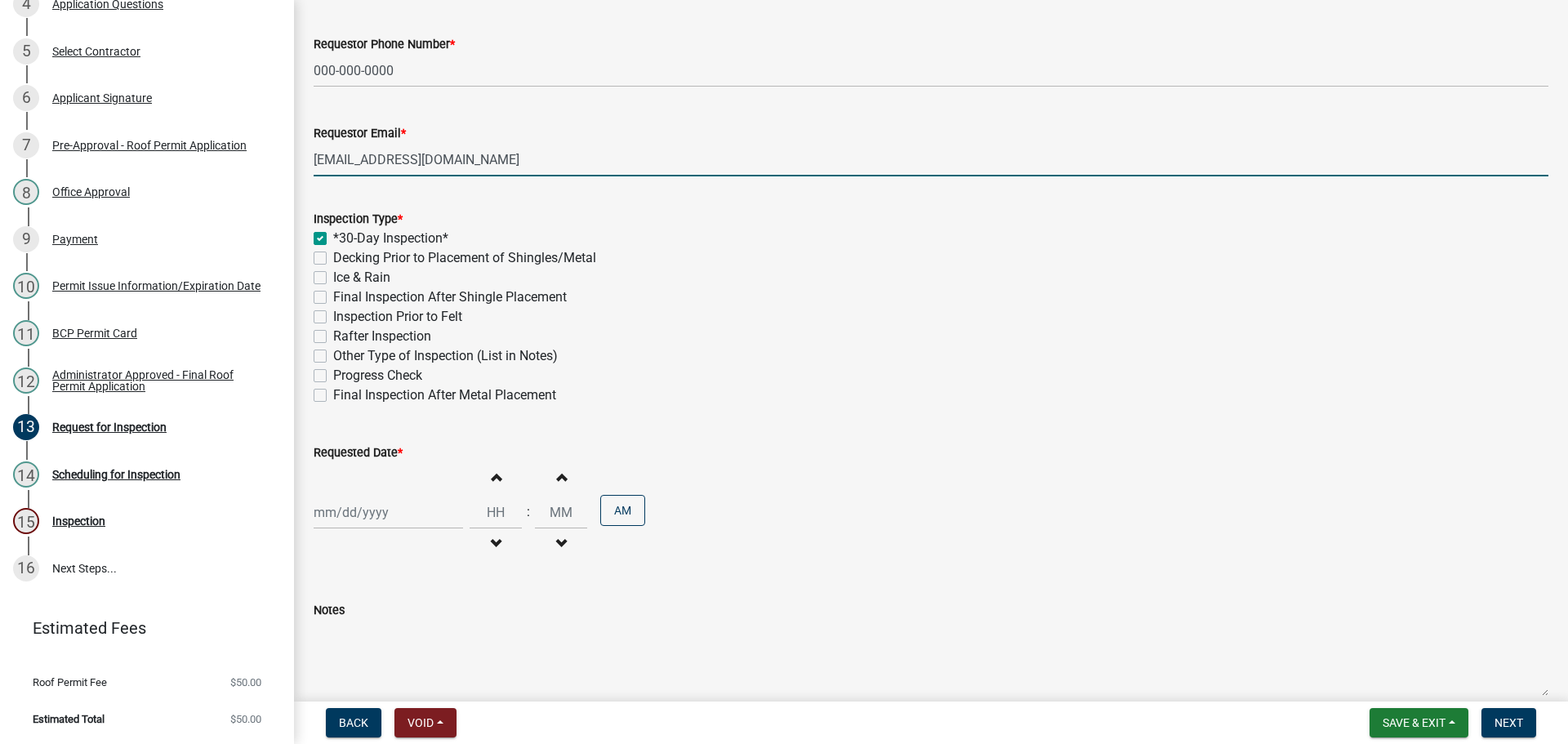
checkbox input "false"
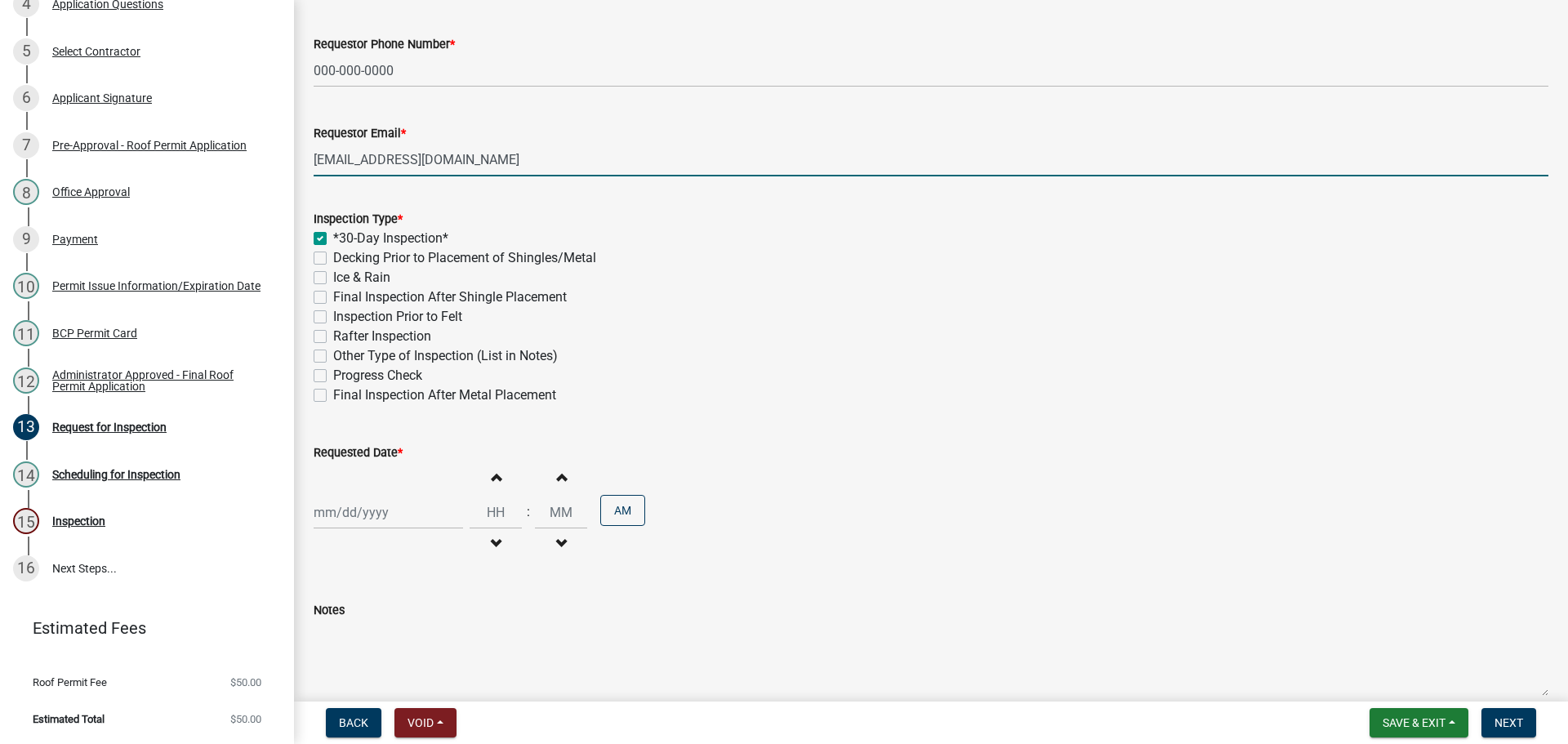
checkbox input "false"
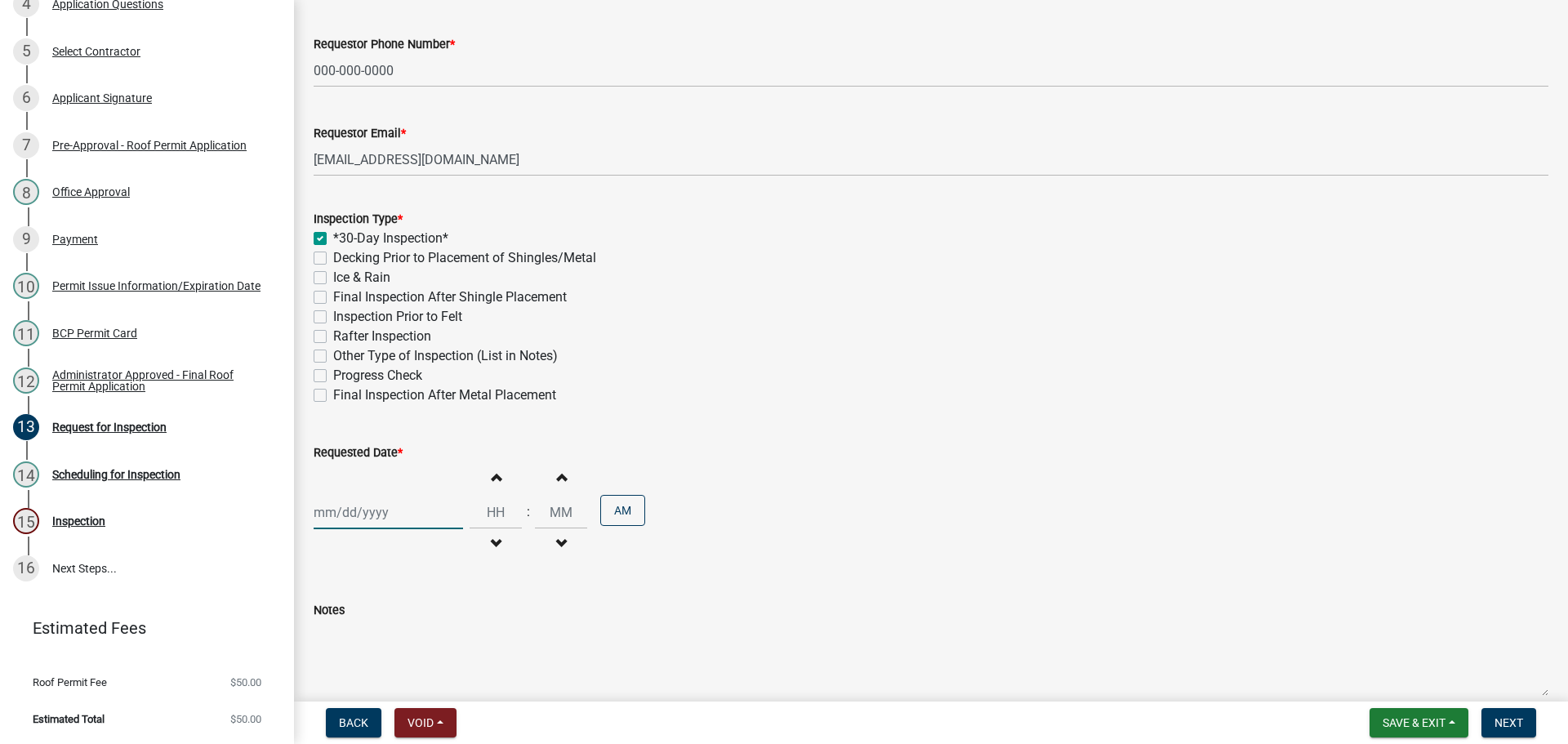
click at [347, 529] on div at bounding box center [388, 513] width 150 height 33
select select "10"
select select "2025"
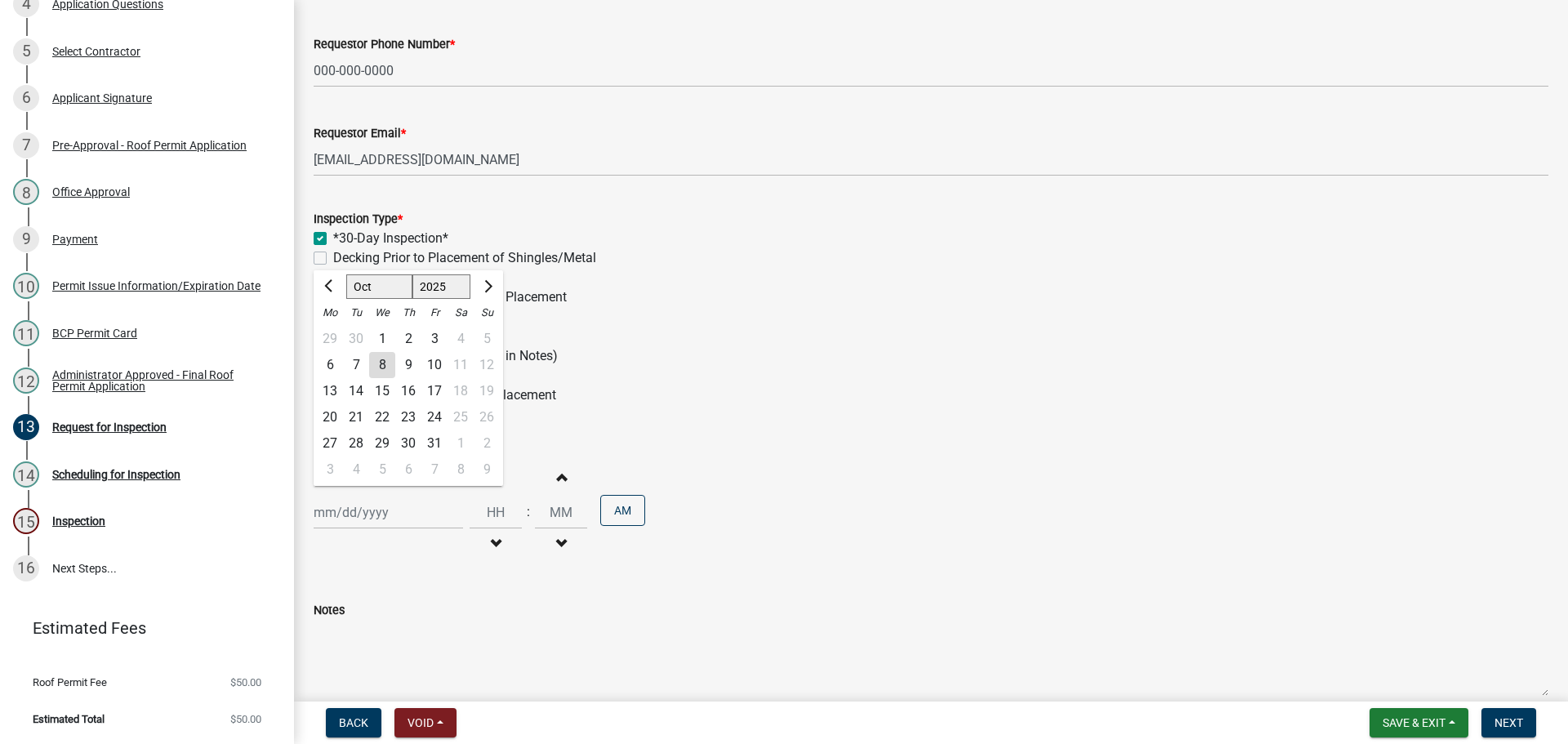
click at [412, 483] on div "6" at bounding box center [408, 470] width 26 height 26
type input "[DATE]"
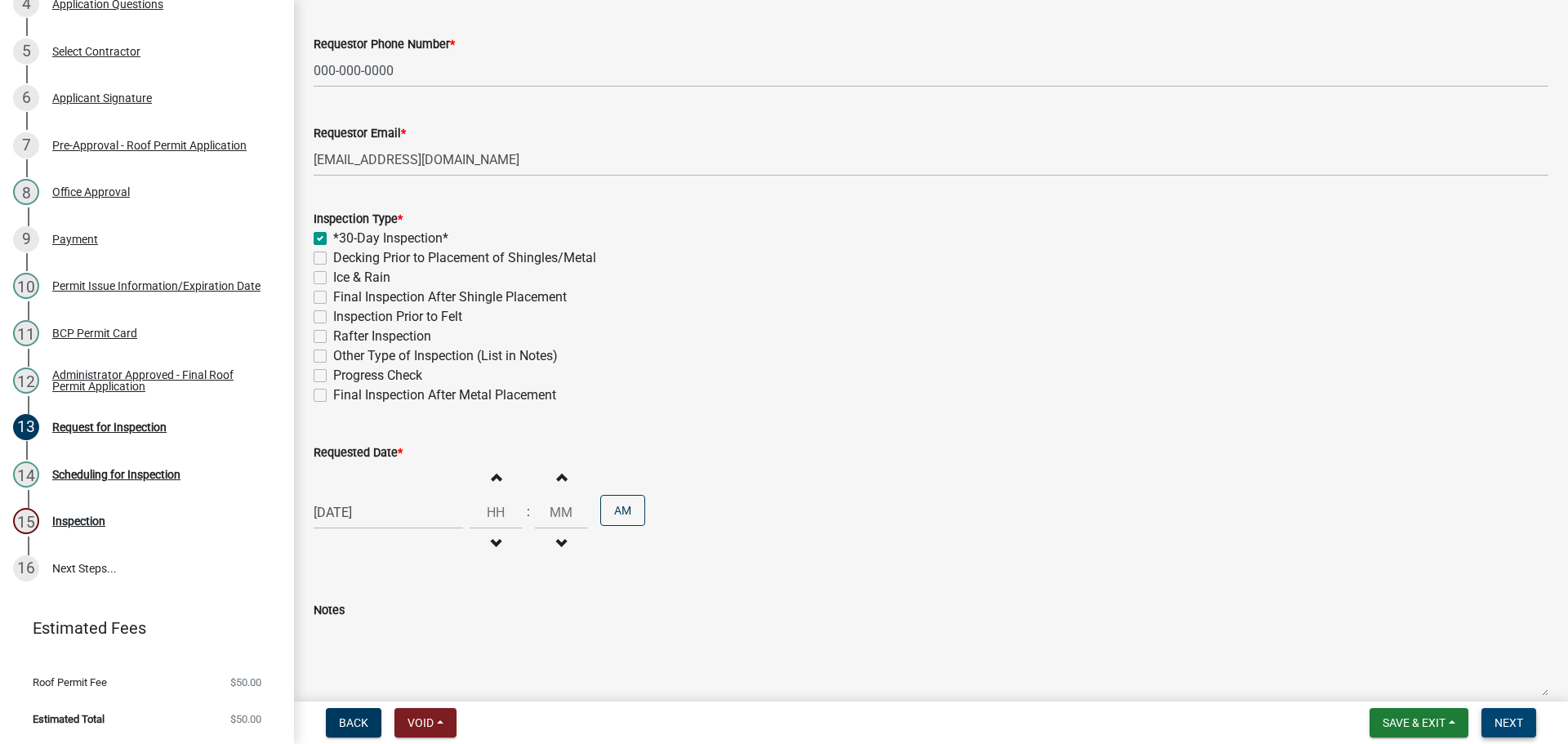
click at [1522, 712] on button "Next" at bounding box center [1508, 723] width 55 height 30
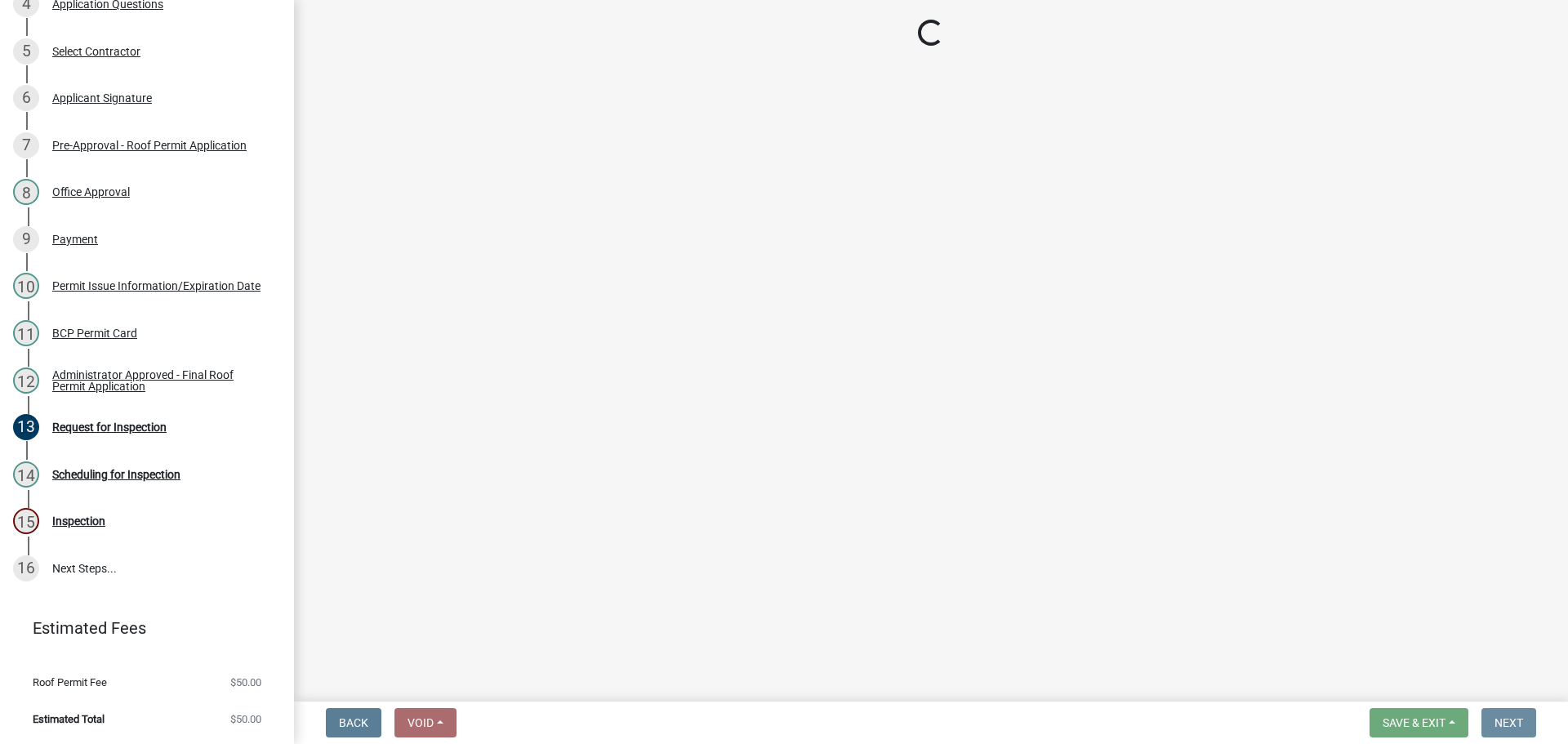
scroll to position [0, 0]
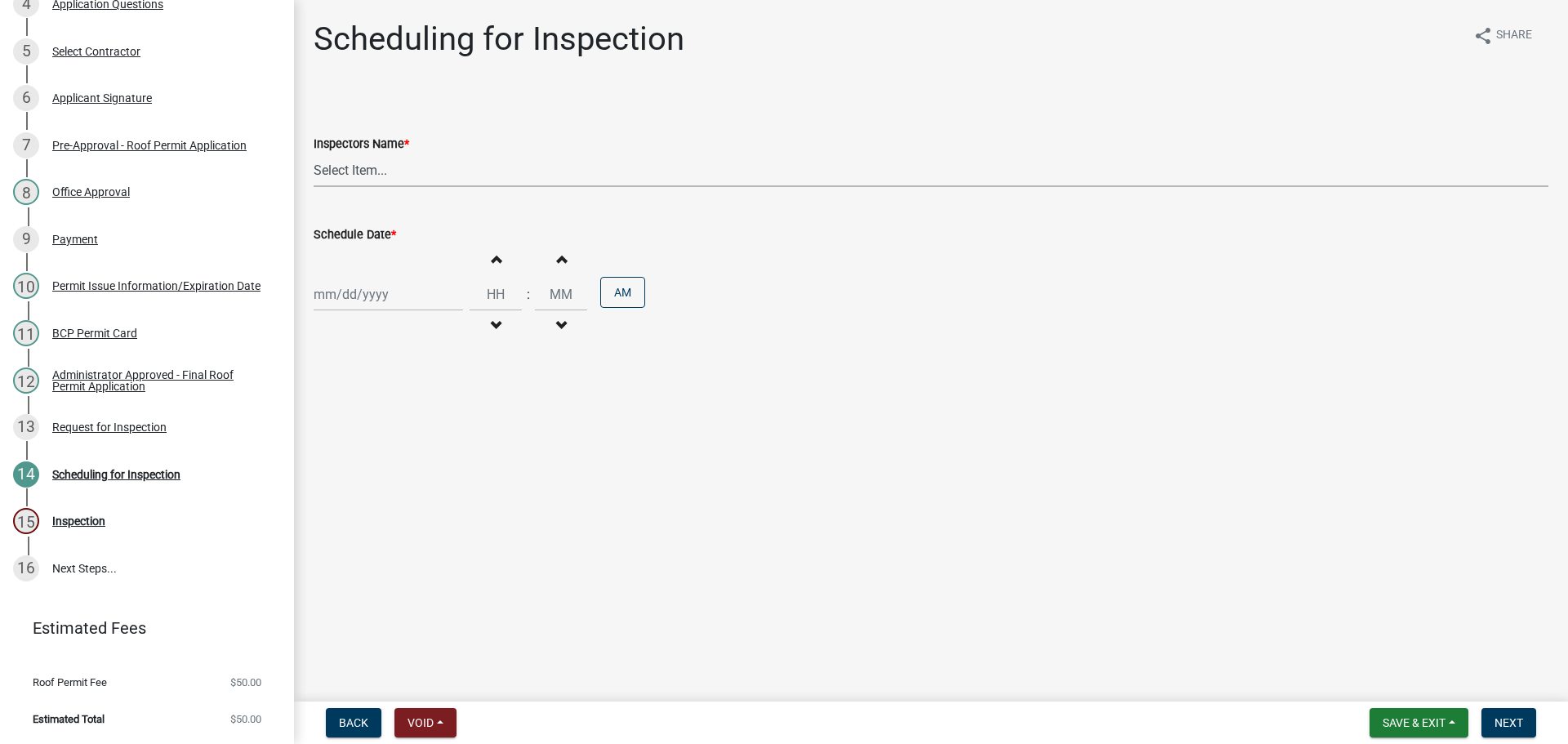
click at [409, 187] on select "Select Item... bmthomas ([PERSON_NAME]) croser ([PERSON_NAME]) [PERSON_NAME] ([…" at bounding box center [930, 170] width 1235 height 33
select select "25b75ae6-03c7-4280-9b34-fcf63005d5e5"
click at [316, 172] on select "Select Item... bmthomas ([PERSON_NAME]) croser ([PERSON_NAME]) [PERSON_NAME] ([…" at bounding box center [930, 170] width 1235 height 33
click at [352, 312] on div at bounding box center [388, 294] width 150 height 33
select select "10"
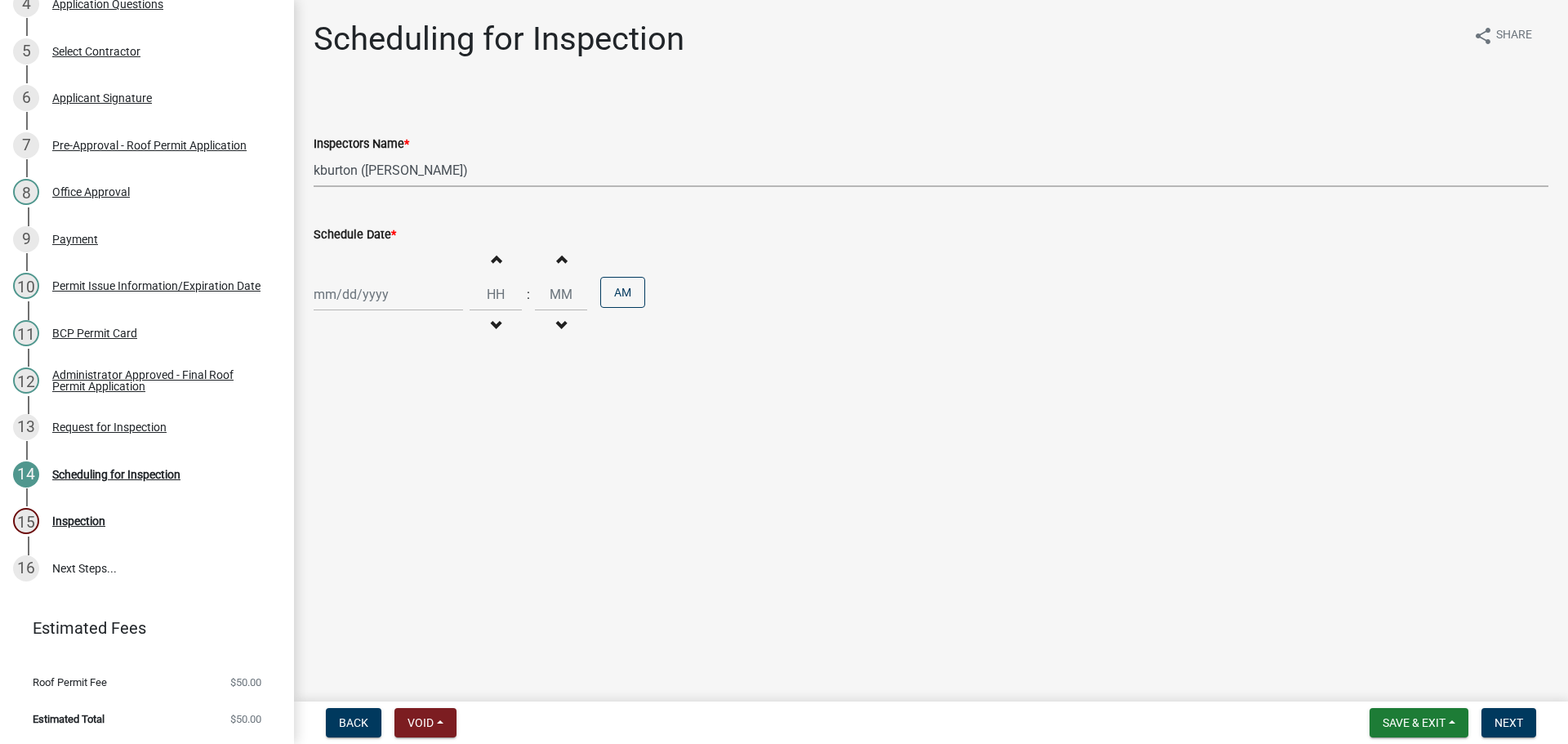
select select "2025"
click at [421, 539] on div "6" at bounding box center [408, 526] width 26 height 26
type input "[DATE]"
click at [1494, 725] on span "Next" at bounding box center [1508, 722] width 29 height 13
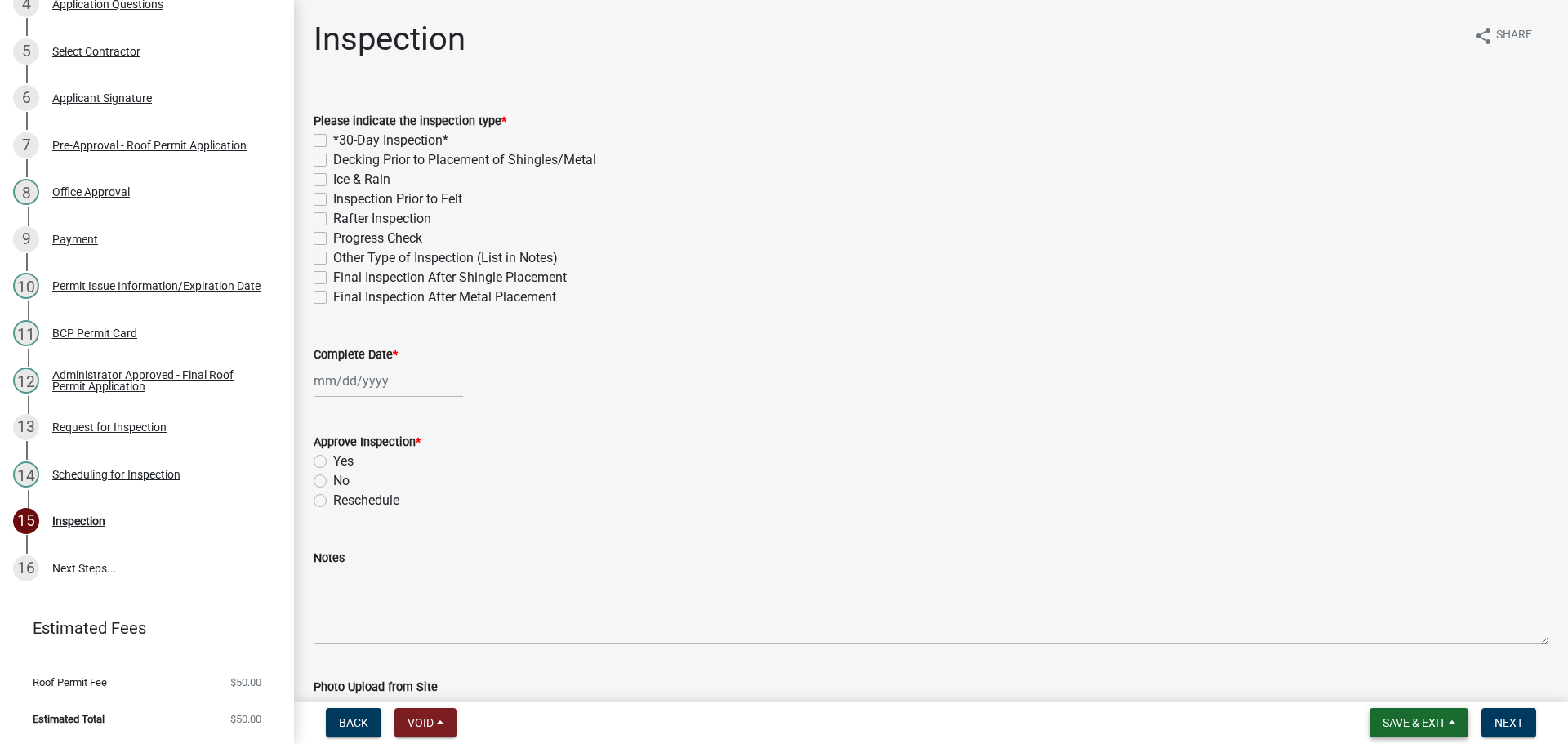
click at [1397, 721] on span "Save & Exit" at bounding box center [1414, 722] width 63 height 13
click at [1373, 661] on button "Save & Exit" at bounding box center [1403, 676] width 131 height 39
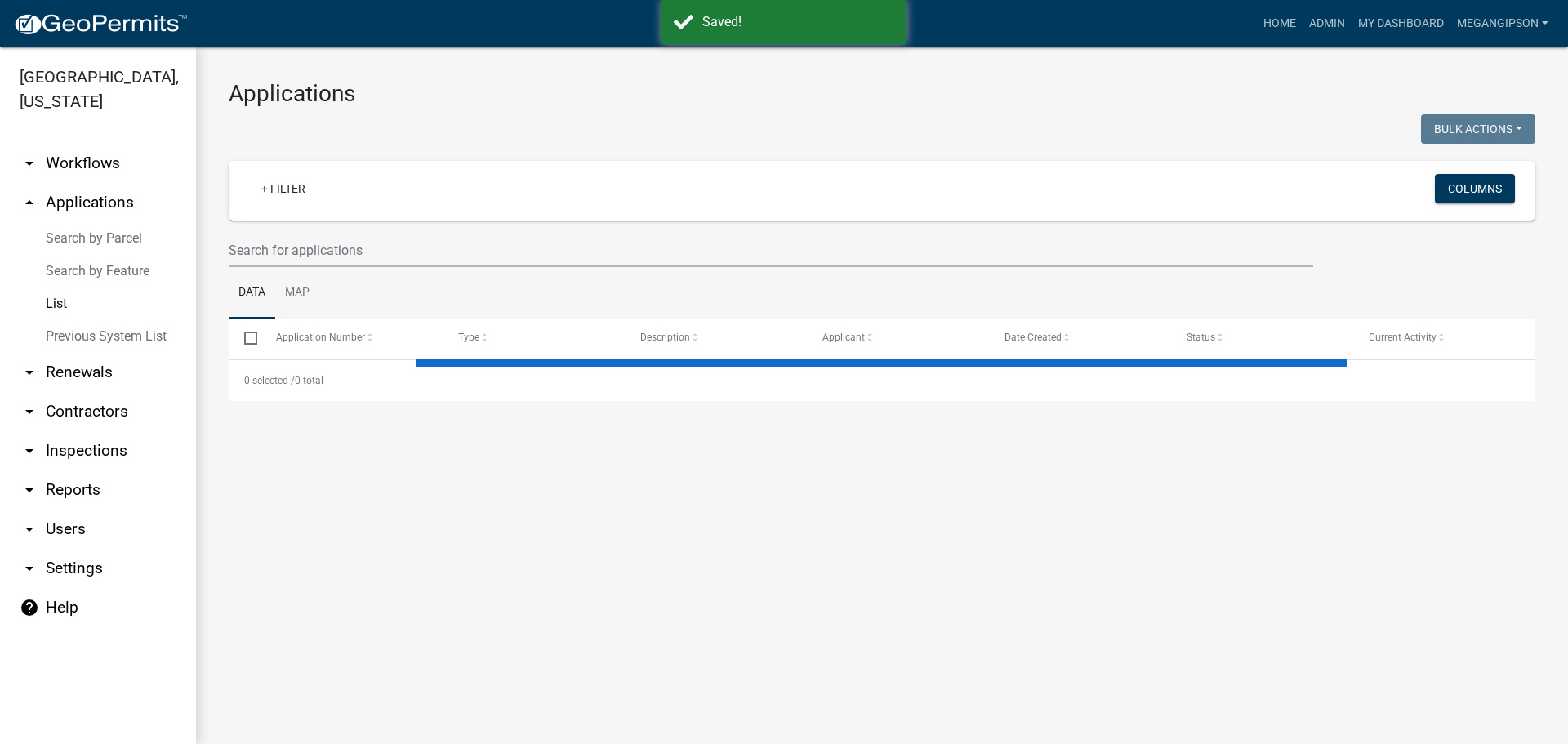
select select "3: 100"
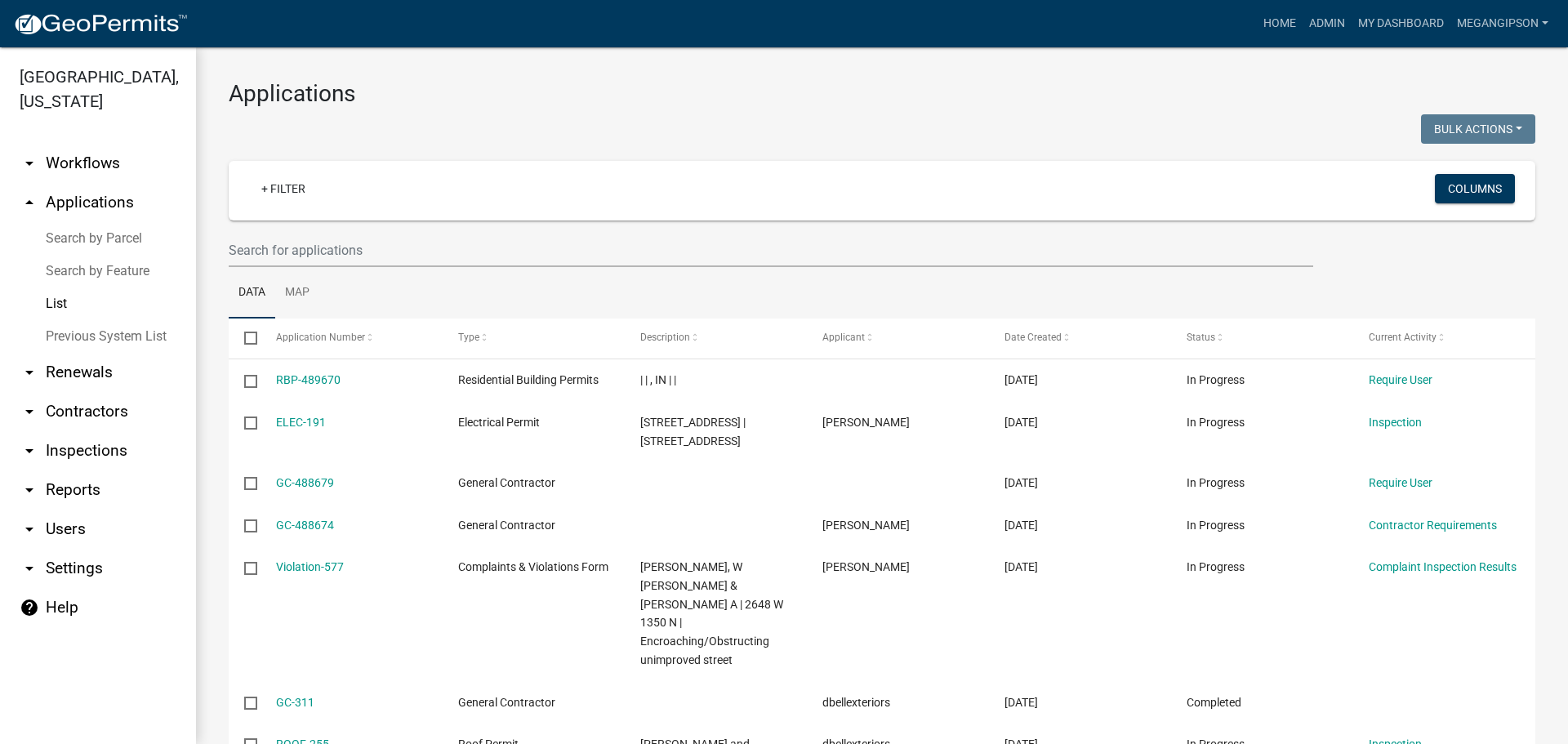
click at [720, 148] on div at bounding box center [549, 131] width 666 height 33
